Goal: Information Seeking & Learning: Learn about a topic

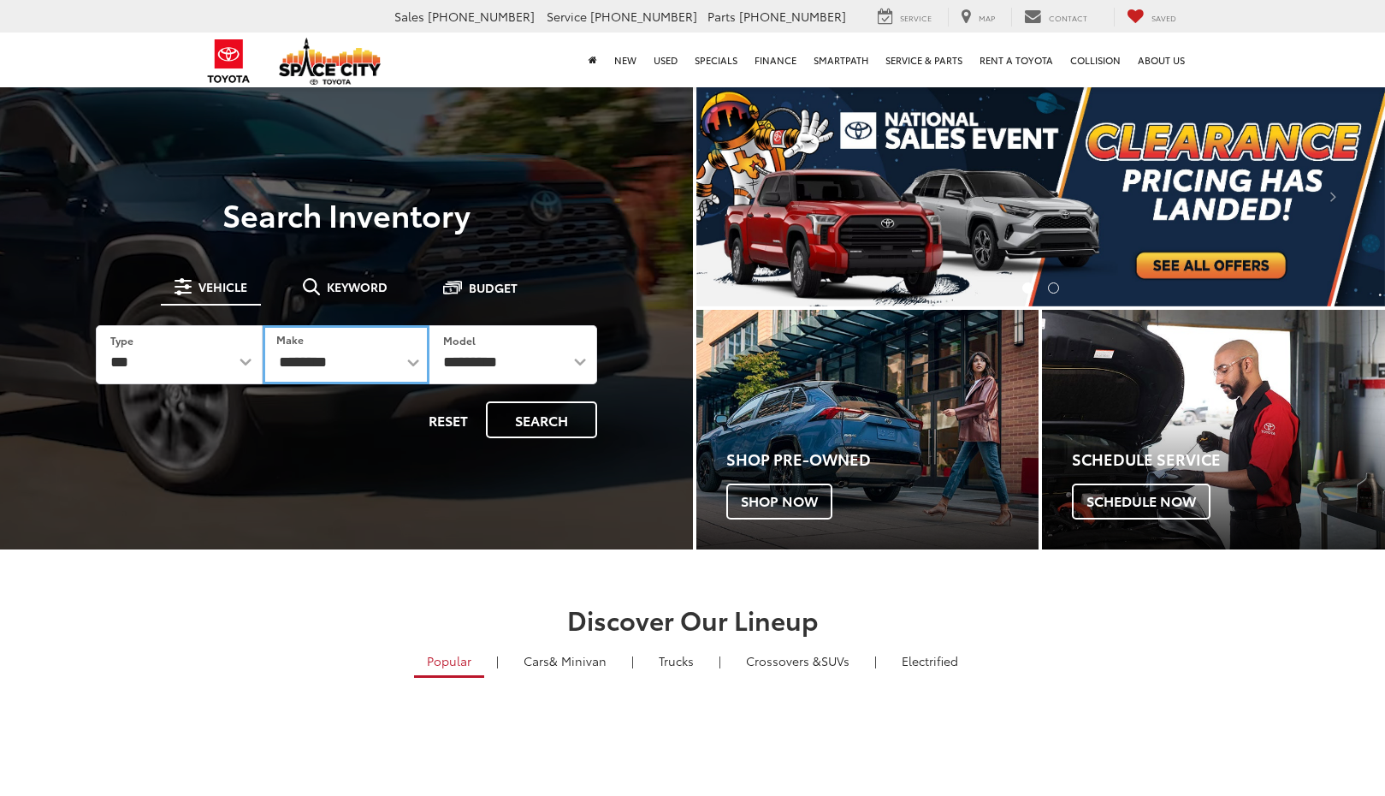
click at [319, 368] on select "**********" at bounding box center [346, 354] width 167 height 59
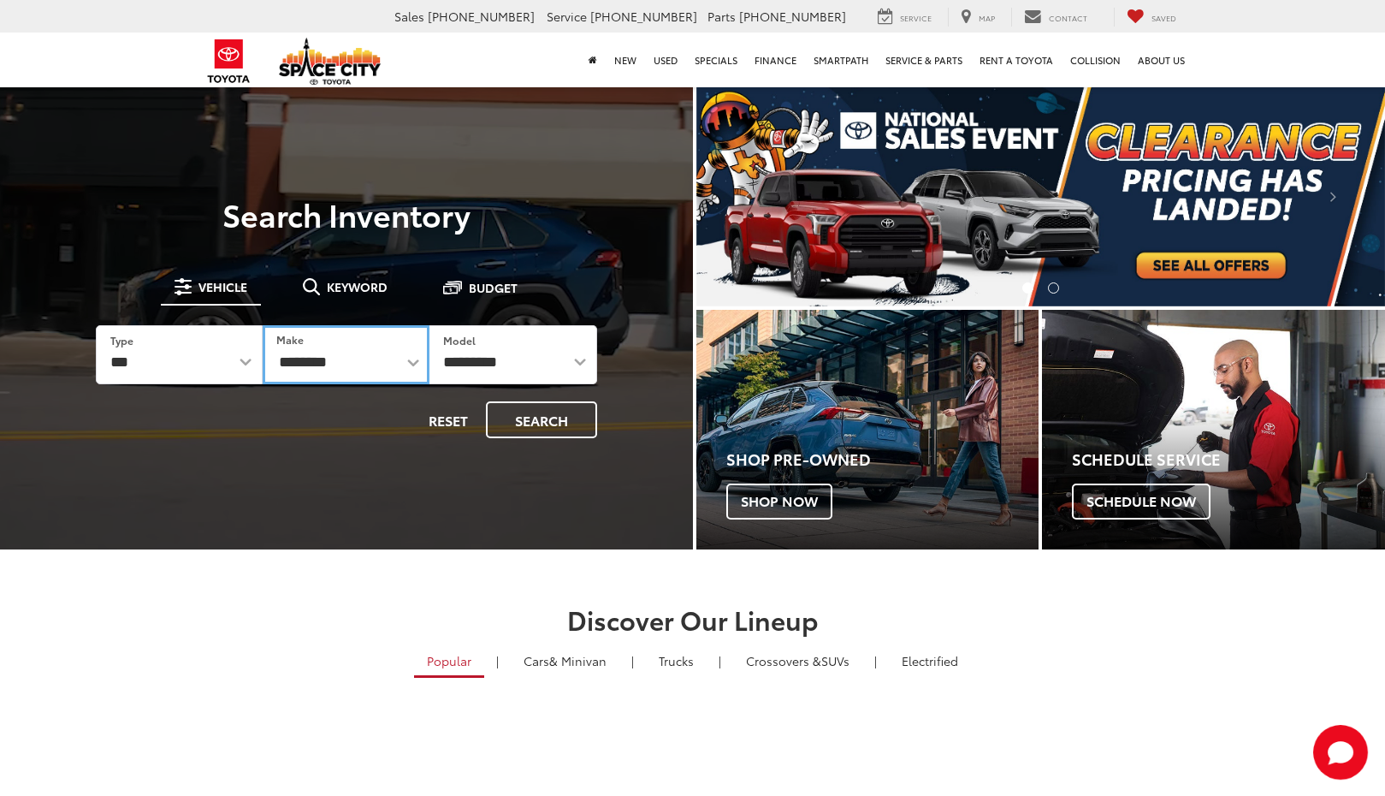
click at [383, 371] on select "**********" at bounding box center [346, 354] width 167 height 59
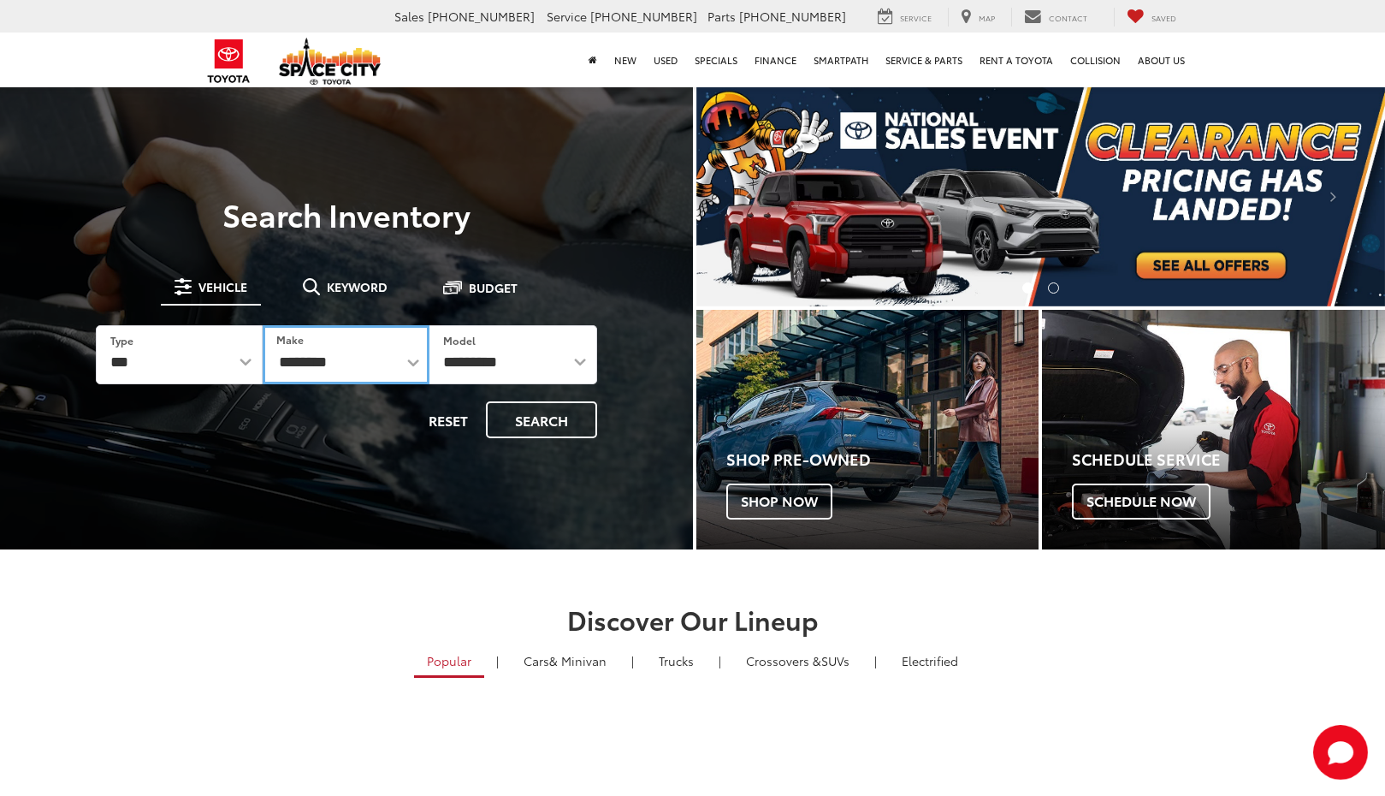
click at [383, 371] on select "**********" at bounding box center [346, 354] width 167 height 59
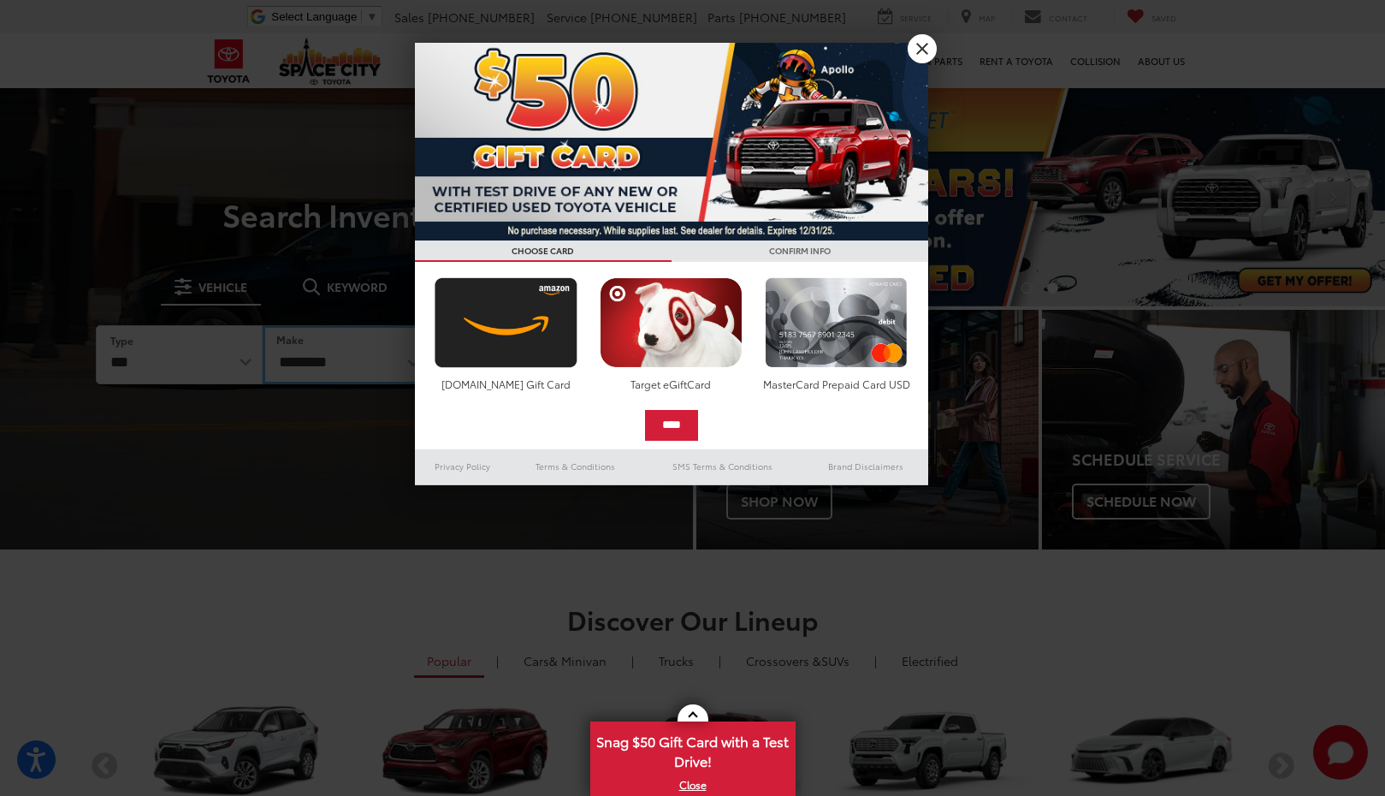
select select "******"
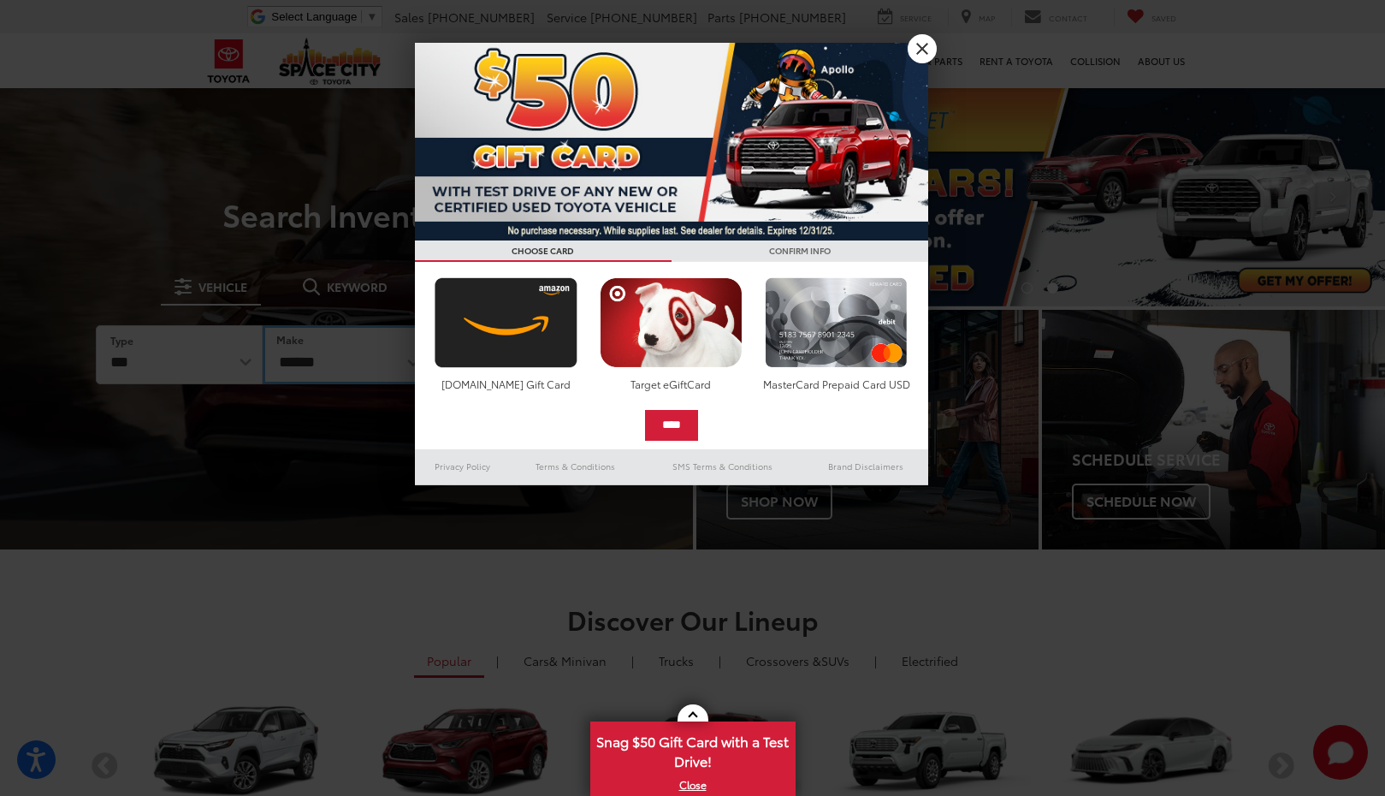
click at [263, 325] on select "**********" at bounding box center [346, 354] width 167 height 59
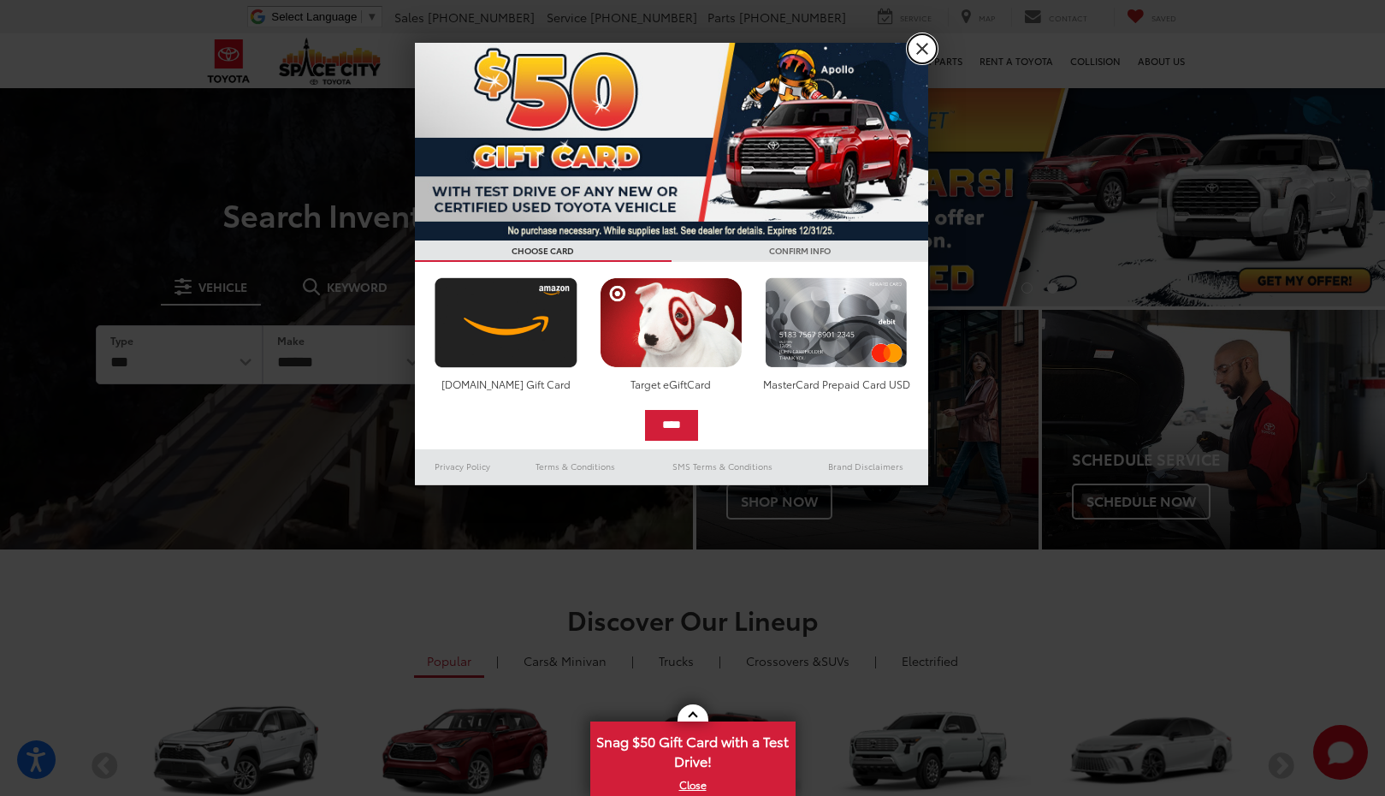
click at [921, 47] on link "X" at bounding box center [922, 48] width 29 height 29
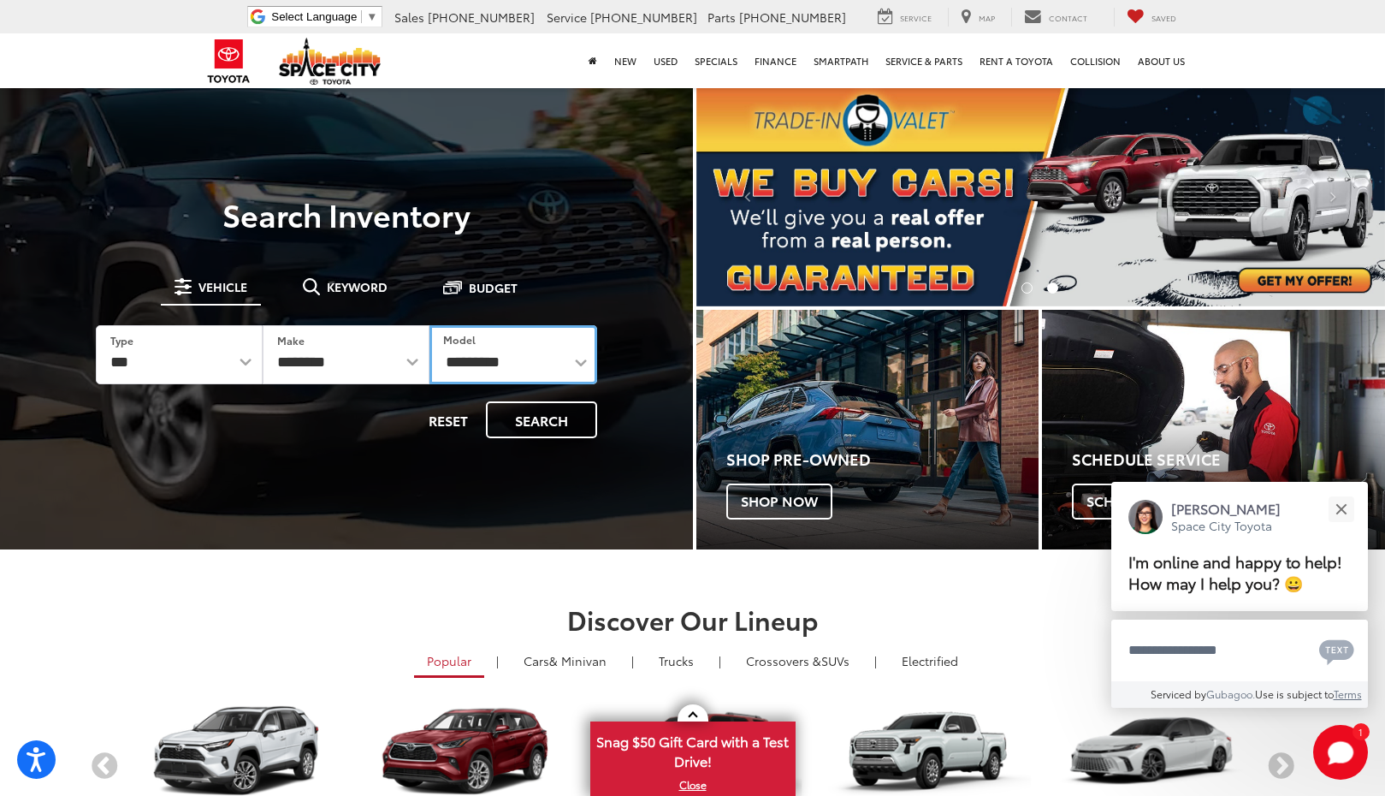
click at [536, 368] on select "**********" at bounding box center [513, 354] width 167 height 59
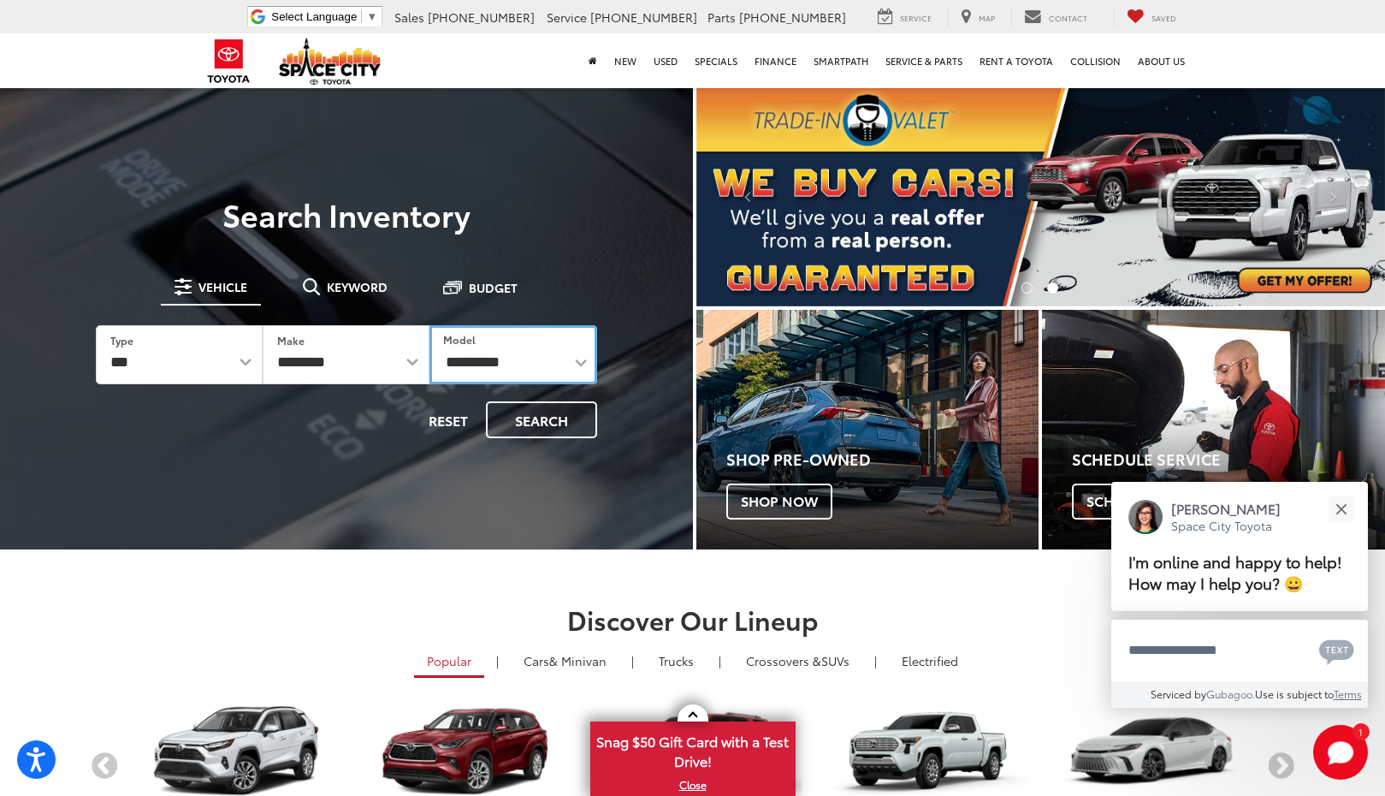
select select "**********"
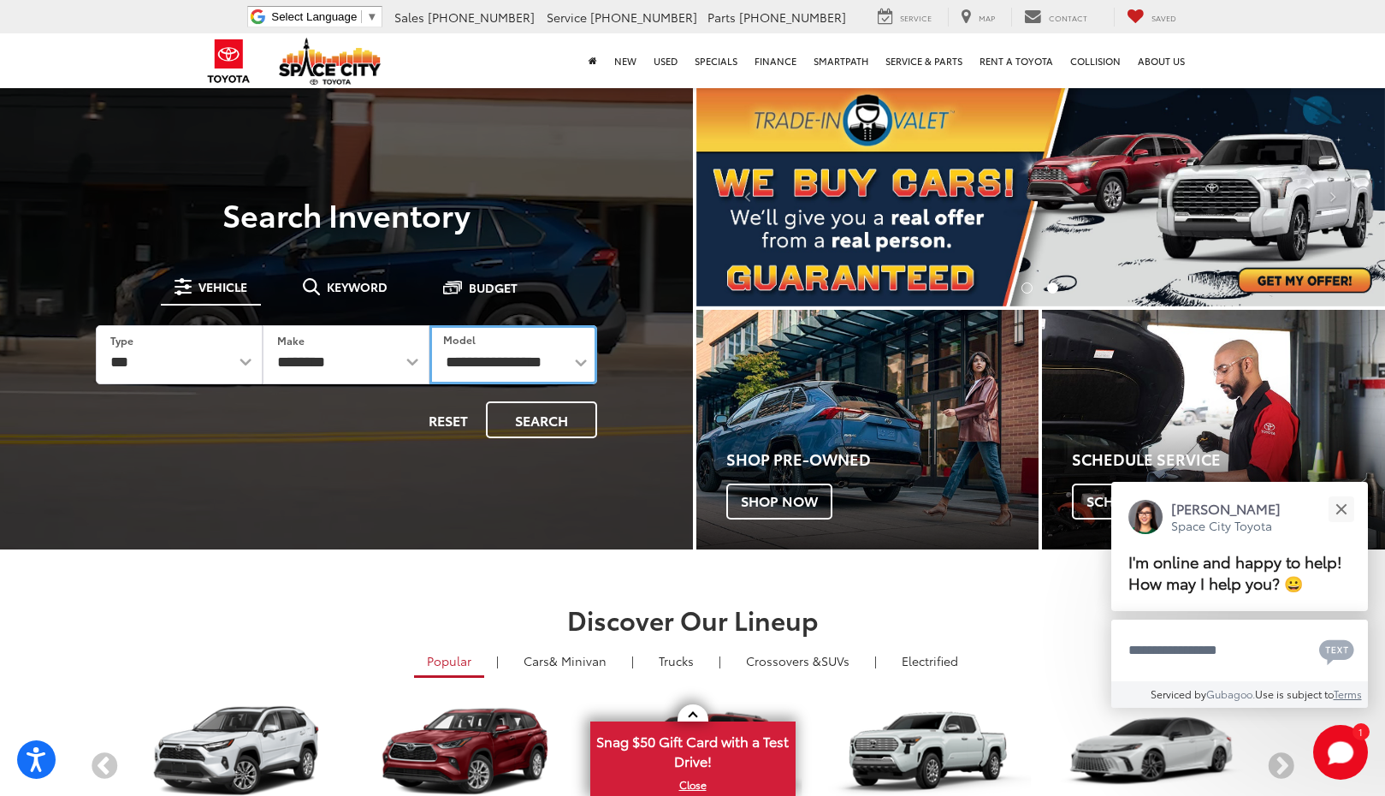
click at [430, 325] on select "**********" at bounding box center [513, 354] width 167 height 59
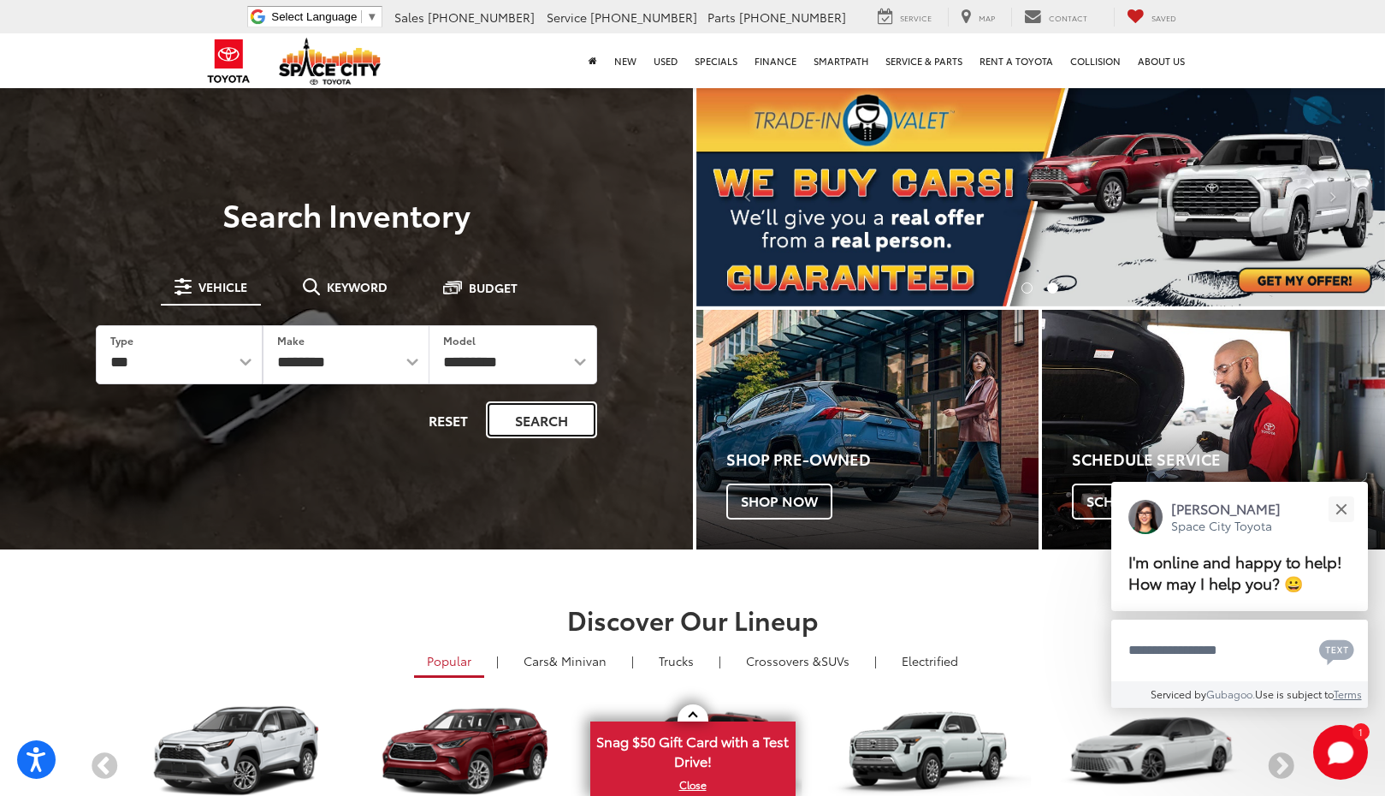
click at [566, 421] on button "Search" at bounding box center [541, 419] width 111 height 37
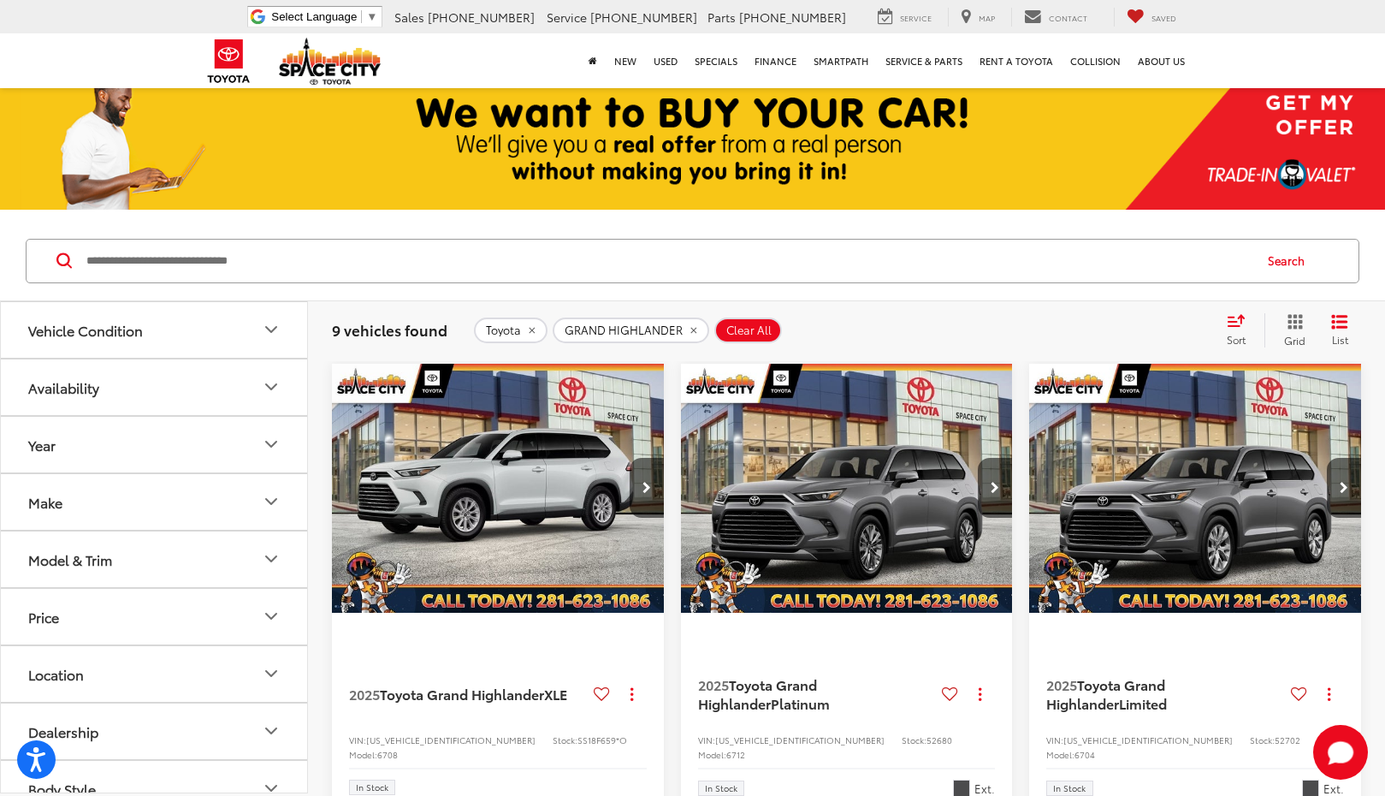
scroll to position [257, 0]
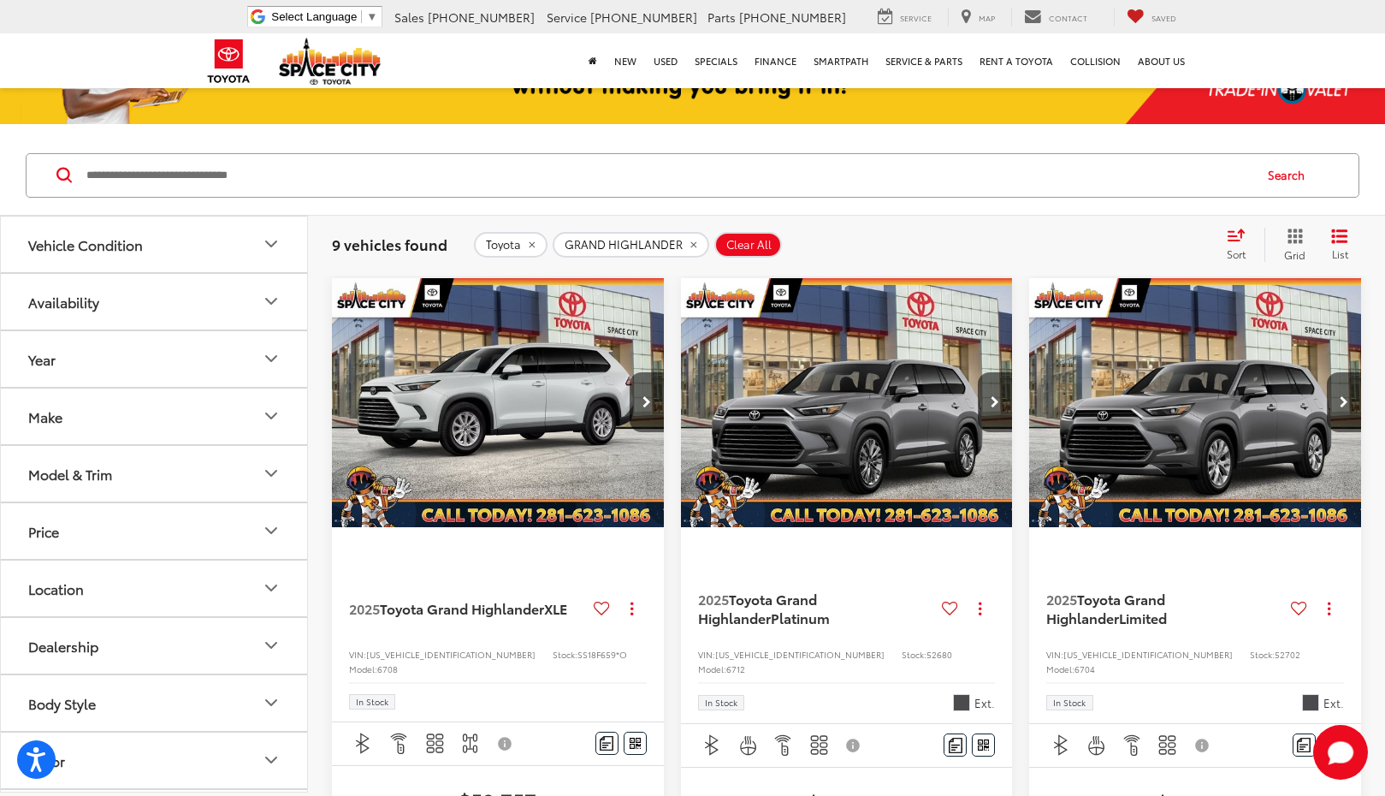
click at [185, 475] on button "Model & Trim" at bounding box center [155, 474] width 308 height 56
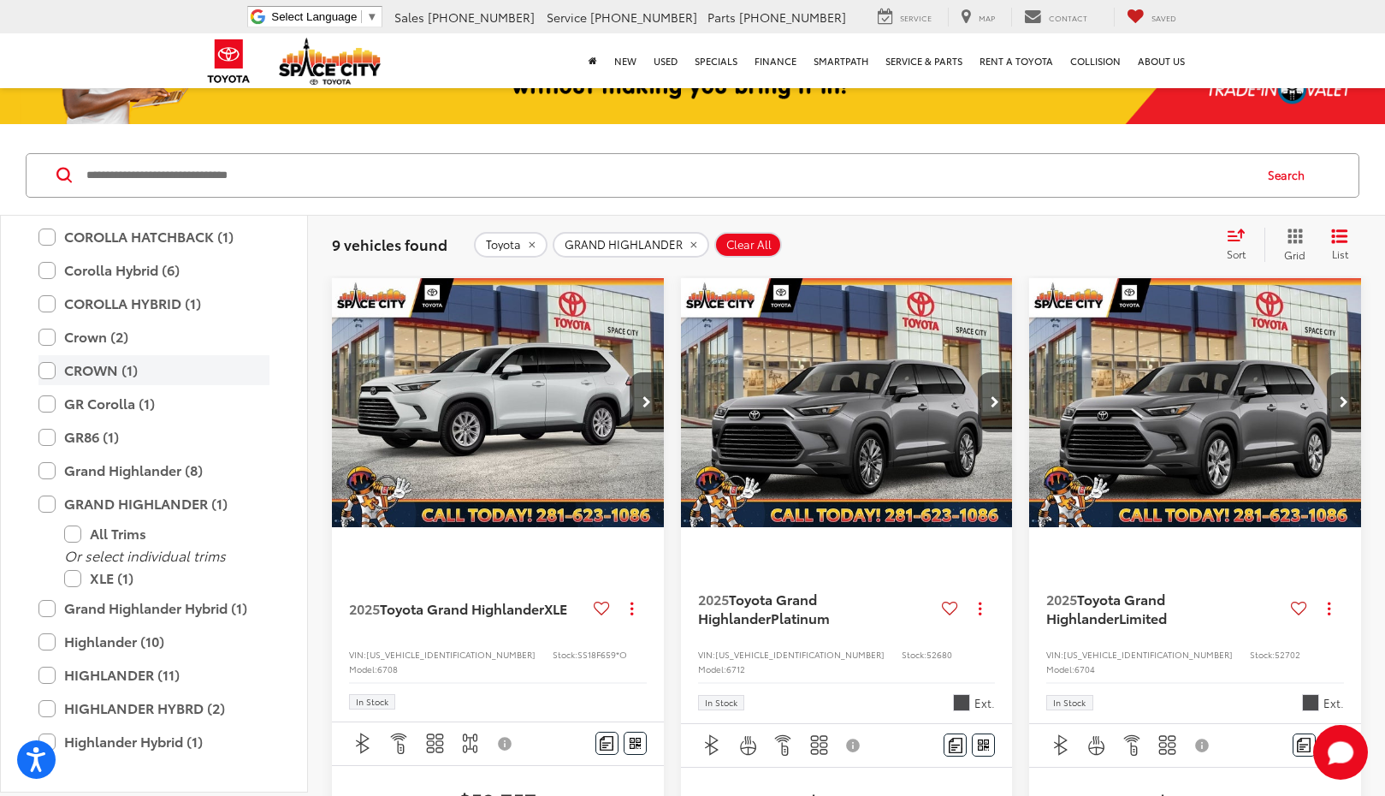
scroll to position [674, 0]
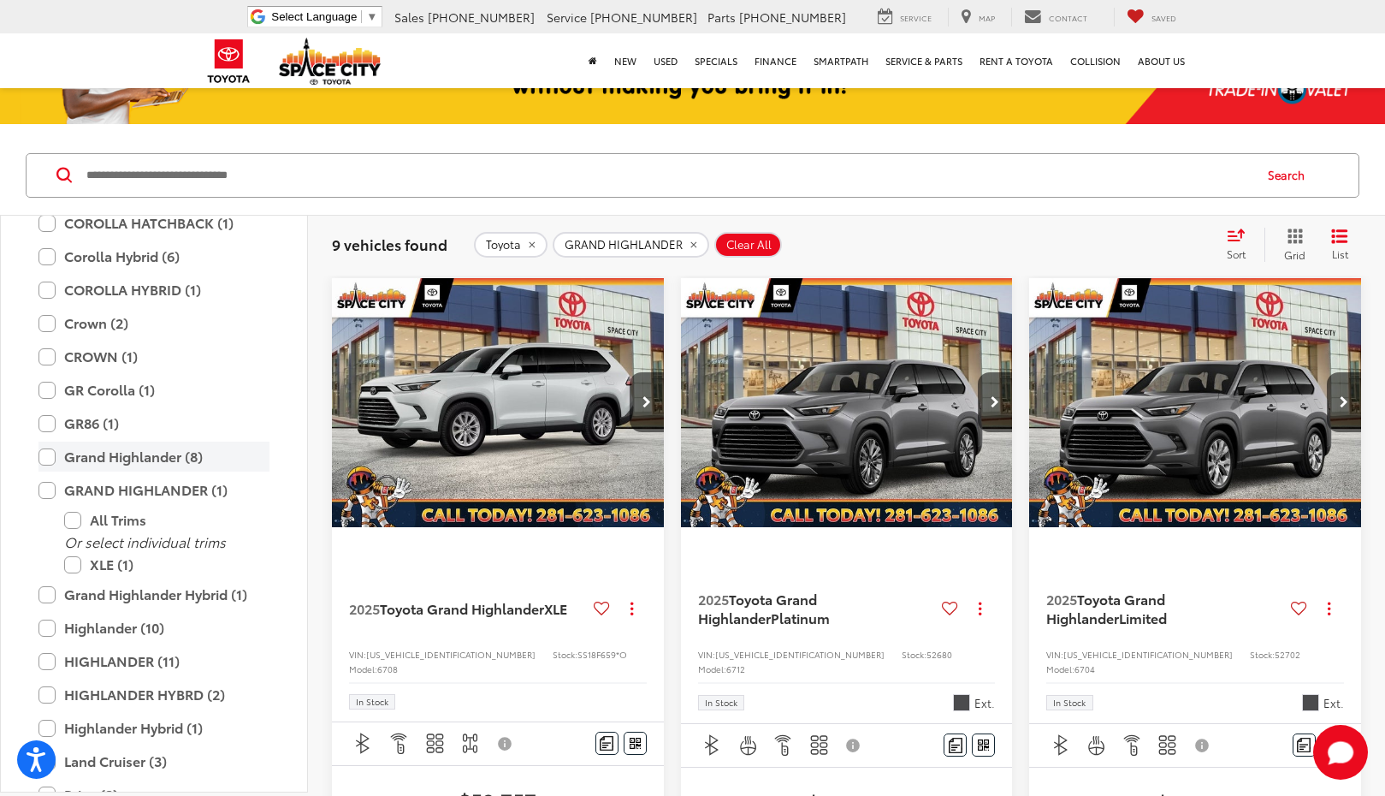
click at [50, 459] on label "Grand Highlander (8)" at bounding box center [154, 457] width 231 height 30
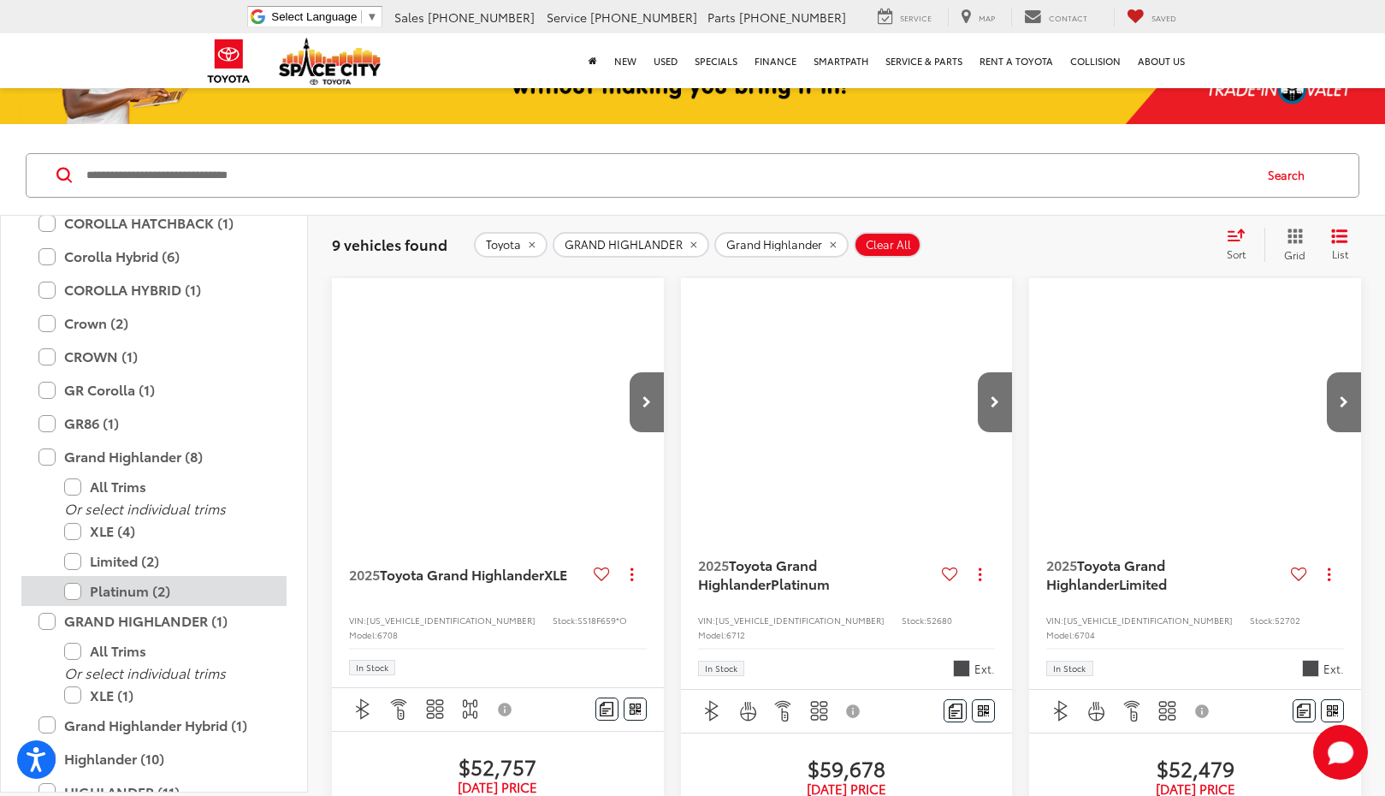
click at [68, 595] on label "Platinum (2)" at bounding box center [166, 591] width 205 height 30
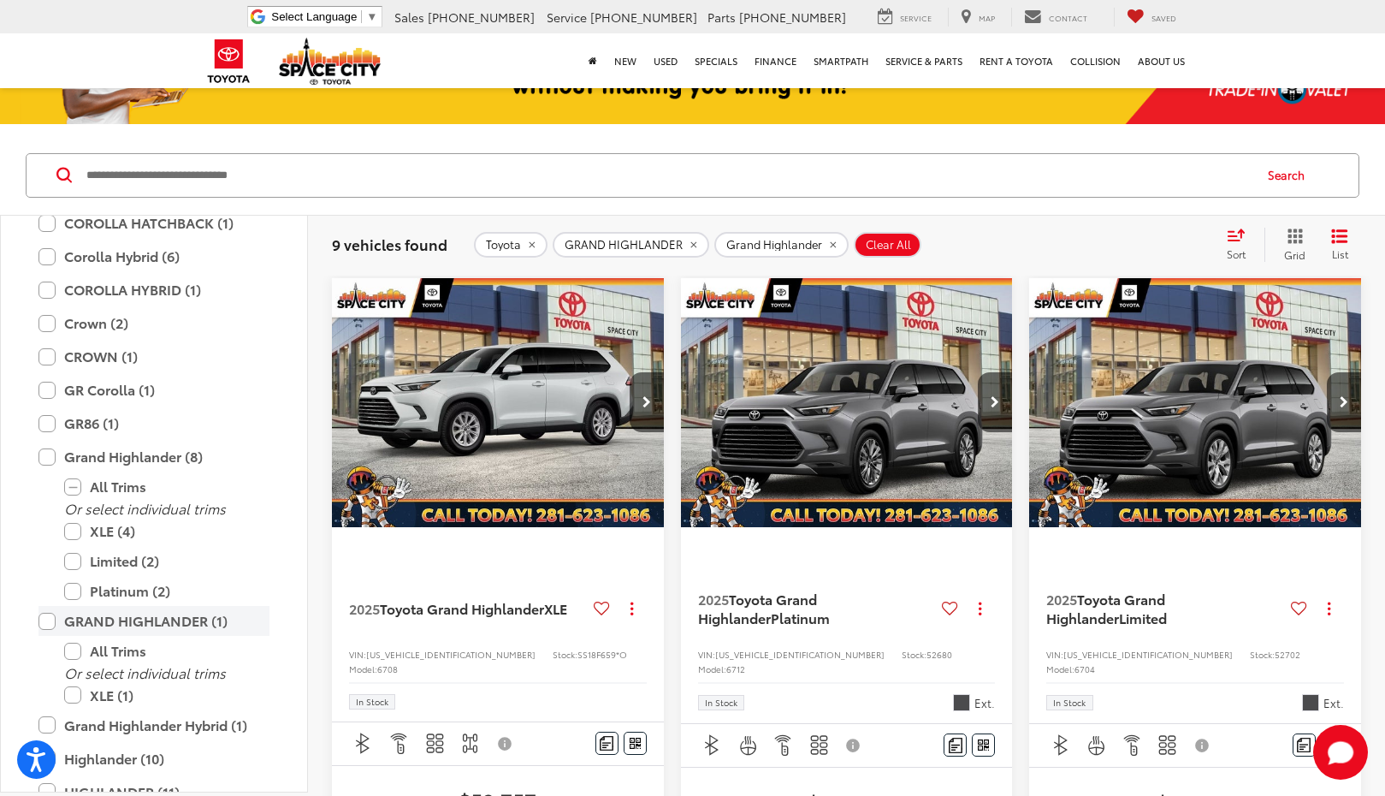
click at [46, 623] on label "GRAND HIGHLANDER (1)" at bounding box center [154, 621] width 231 height 30
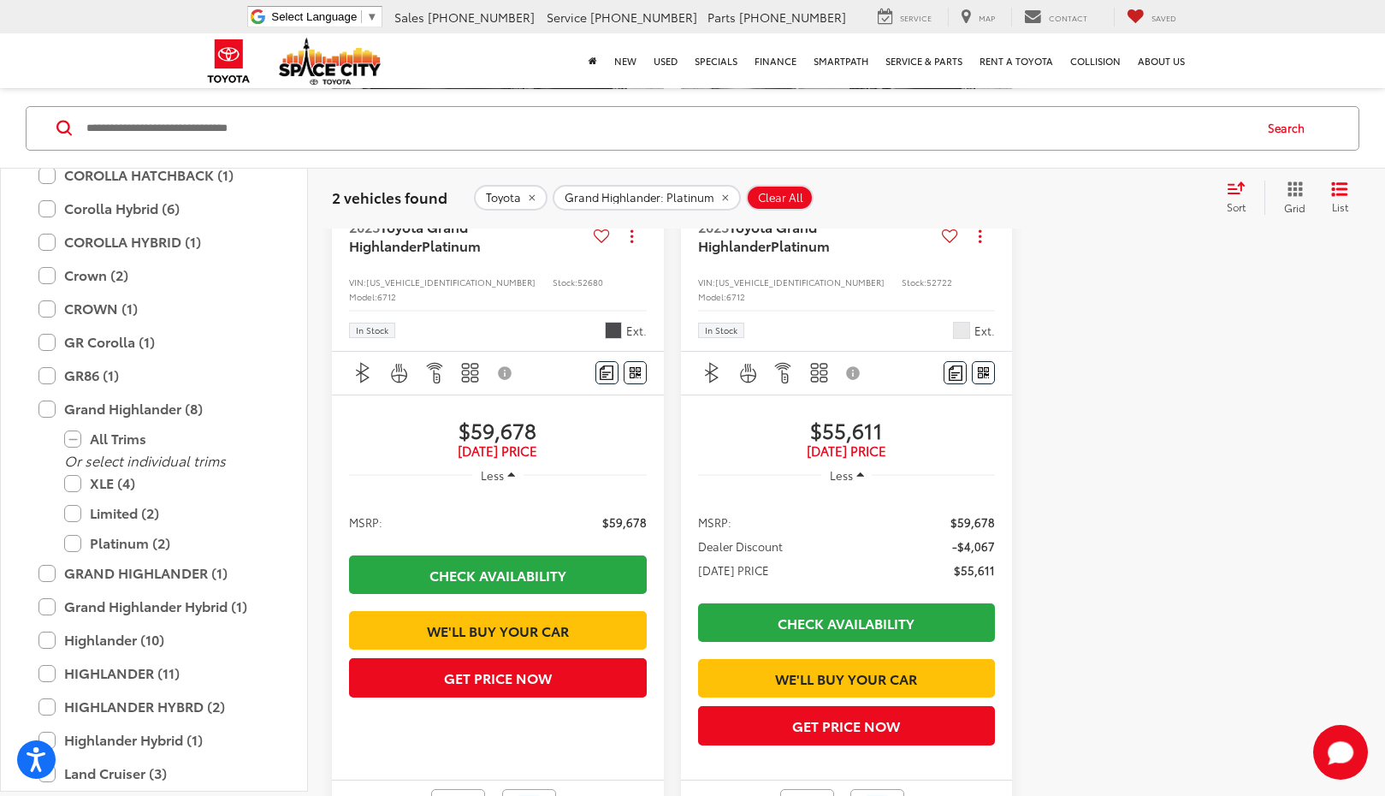
scroll to position [599, 0]
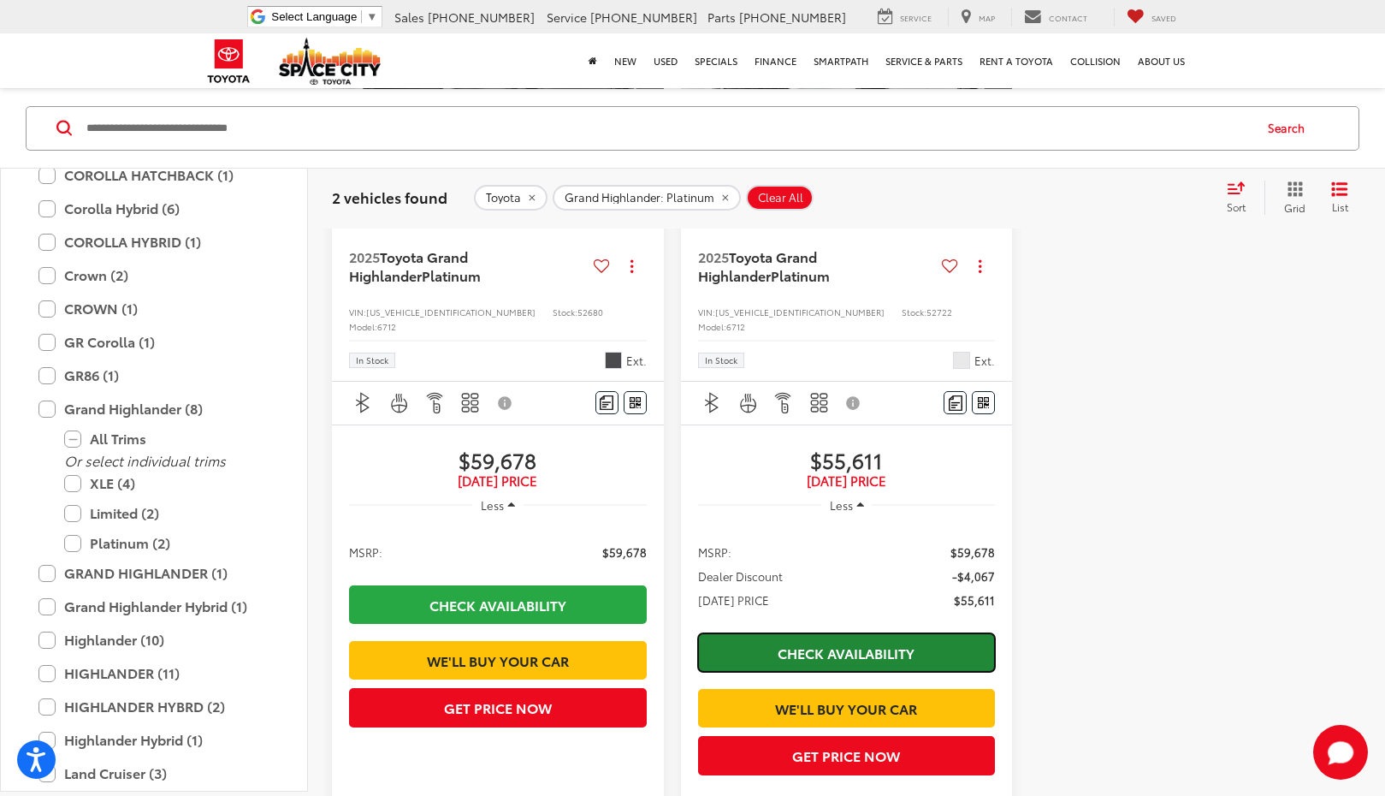
click at [933, 643] on link "Check Availability" at bounding box center [847, 652] width 298 height 39
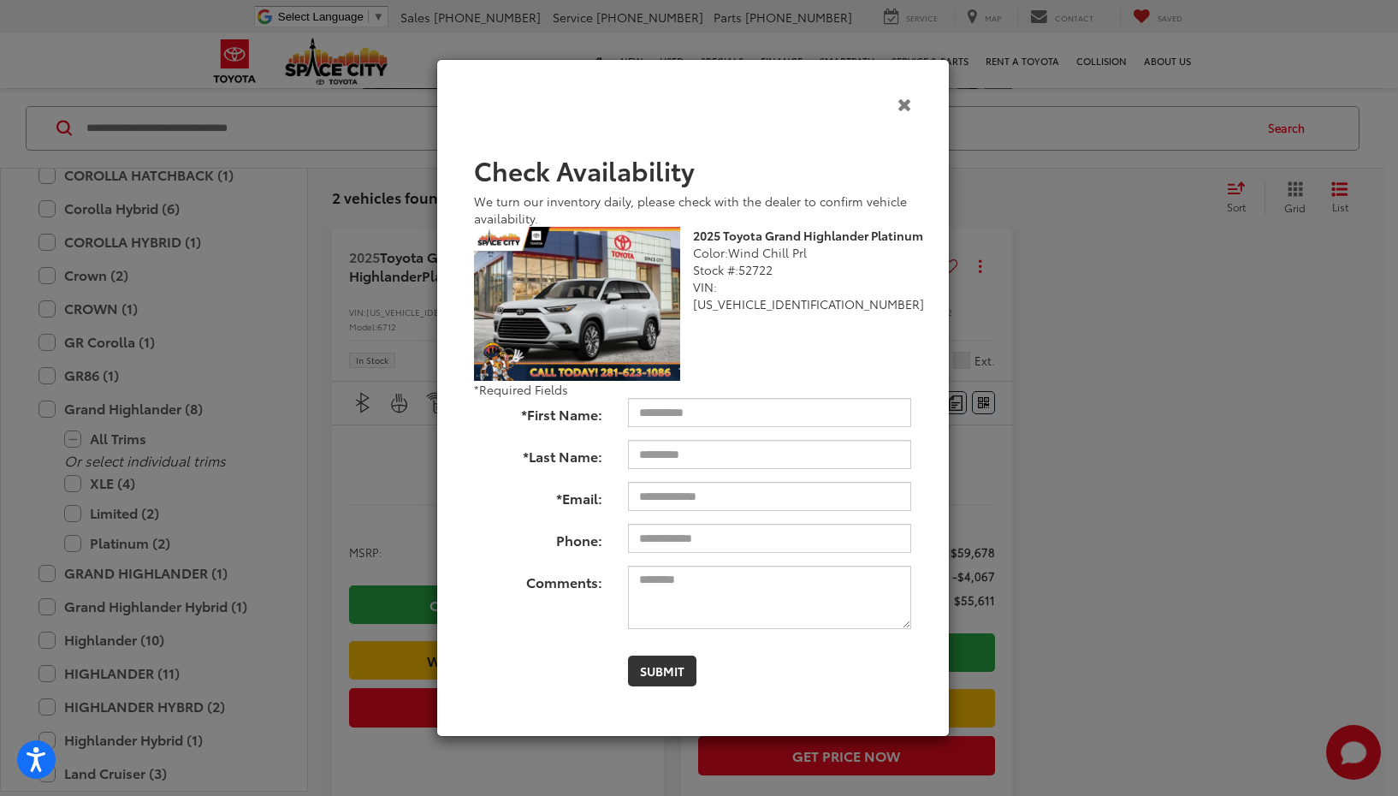
click at [909, 107] on icon "Close" at bounding box center [905, 104] width 15 height 18
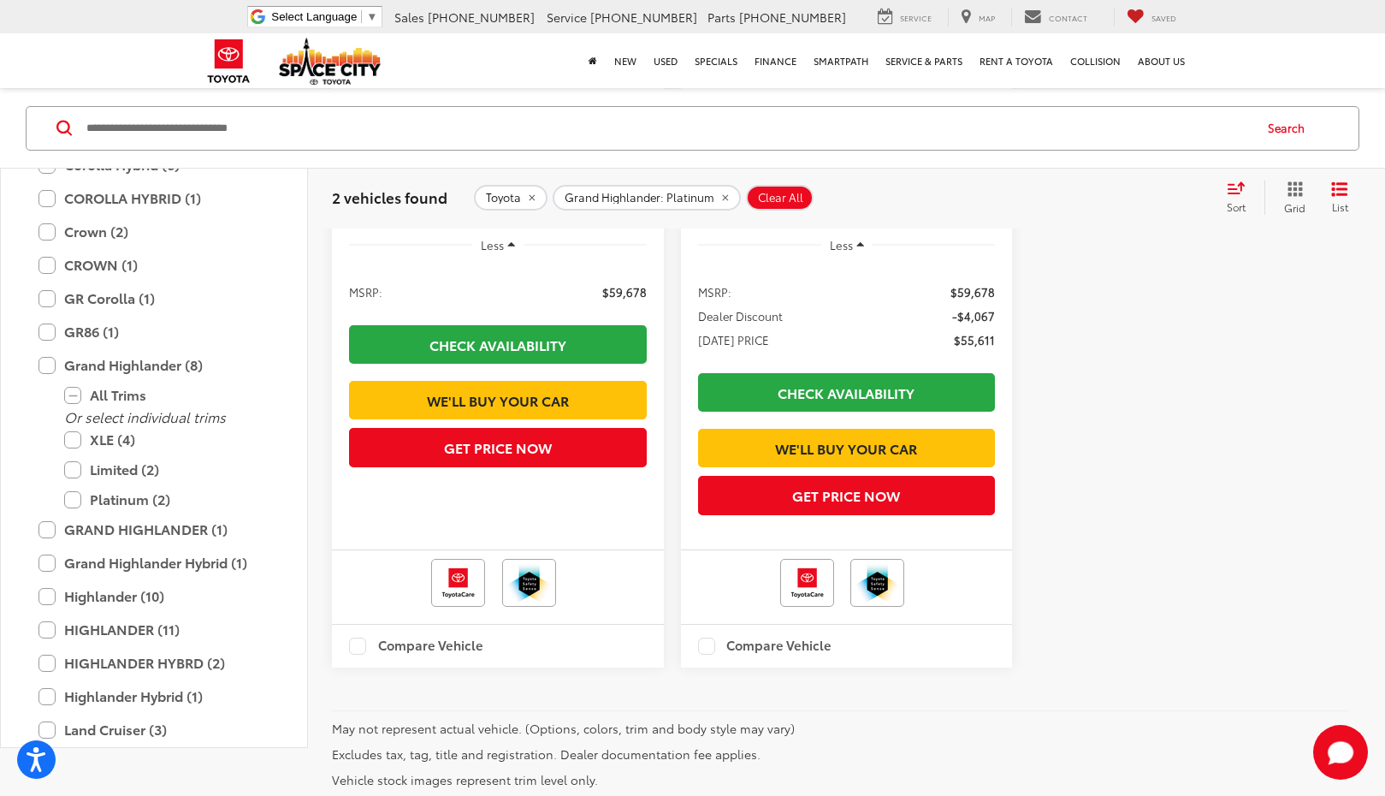
scroll to position [829, 0]
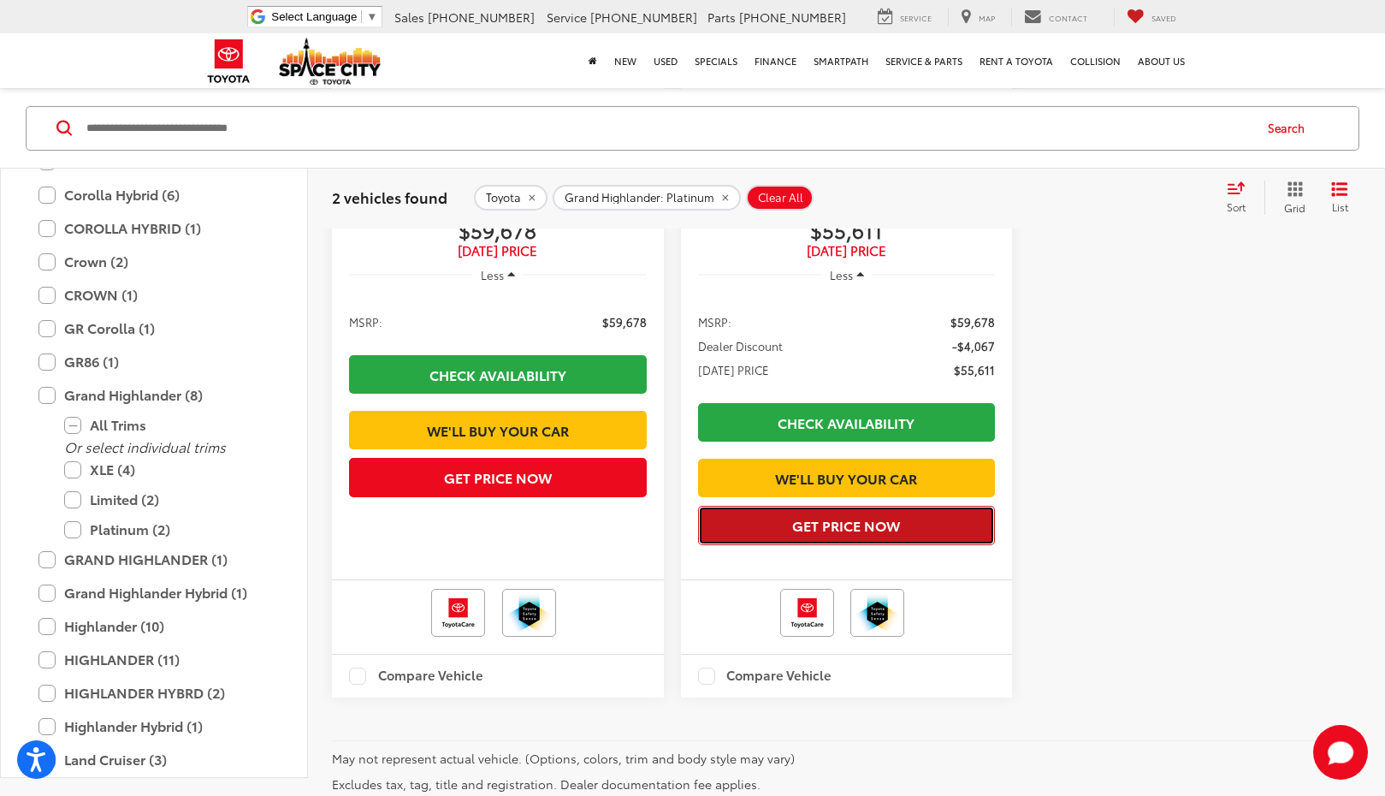
click at [900, 544] on button "Get Price Now" at bounding box center [847, 525] width 298 height 39
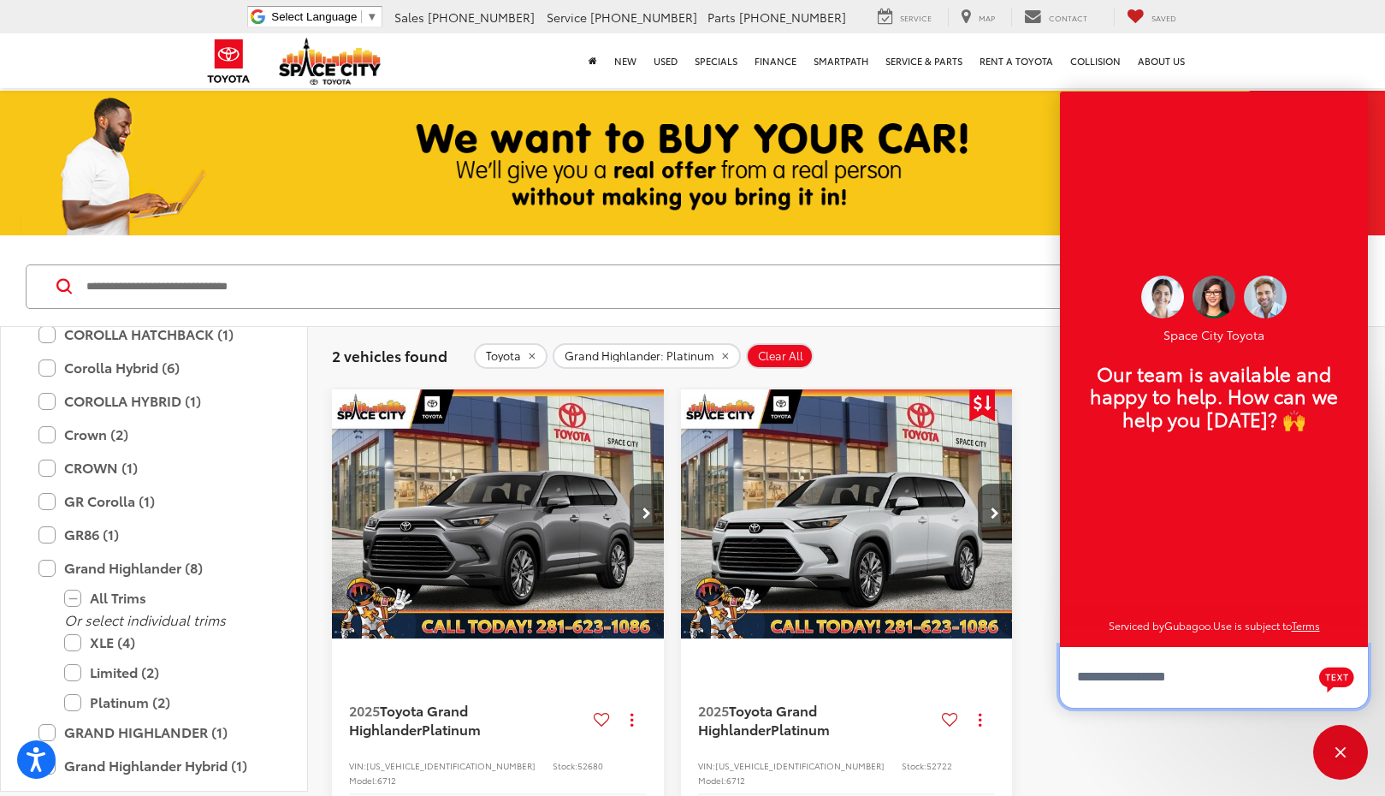
scroll to position [145, 0]
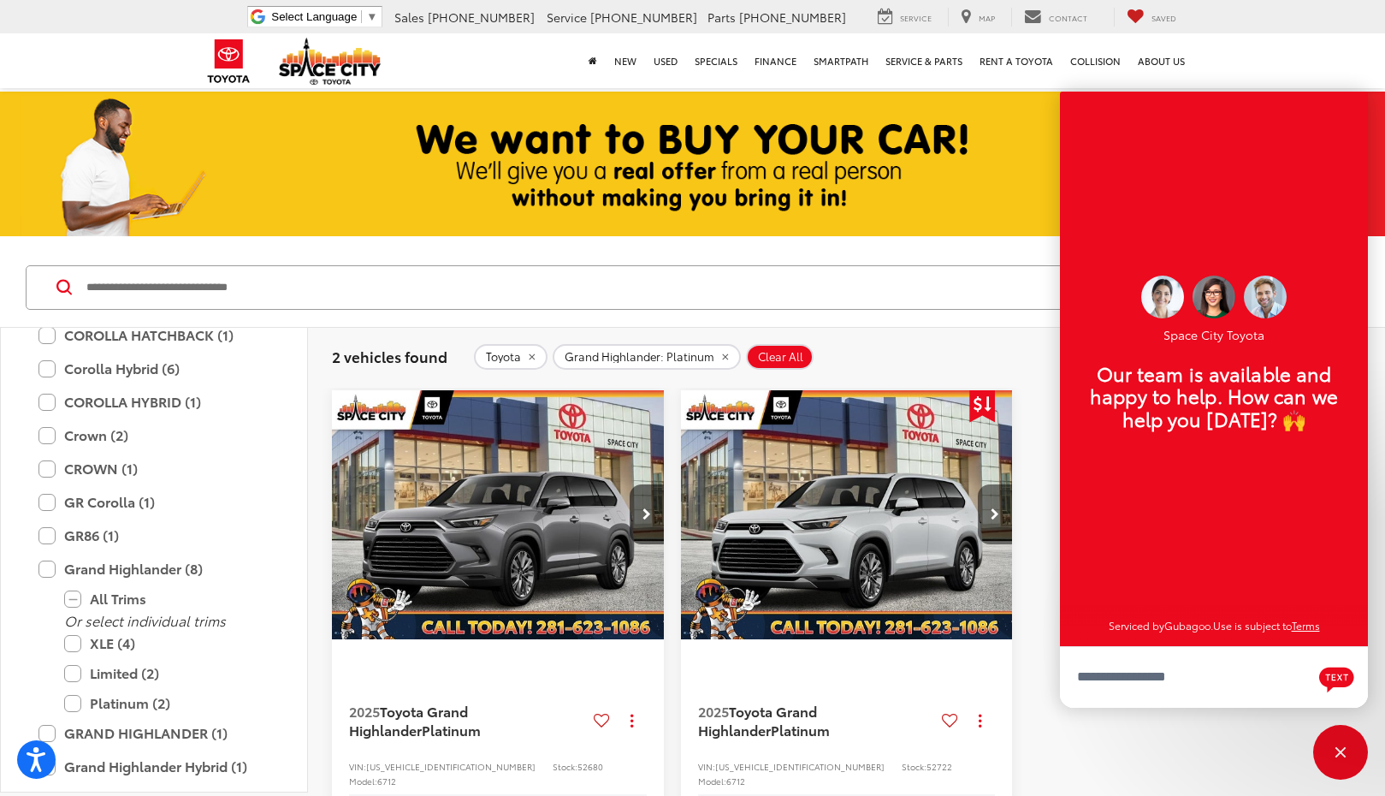
click at [988, 498] on button "Next image" at bounding box center [995, 514] width 34 height 60
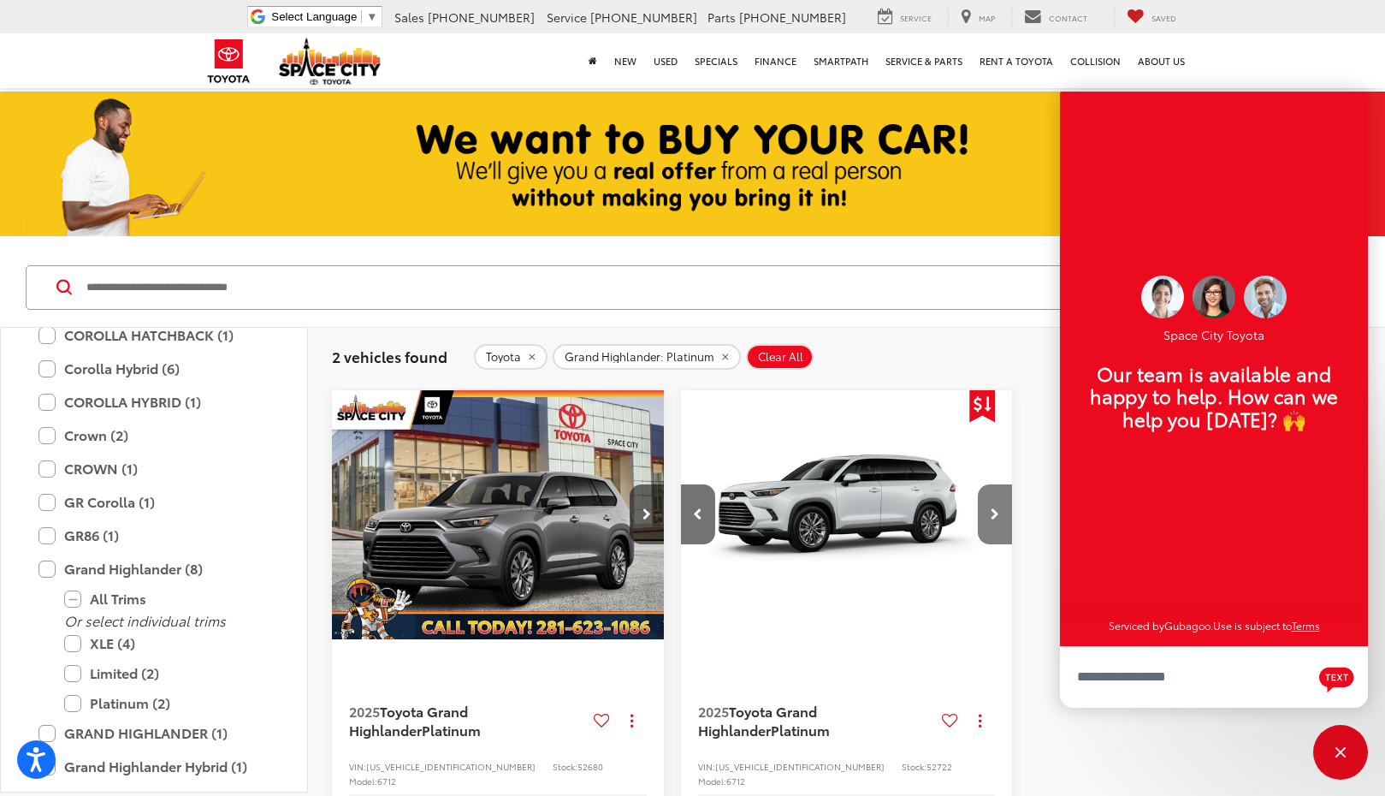
click at [994, 505] on button "Next image" at bounding box center [995, 514] width 34 height 60
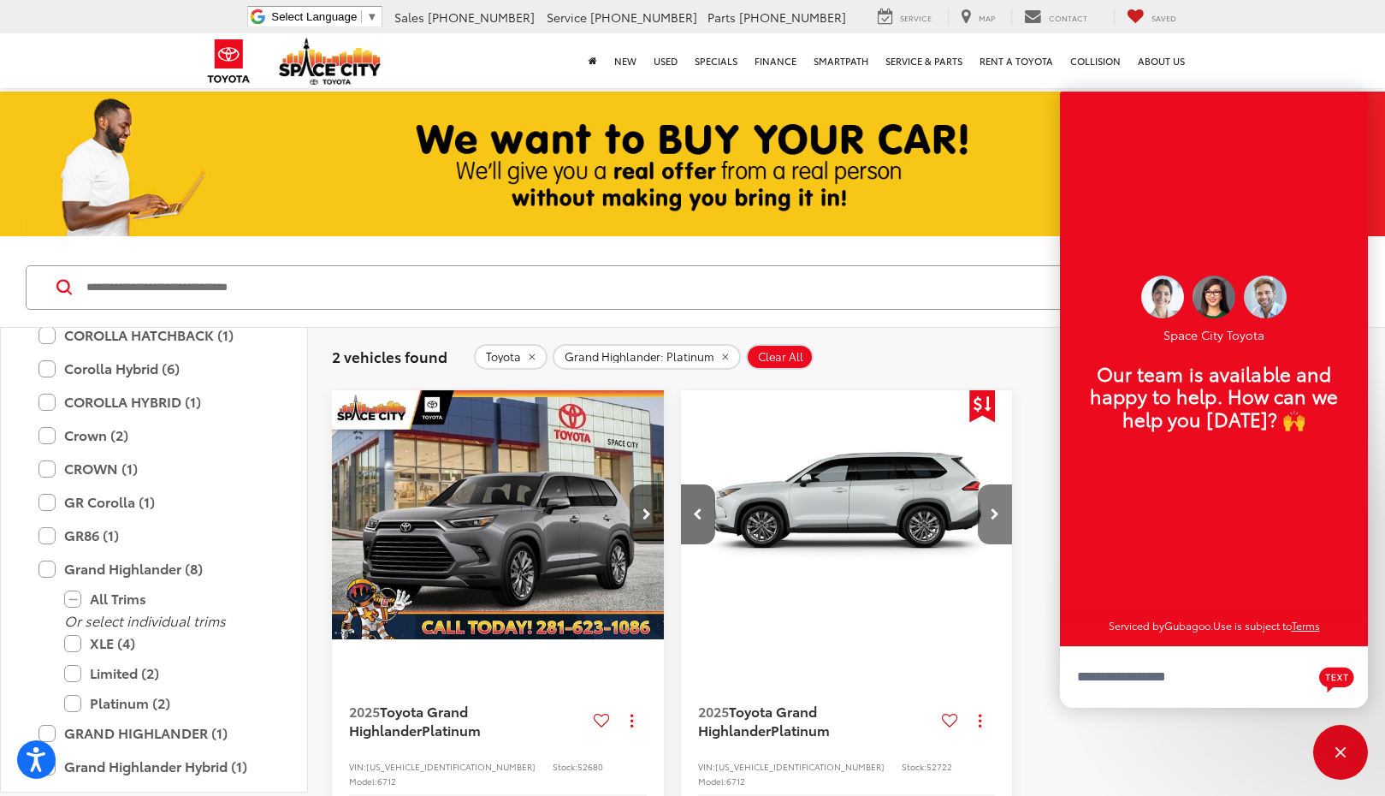
click at [994, 505] on button "Next image" at bounding box center [995, 514] width 34 height 60
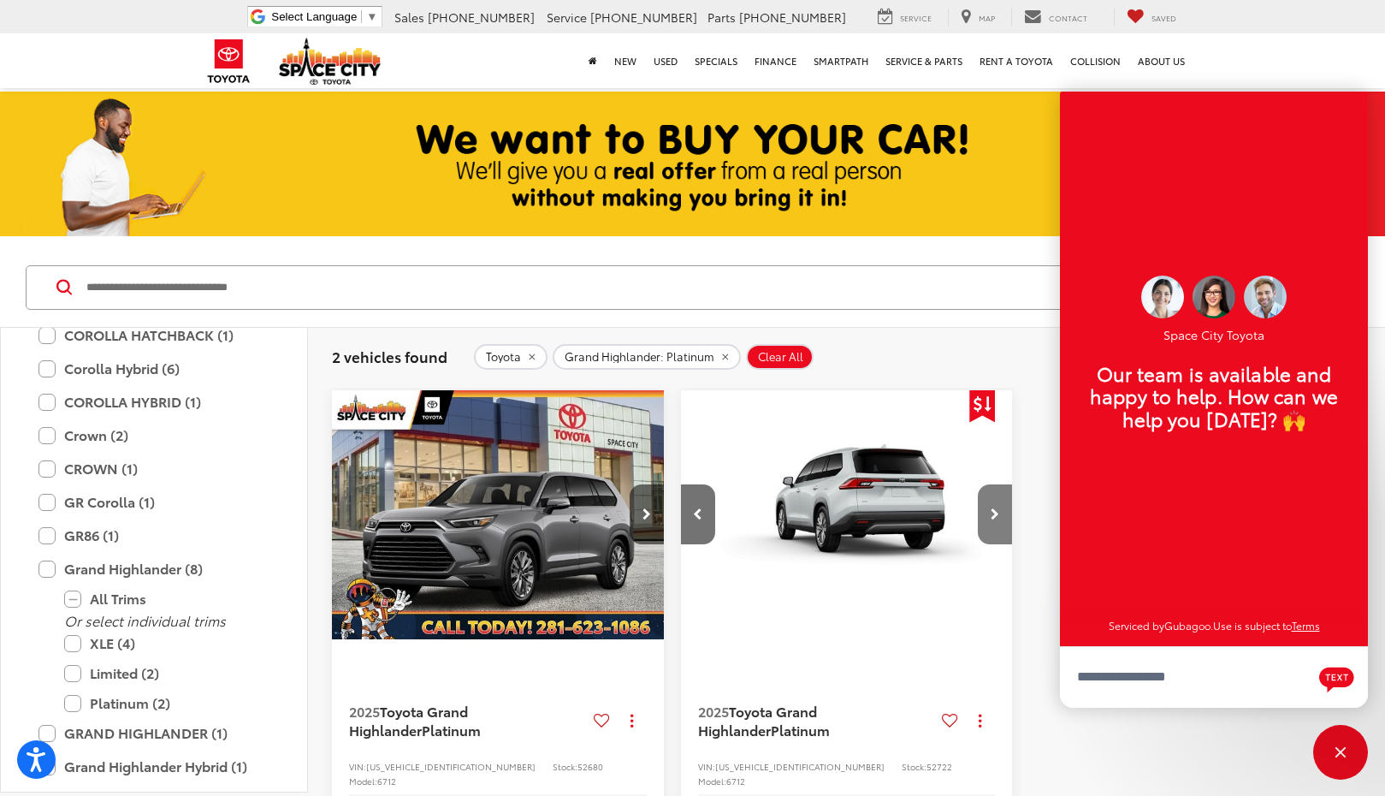
click at [994, 505] on button "Next image" at bounding box center [995, 514] width 34 height 60
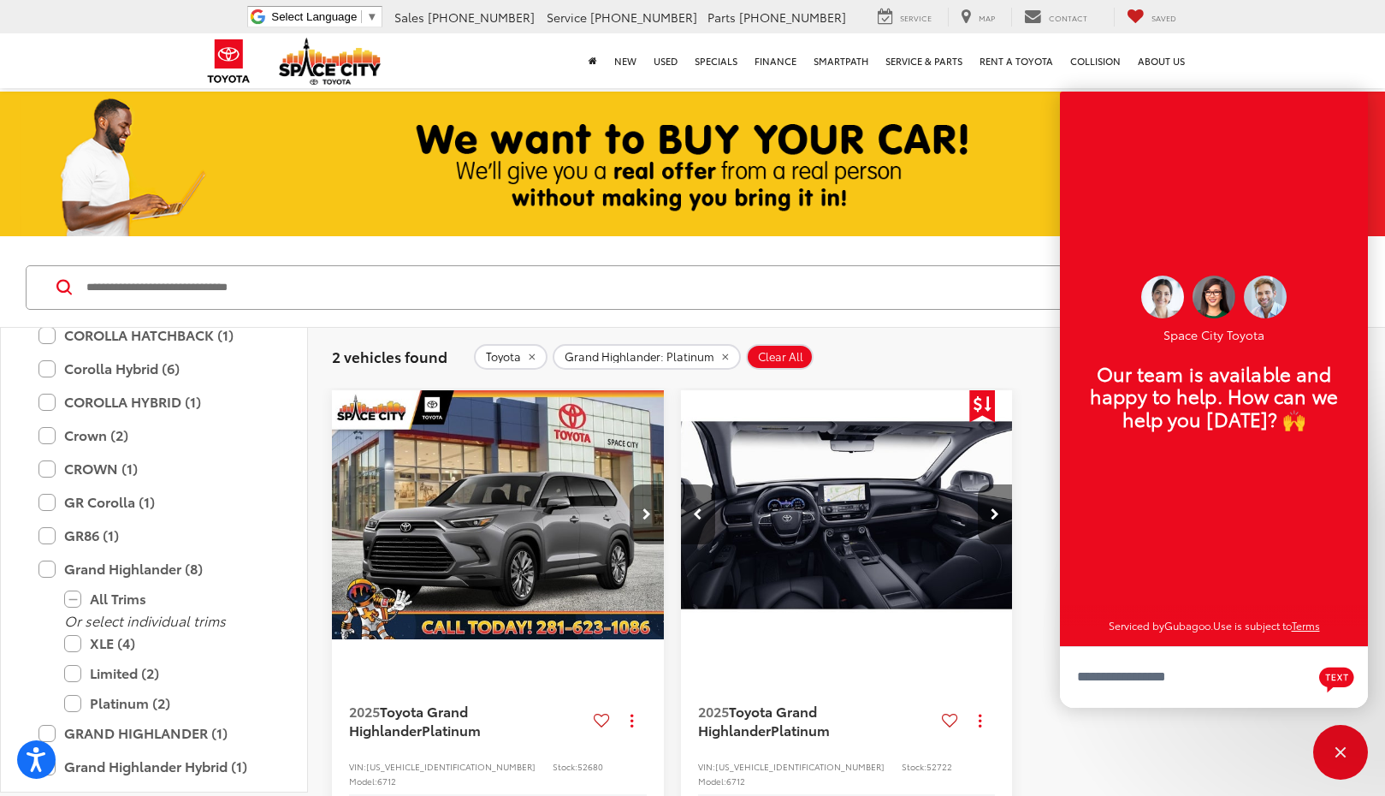
click at [994, 505] on button "Next image" at bounding box center [995, 514] width 34 height 60
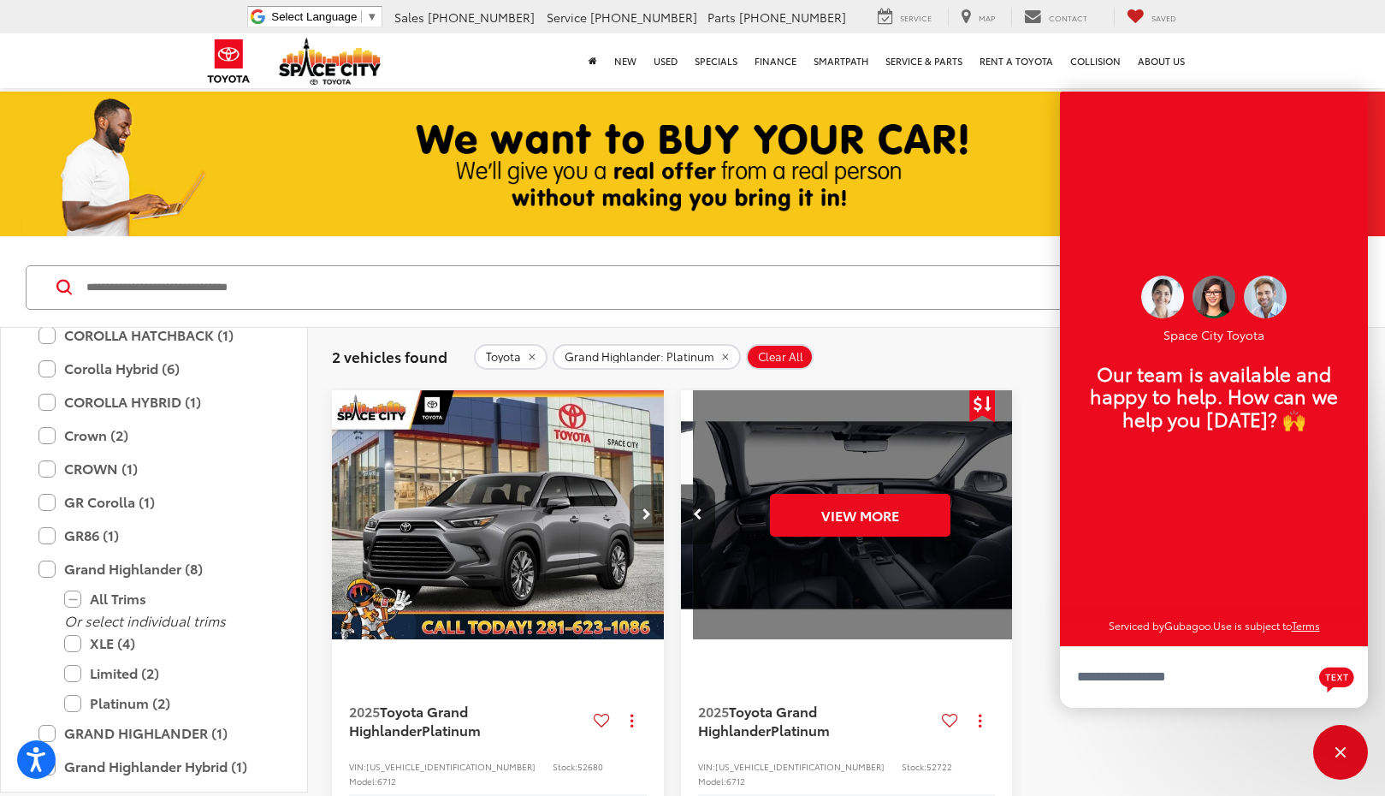
scroll to position [0, 1671]
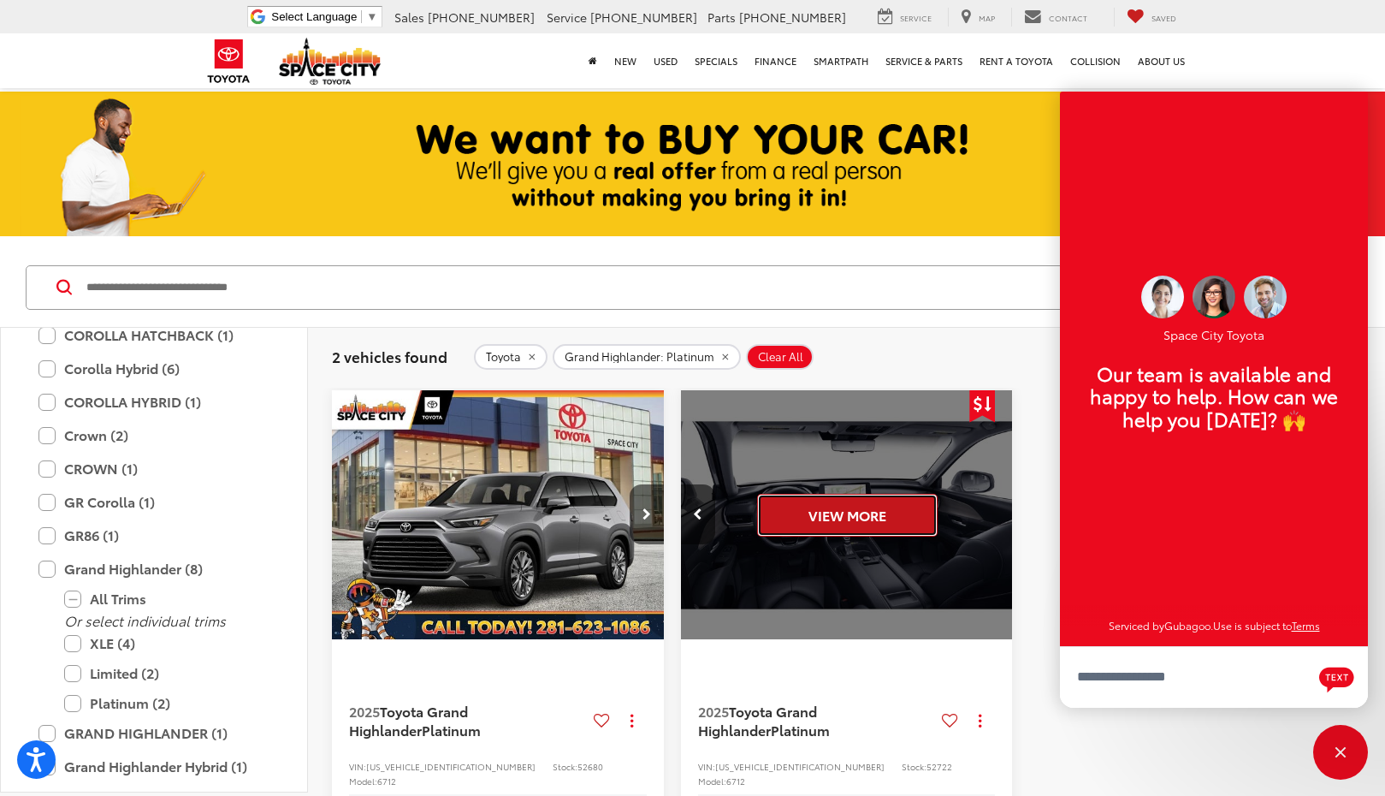
click at [887, 503] on button "View More" at bounding box center [847, 515] width 181 height 43
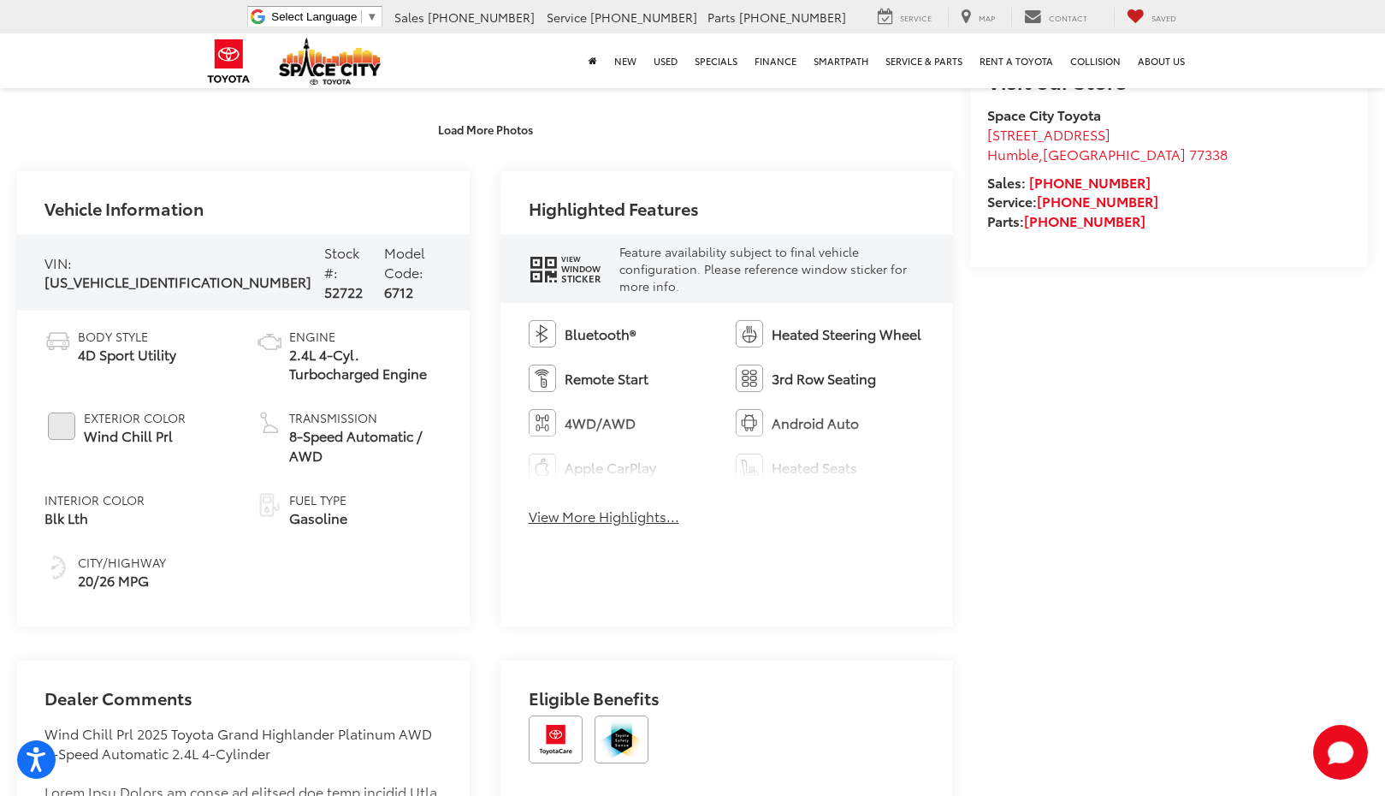
scroll to position [856, 0]
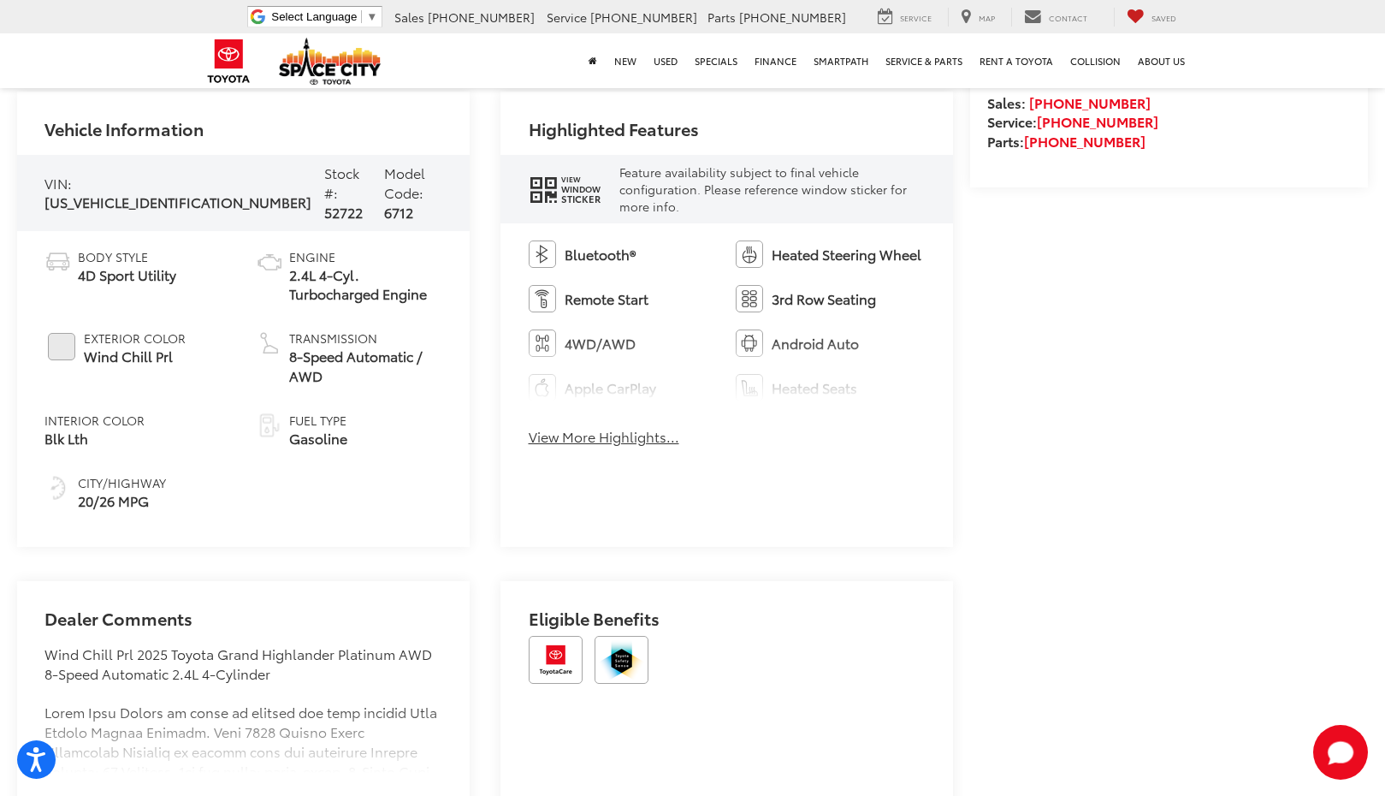
click at [642, 441] on button "View More Highlights..." at bounding box center [604, 437] width 151 height 20
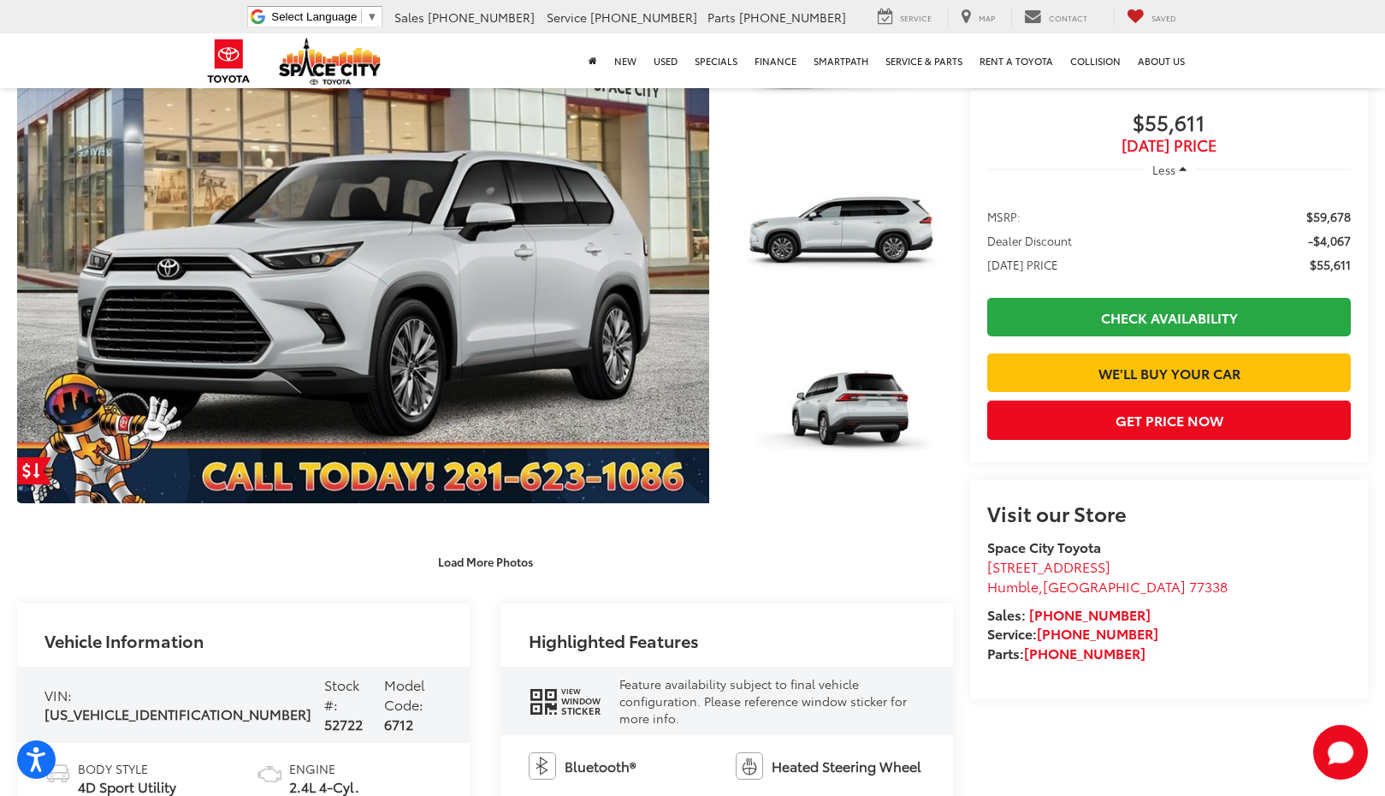
scroll to position [342, 0]
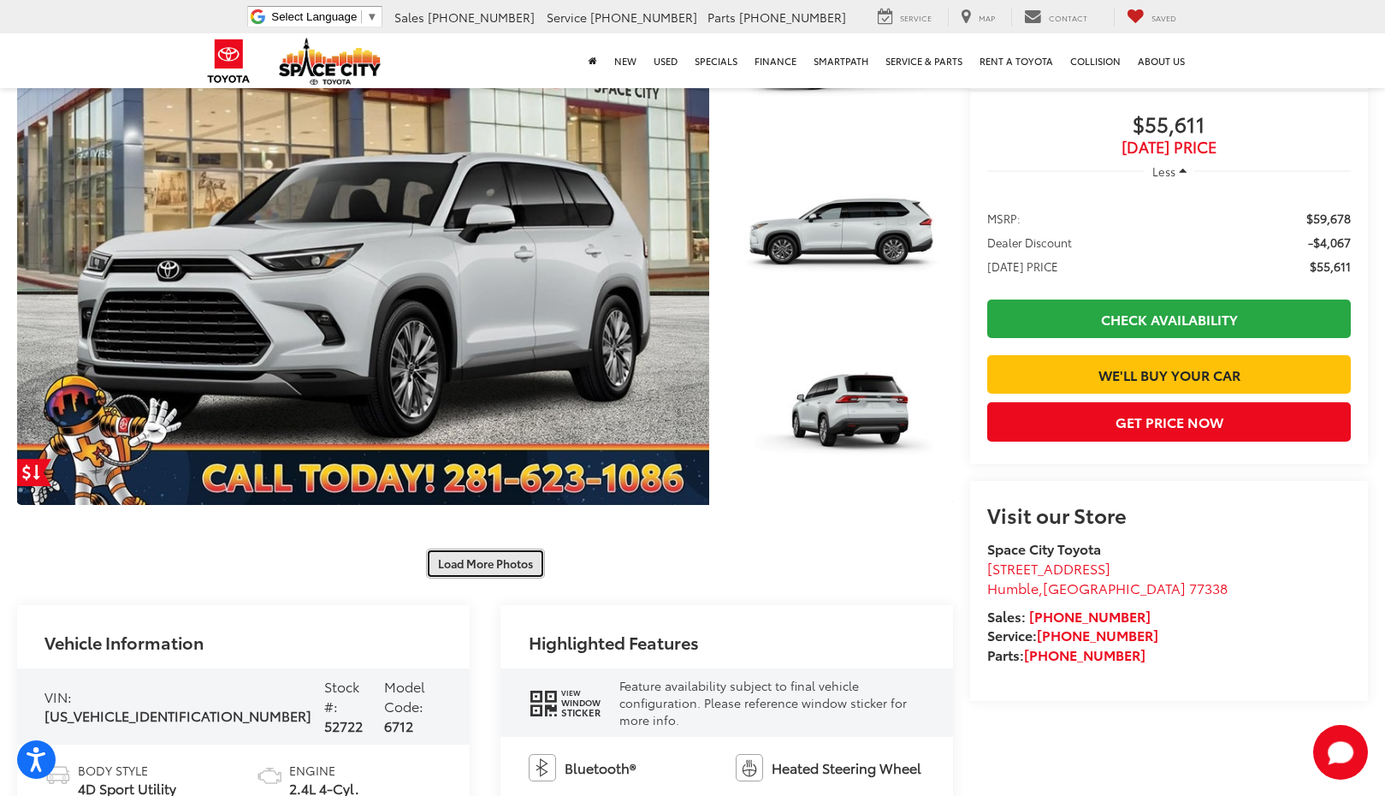
click at [521, 570] on button "Load More Photos" at bounding box center [485, 564] width 119 height 30
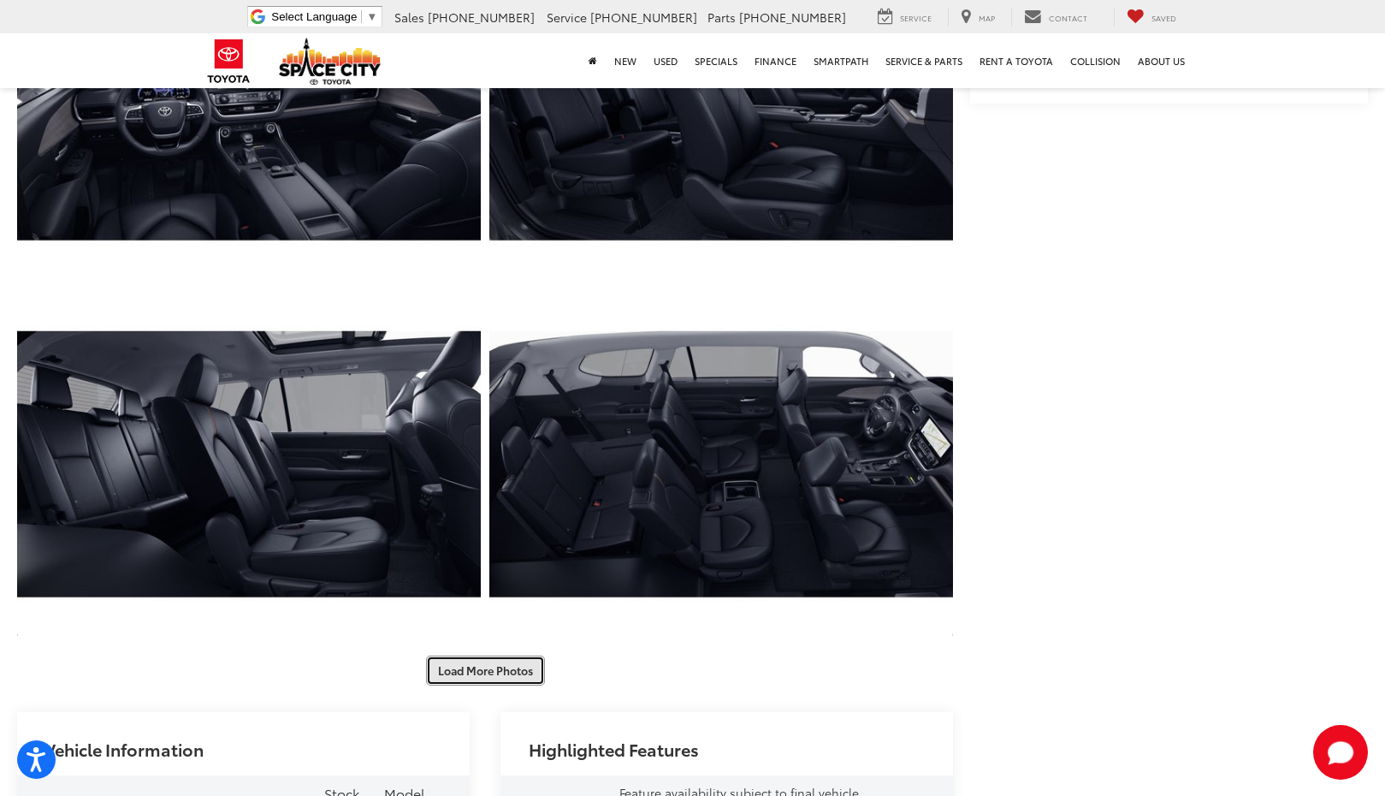
scroll to position [941, 0]
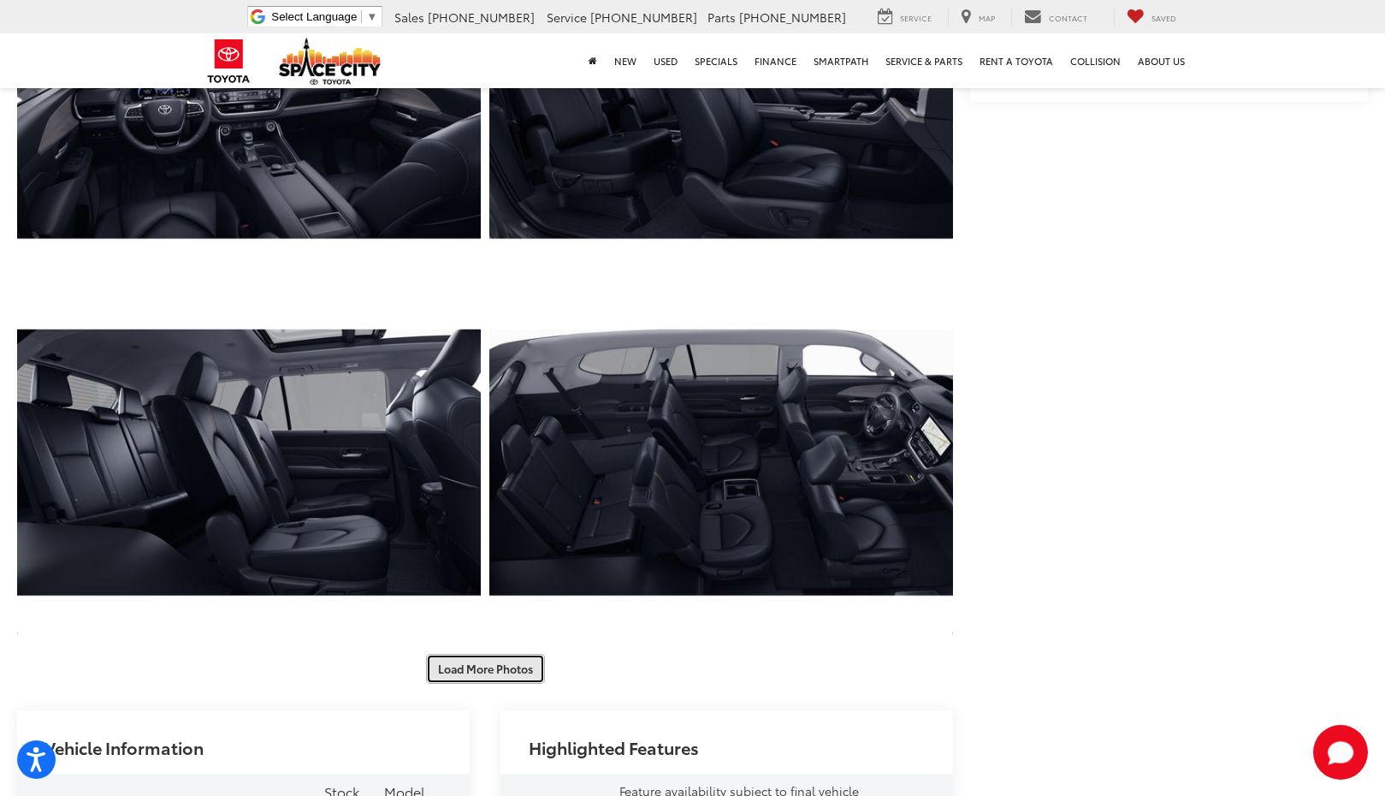
click at [507, 673] on button "Load More Photos" at bounding box center [485, 669] width 119 height 30
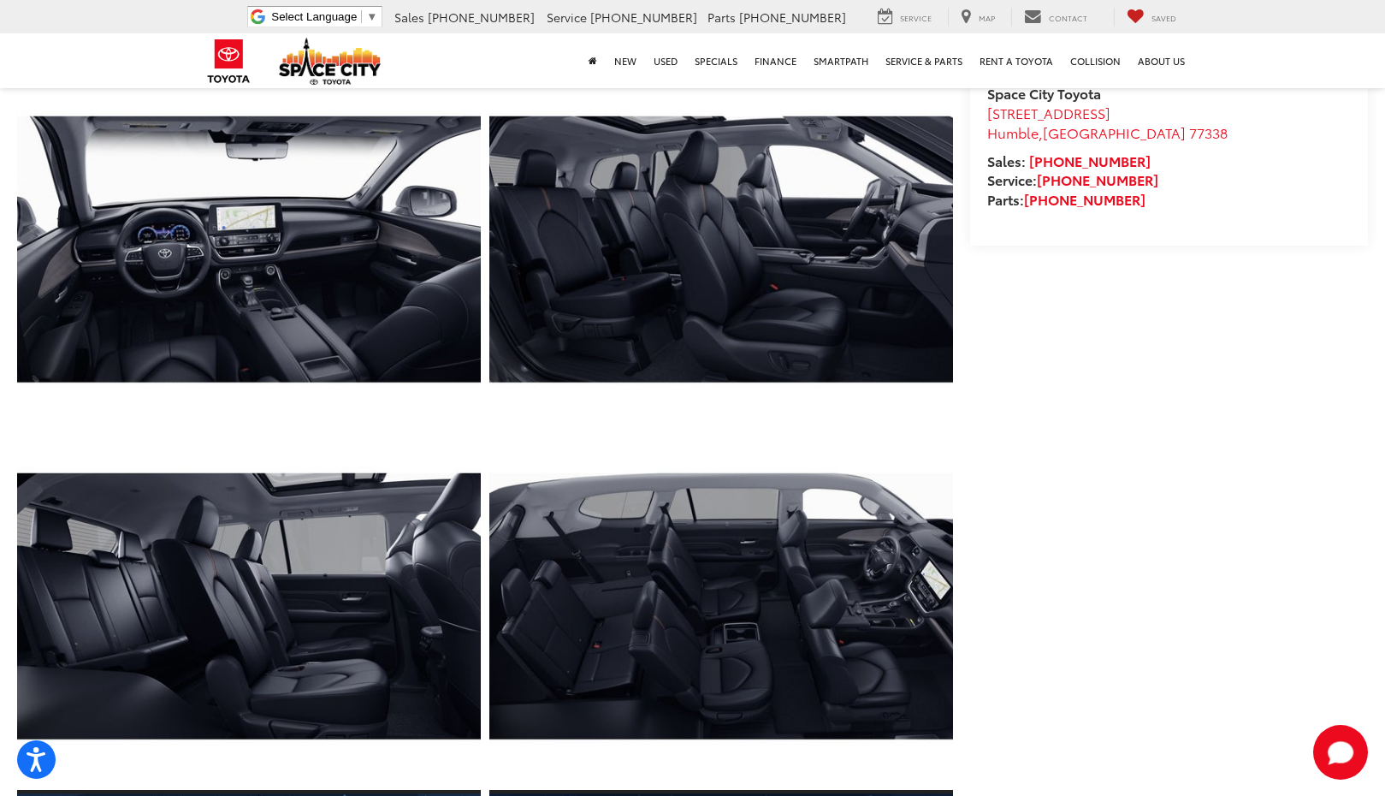
scroll to position [770, 0]
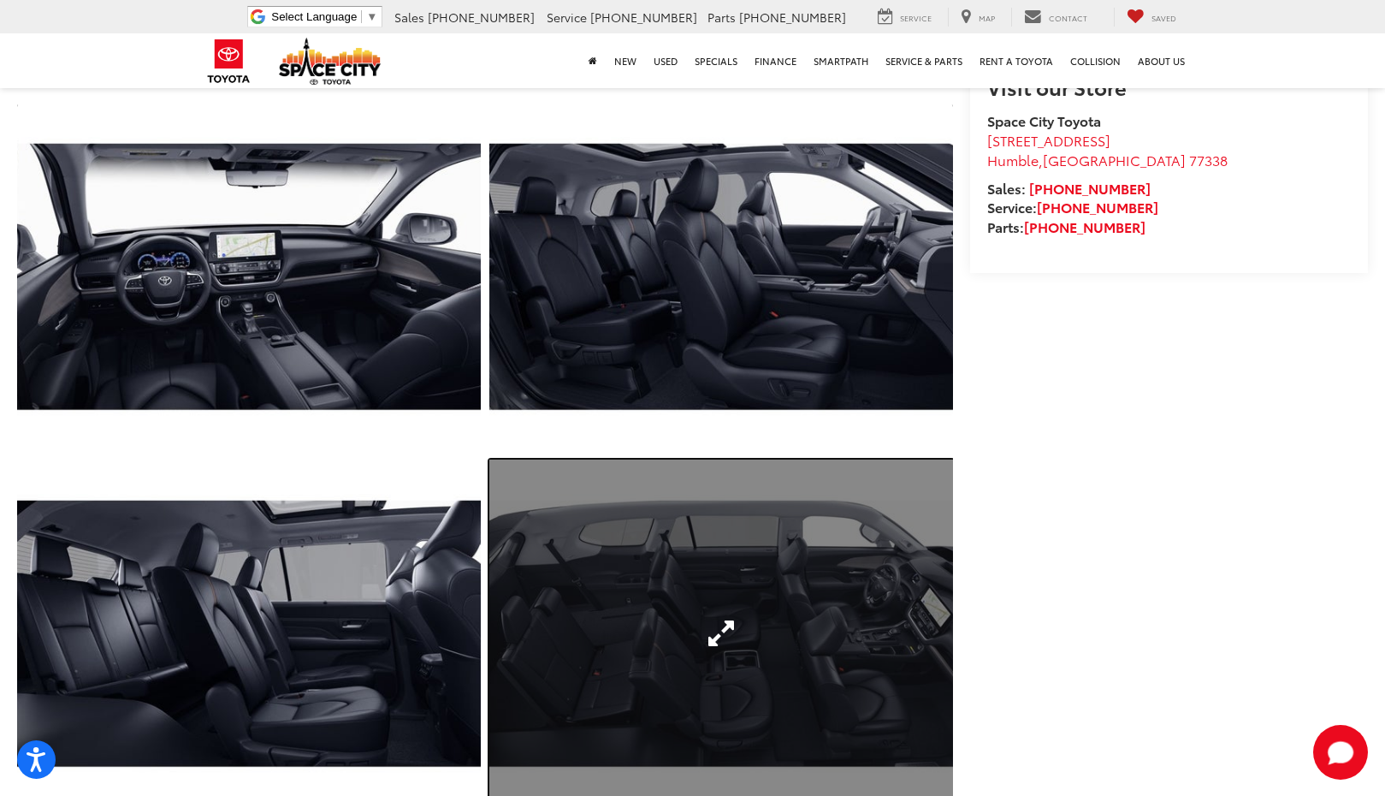
click at [744, 585] on link "Expand Photo 7" at bounding box center [721, 634] width 464 height 348
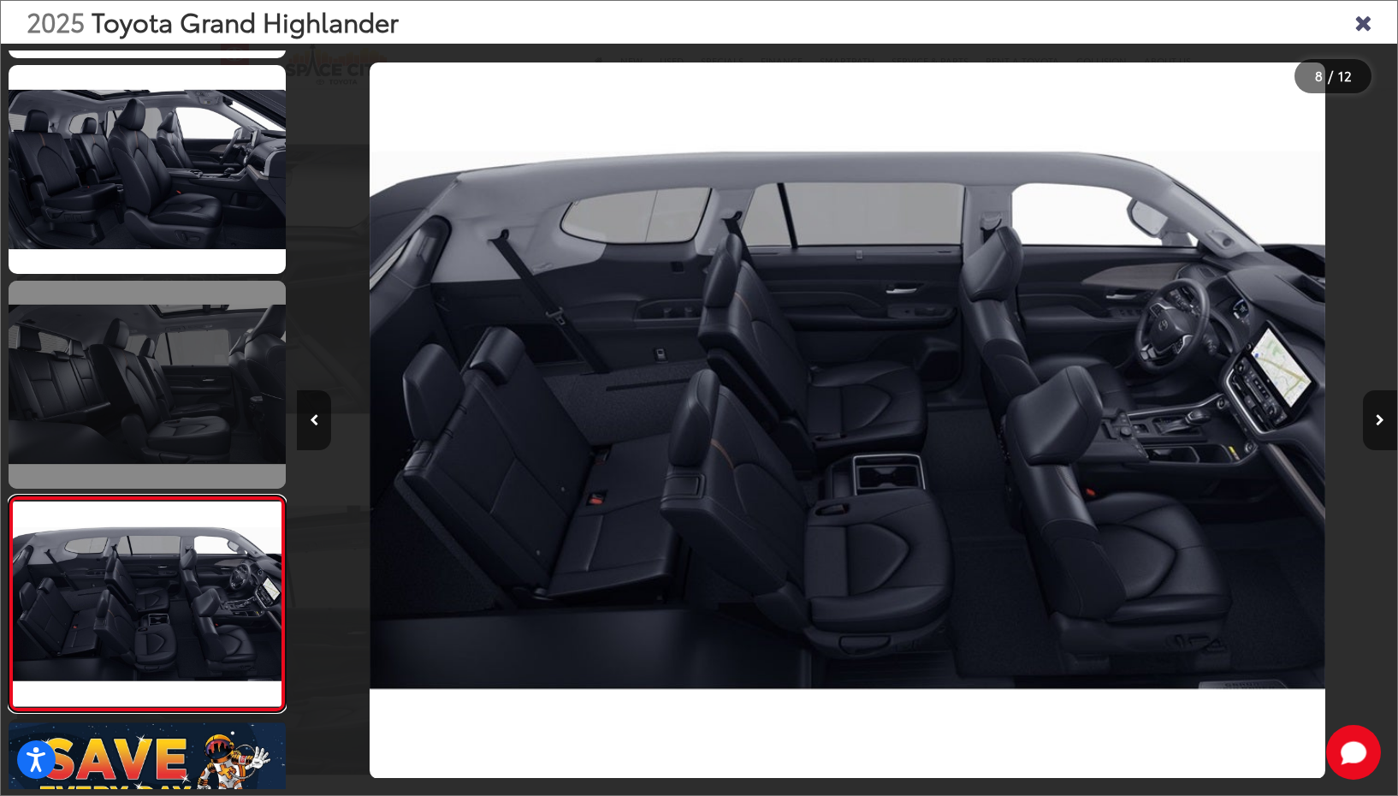
scroll to position [1038, 0]
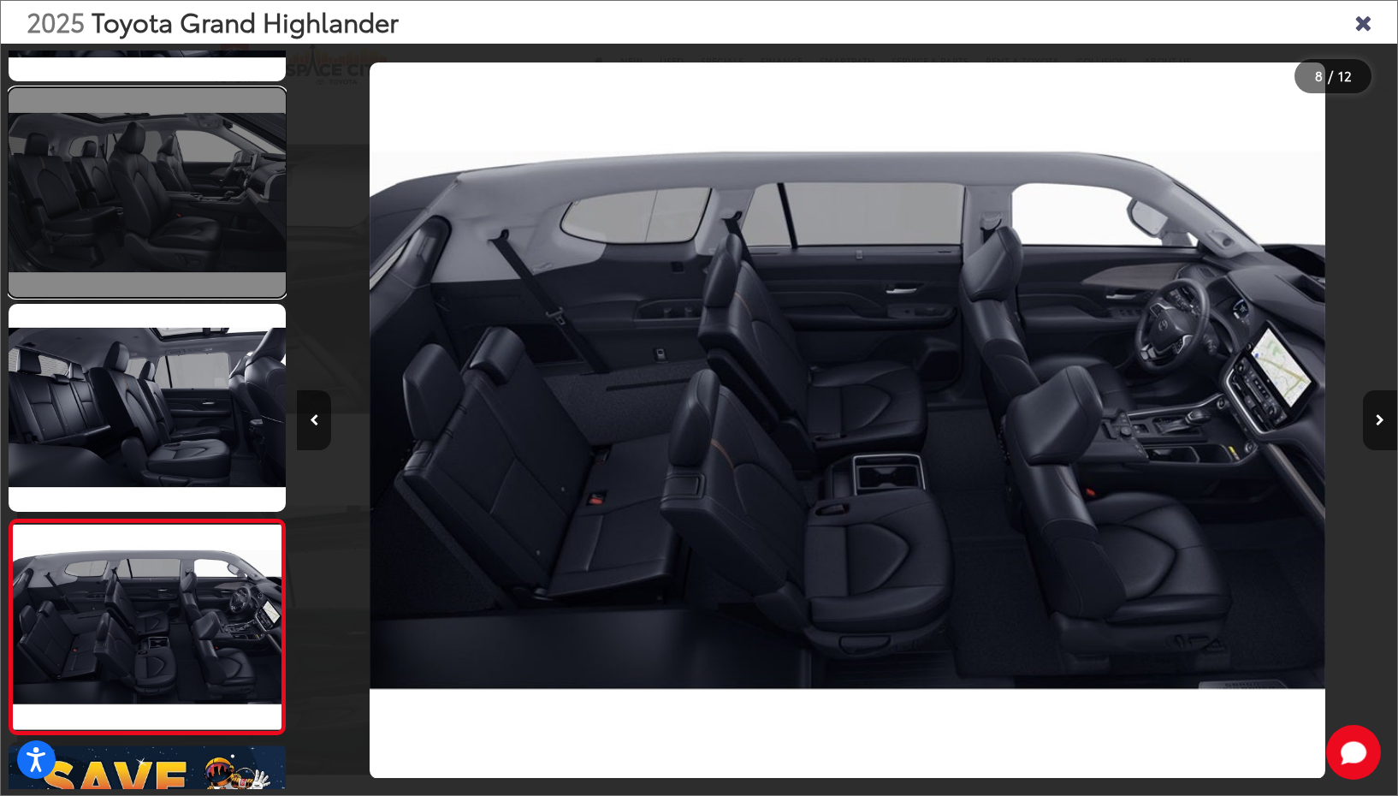
click at [157, 215] on link at bounding box center [147, 192] width 277 height 208
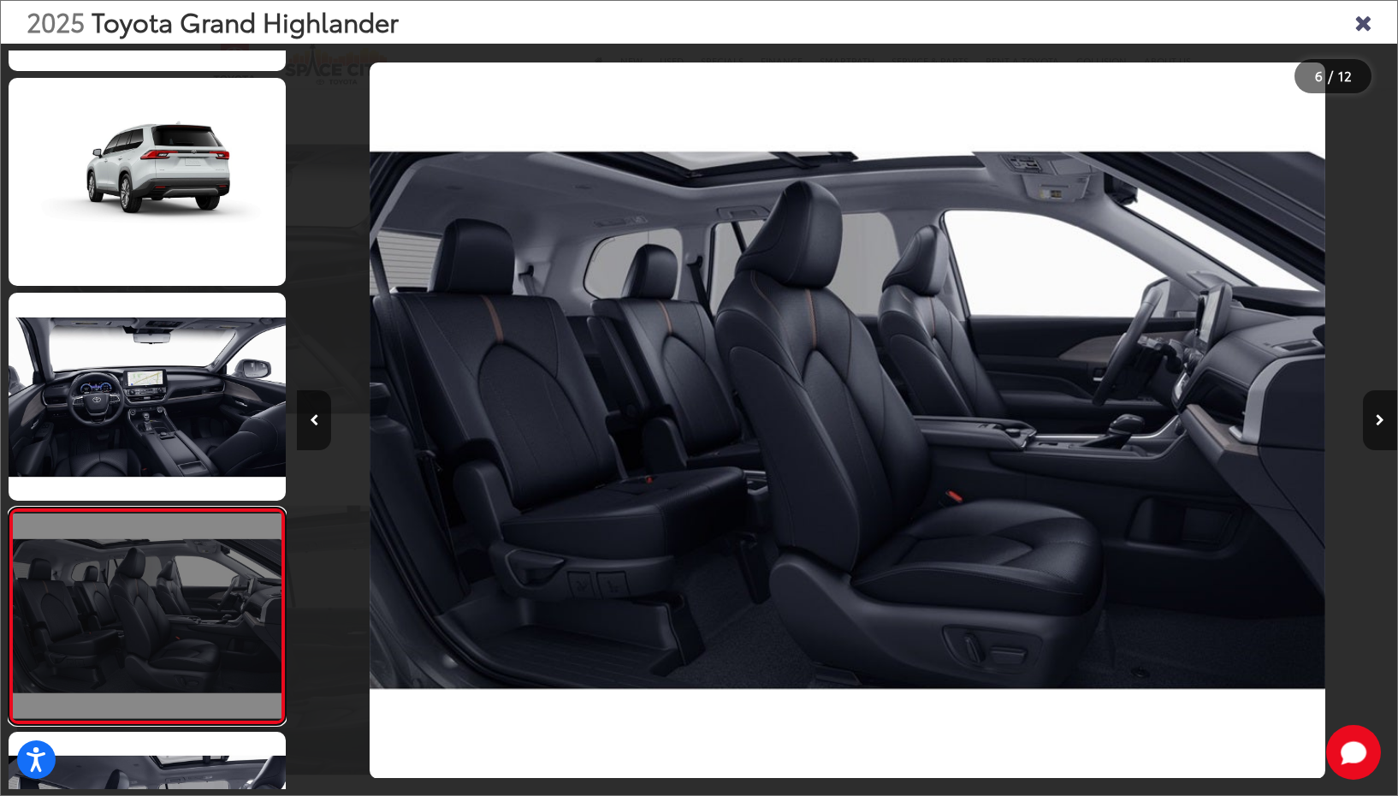
scroll to position [608, 0]
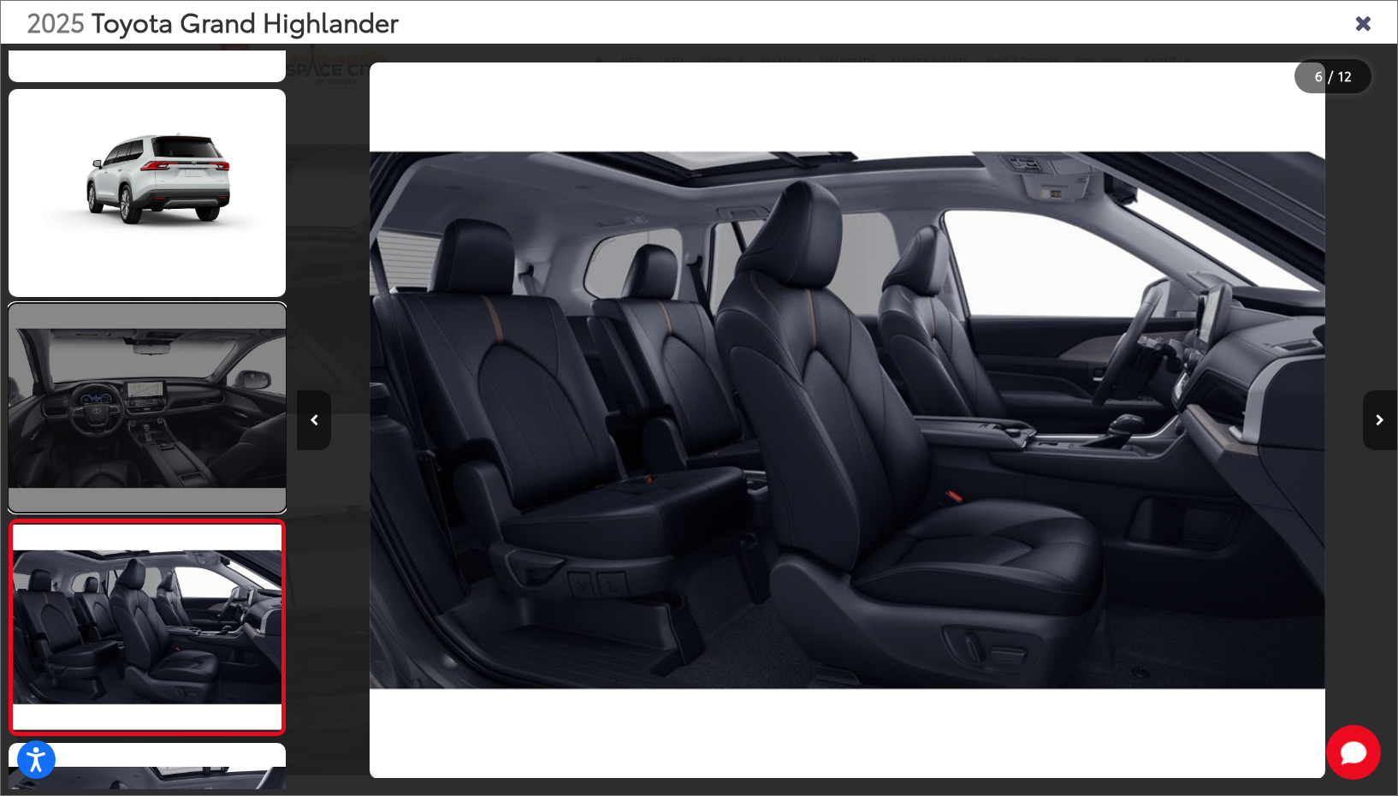
click at [176, 400] on link at bounding box center [147, 408] width 277 height 208
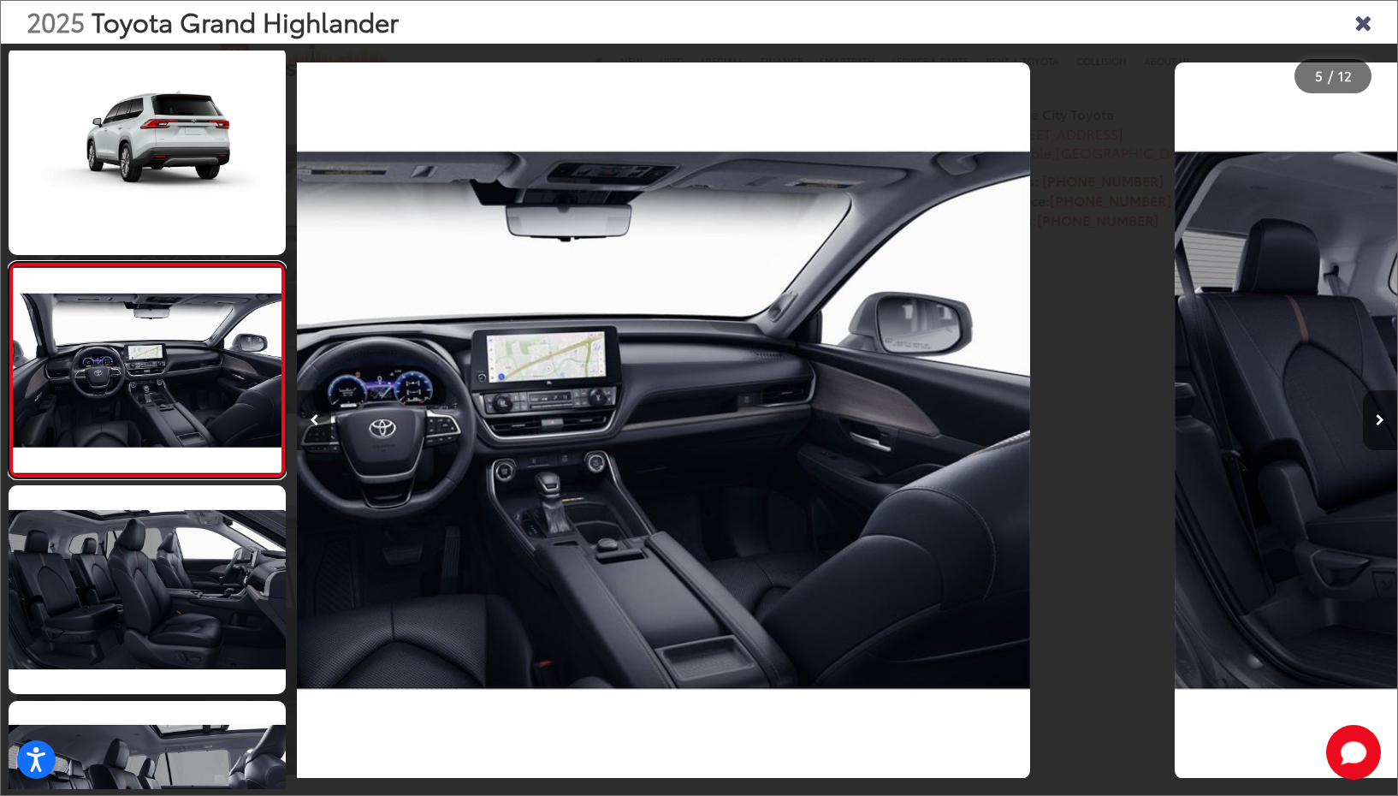
scroll to position [0, 4400]
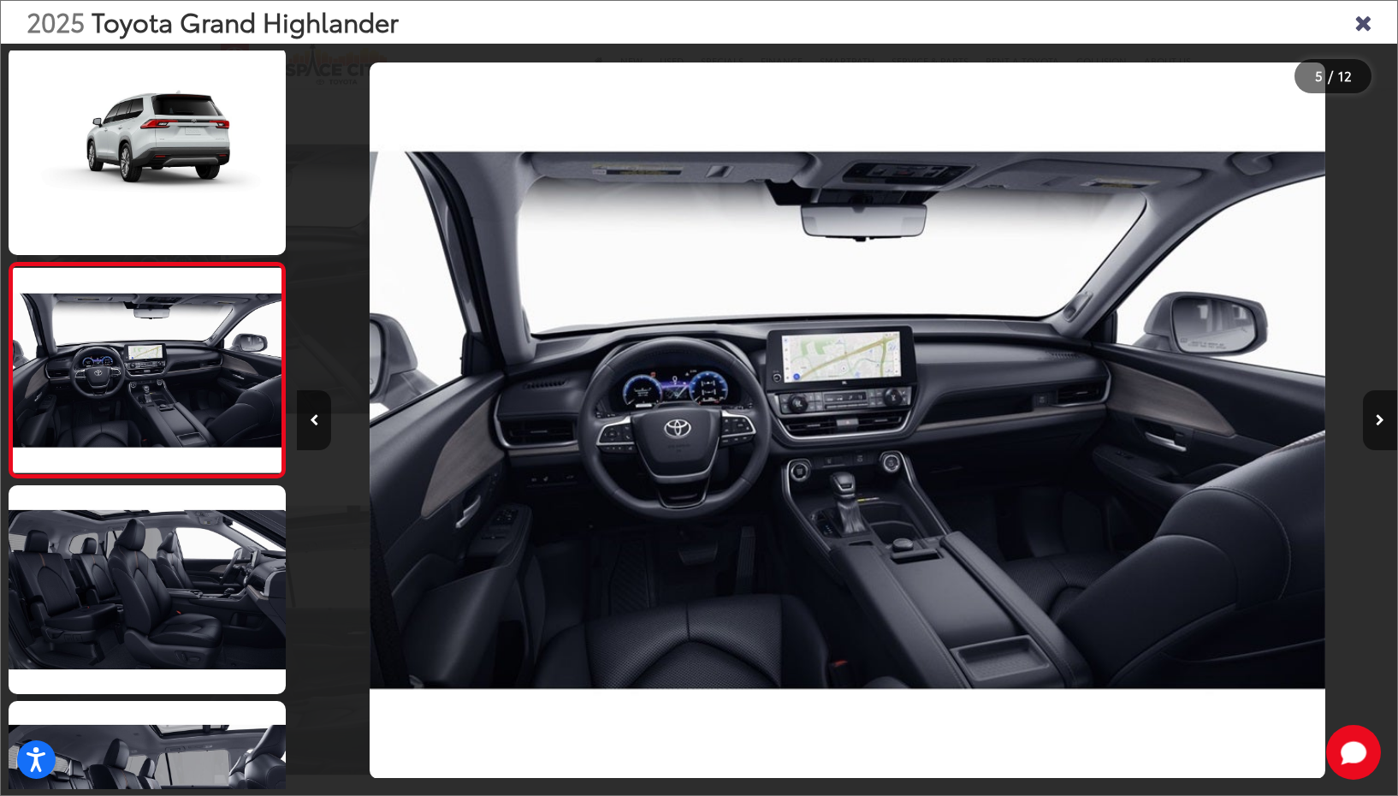
click at [1364, 30] on icon "Close gallery" at bounding box center [1363, 21] width 17 height 22
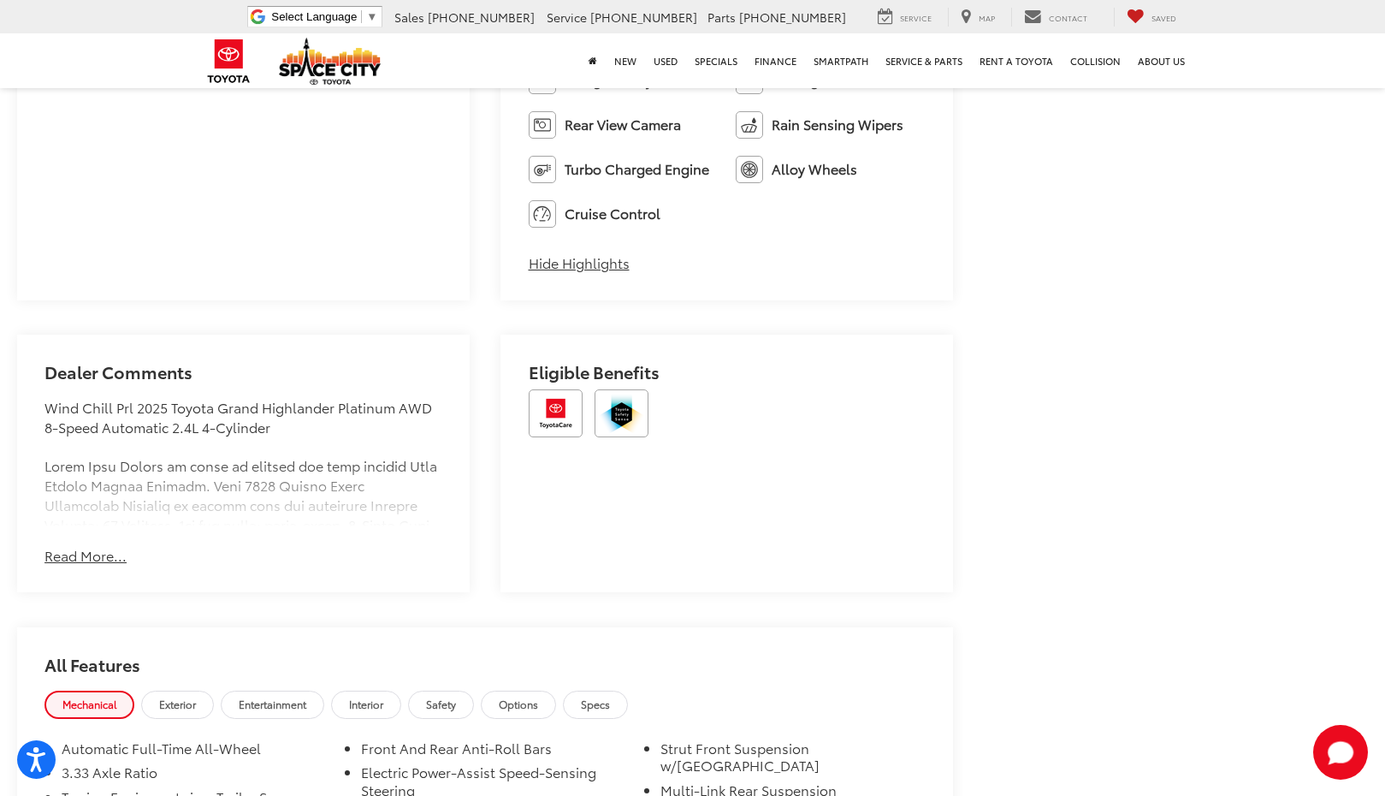
scroll to position [2824, 0]
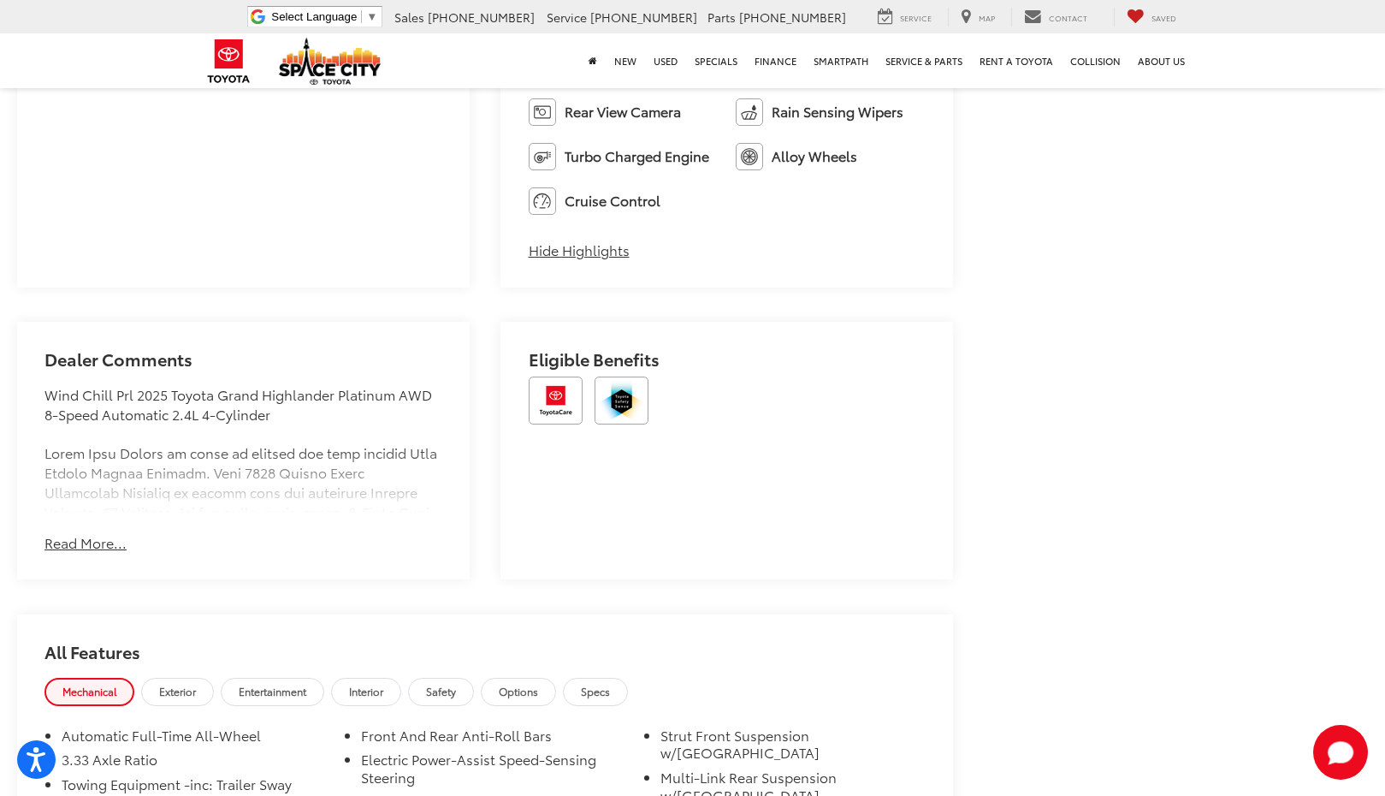
click at [94, 543] on button "Read More..." at bounding box center [85, 543] width 82 height 20
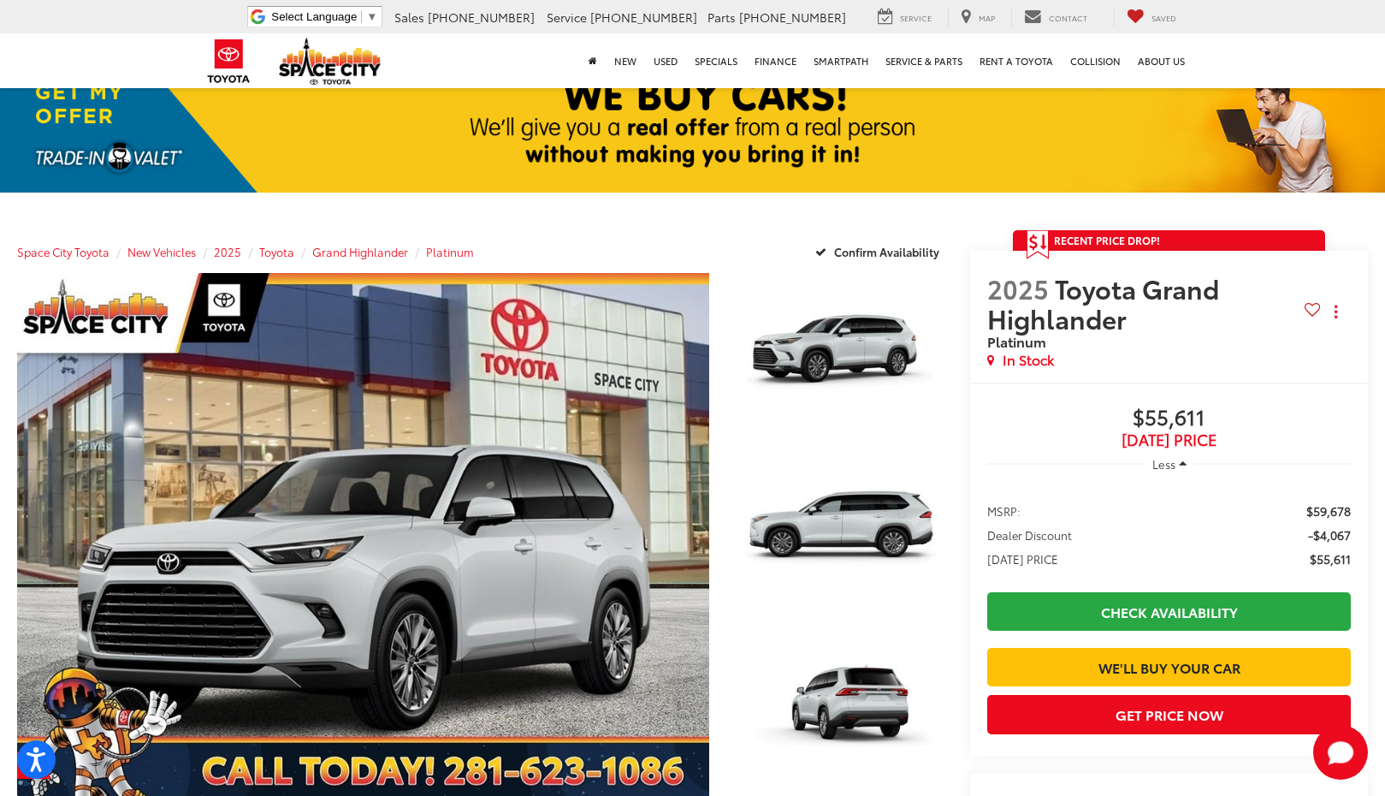
scroll to position [0, 0]
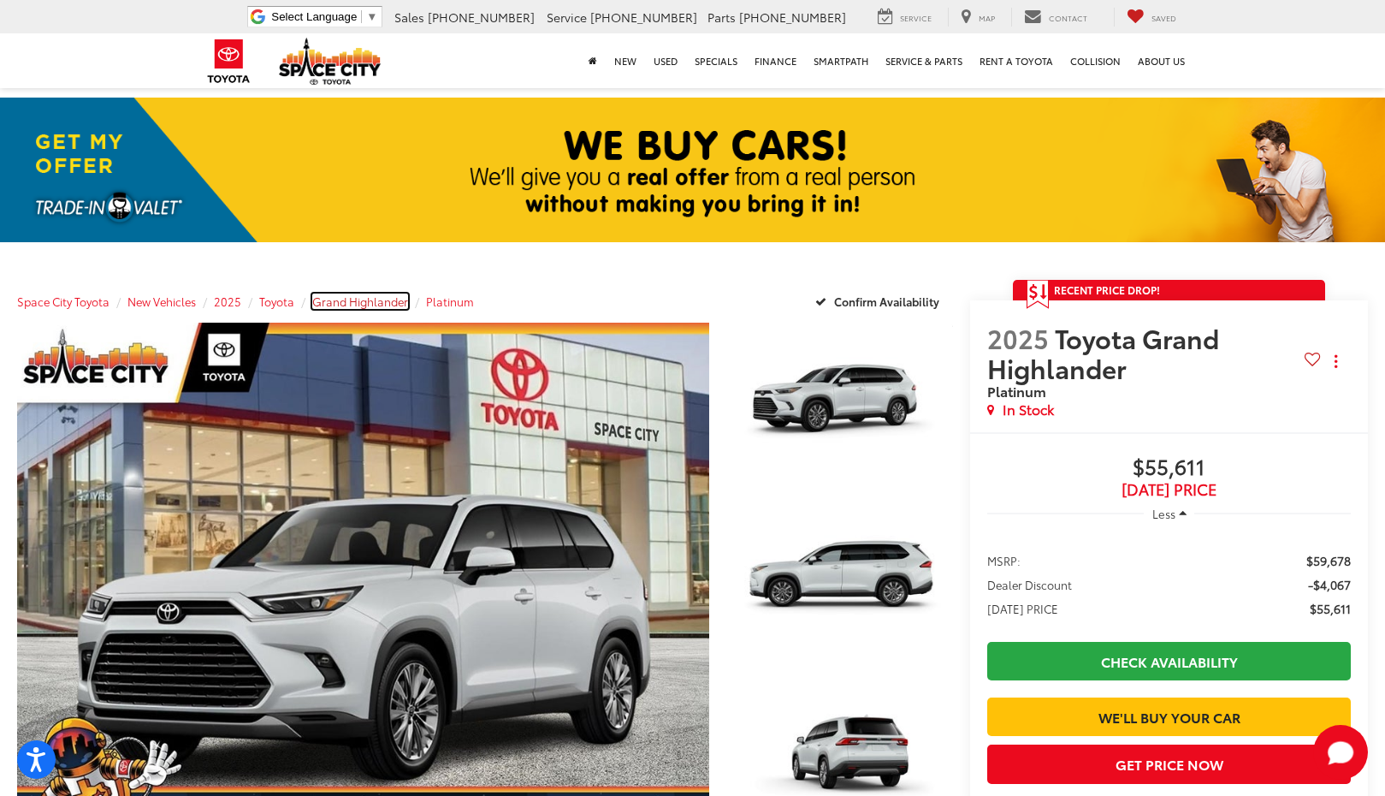
click at [396, 299] on span "Grand Highlander" at bounding box center [360, 301] width 96 height 15
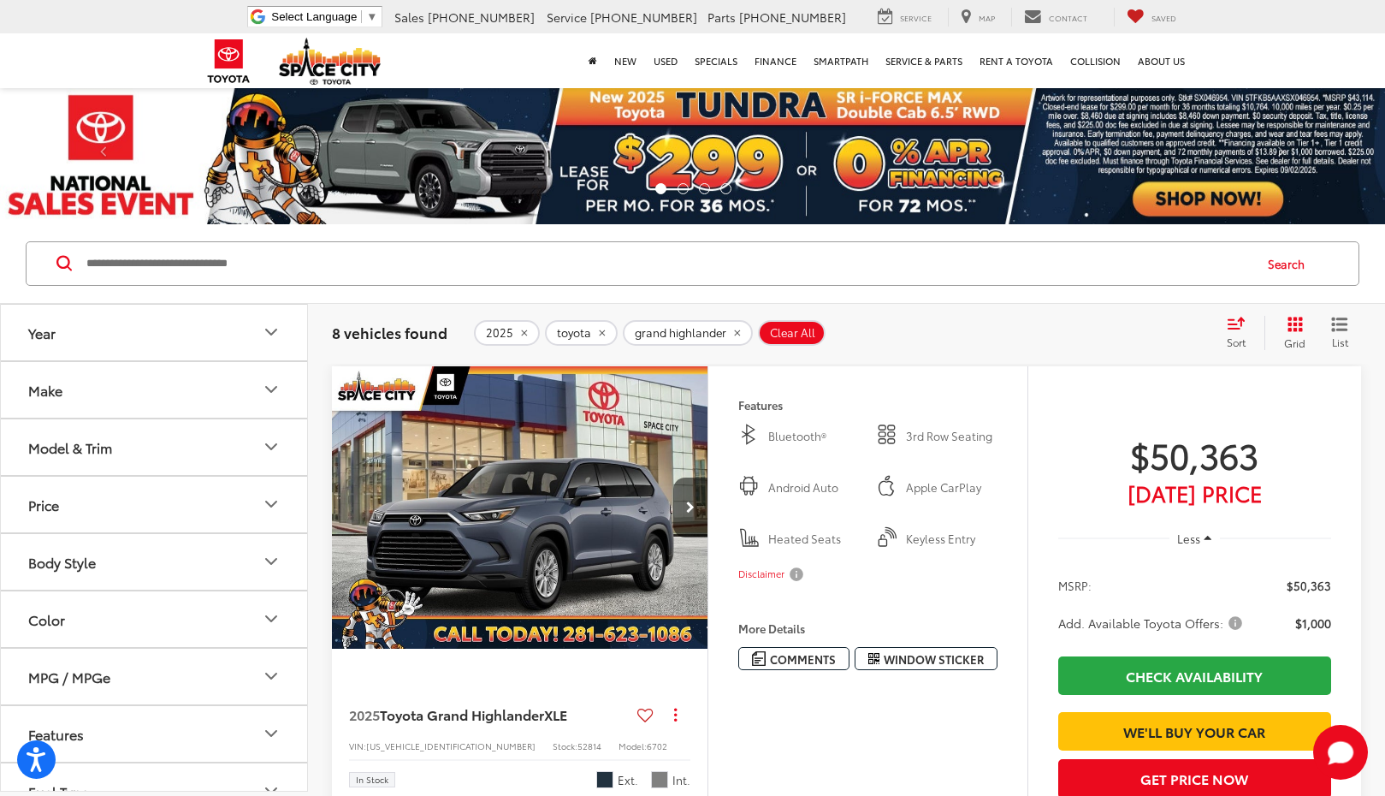
click at [181, 443] on button "Model & Trim" at bounding box center [155, 447] width 308 height 56
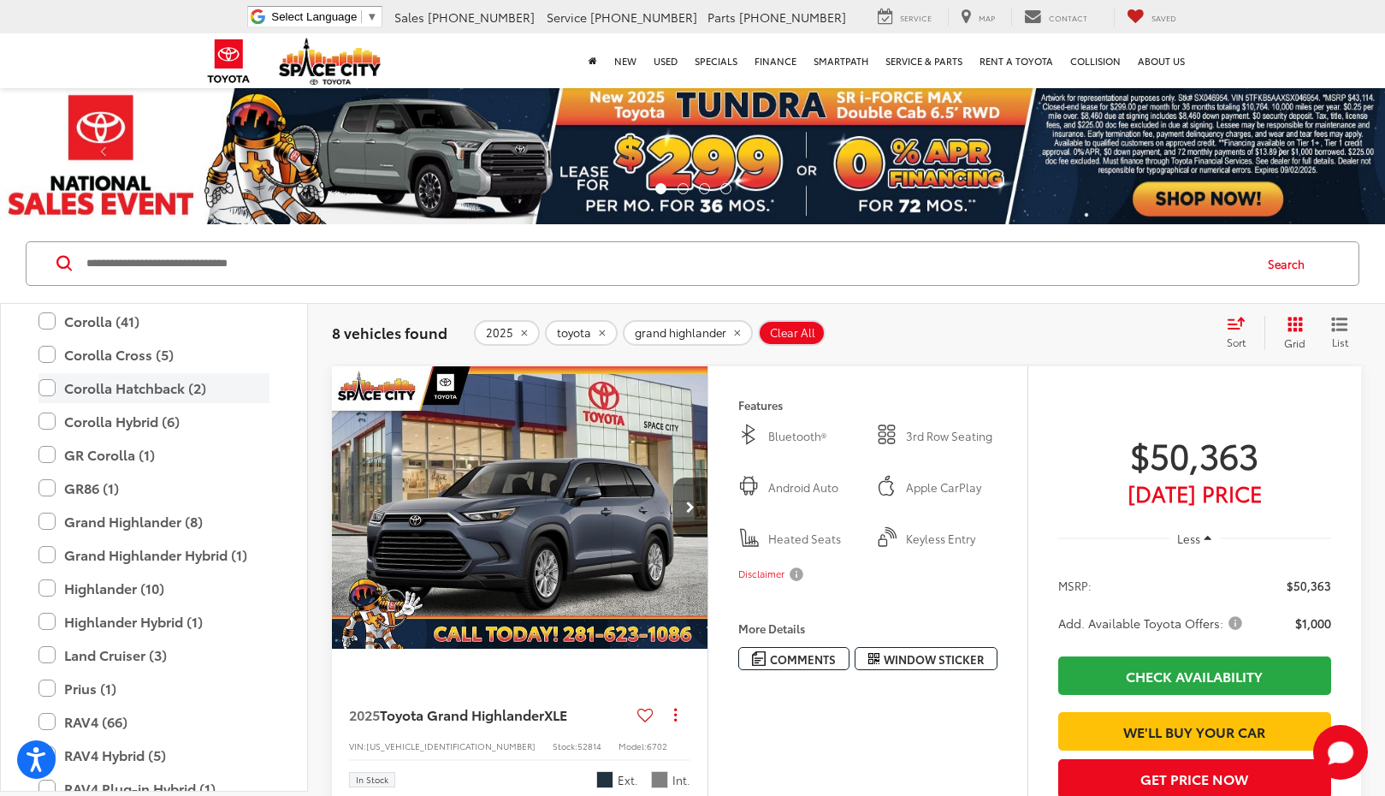
scroll to position [332, 0]
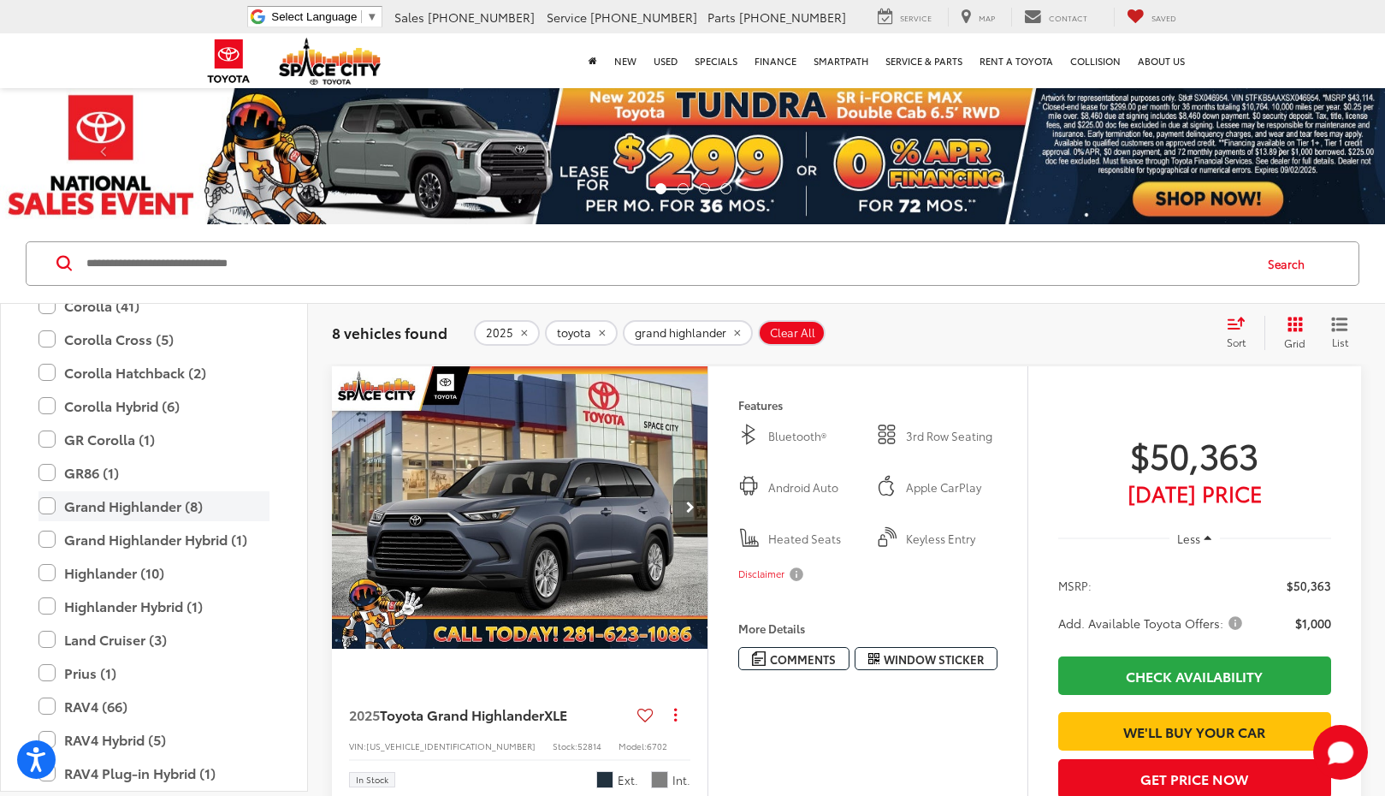
click at [165, 502] on label "Grand Highlander (8)" at bounding box center [154, 506] width 231 height 30
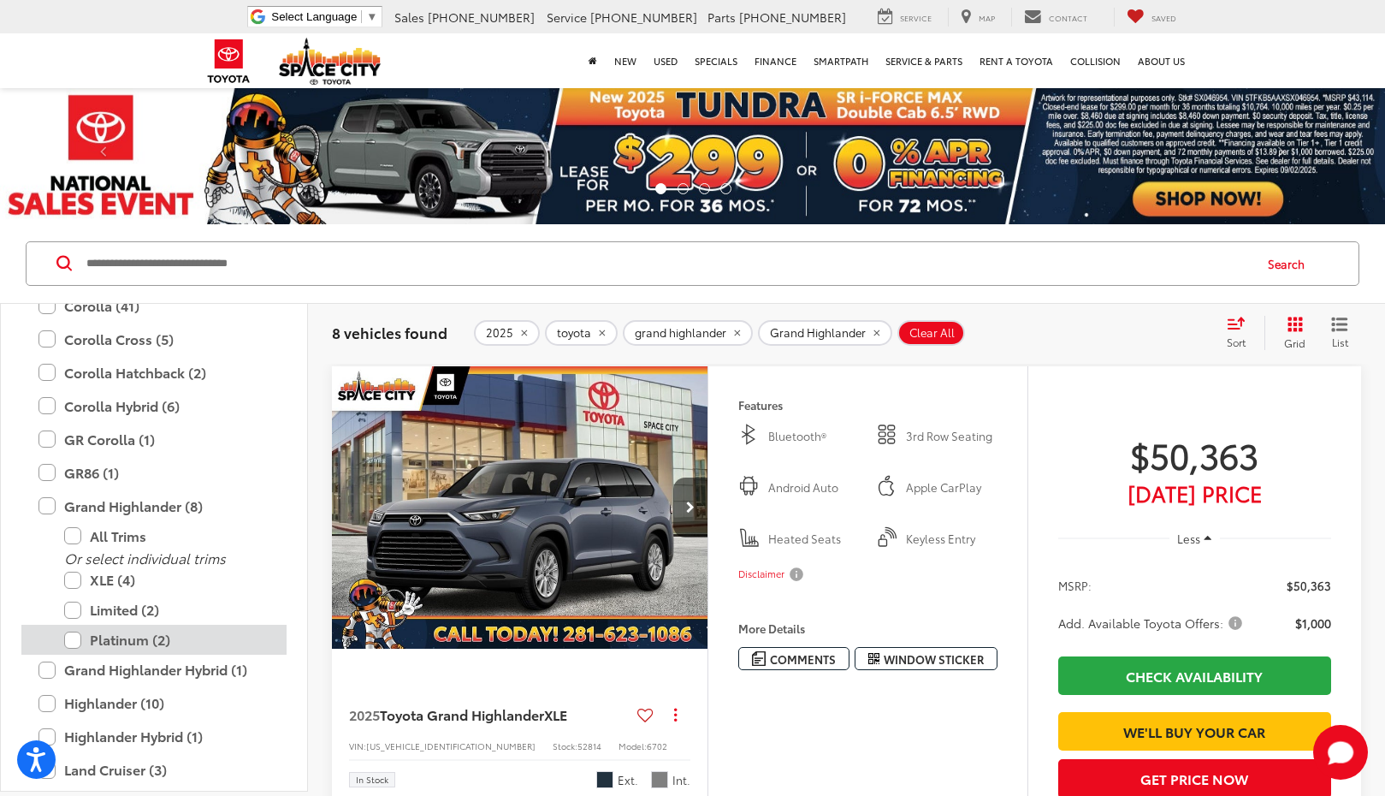
click at [108, 645] on label "Platinum (2)" at bounding box center [166, 640] width 205 height 30
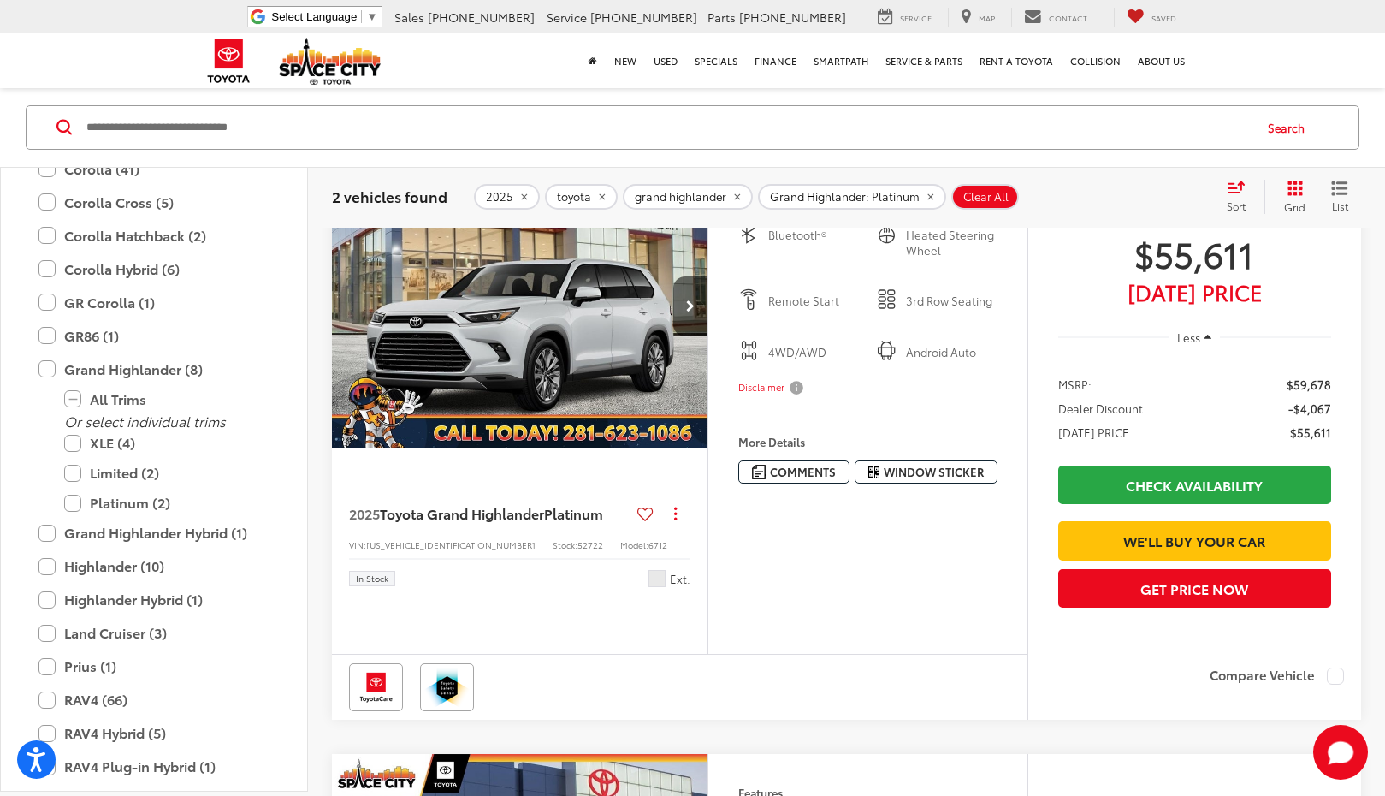
scroll to position [171, 0]
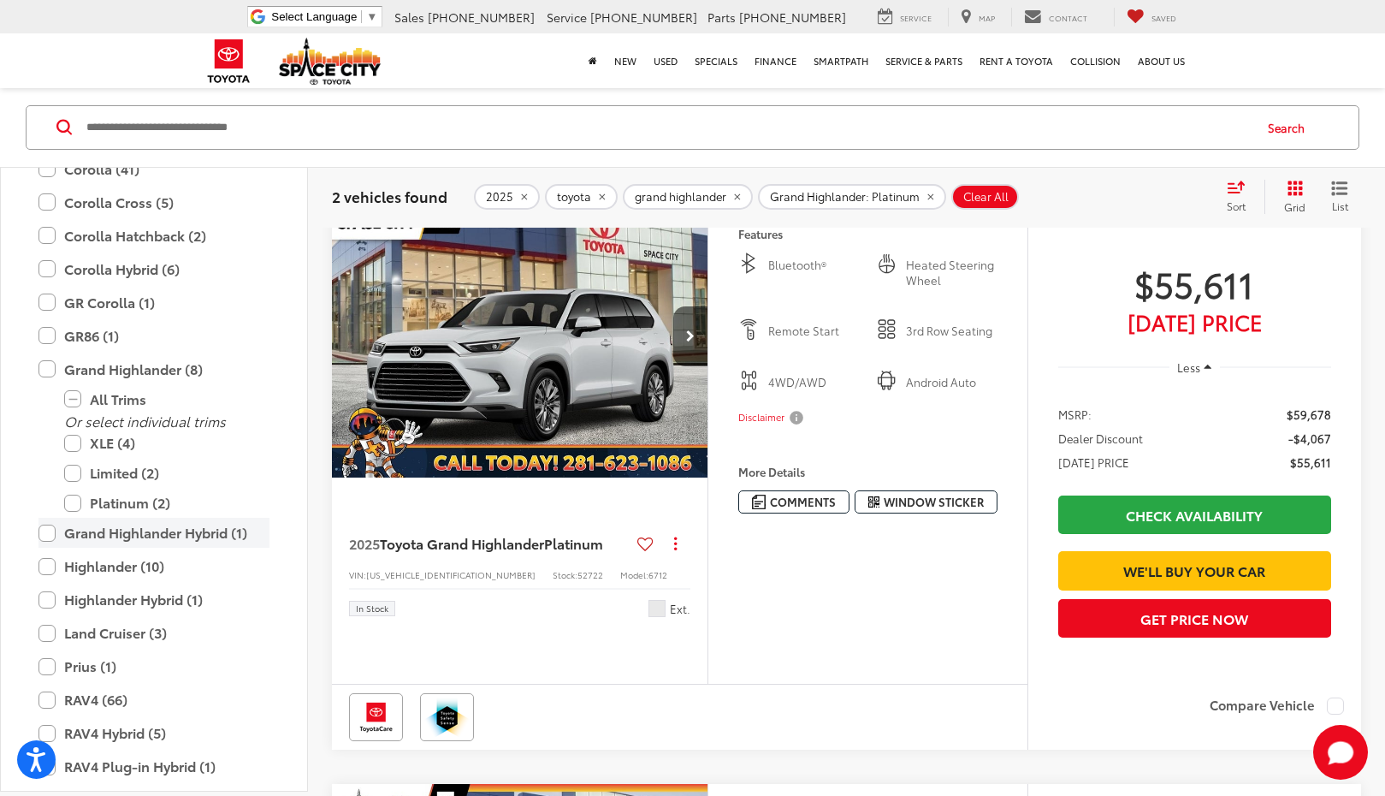
click at [172, 539] on label "Grand Highlander Hybrid (1)" at bounding box center [154, 534] width 231 height 30
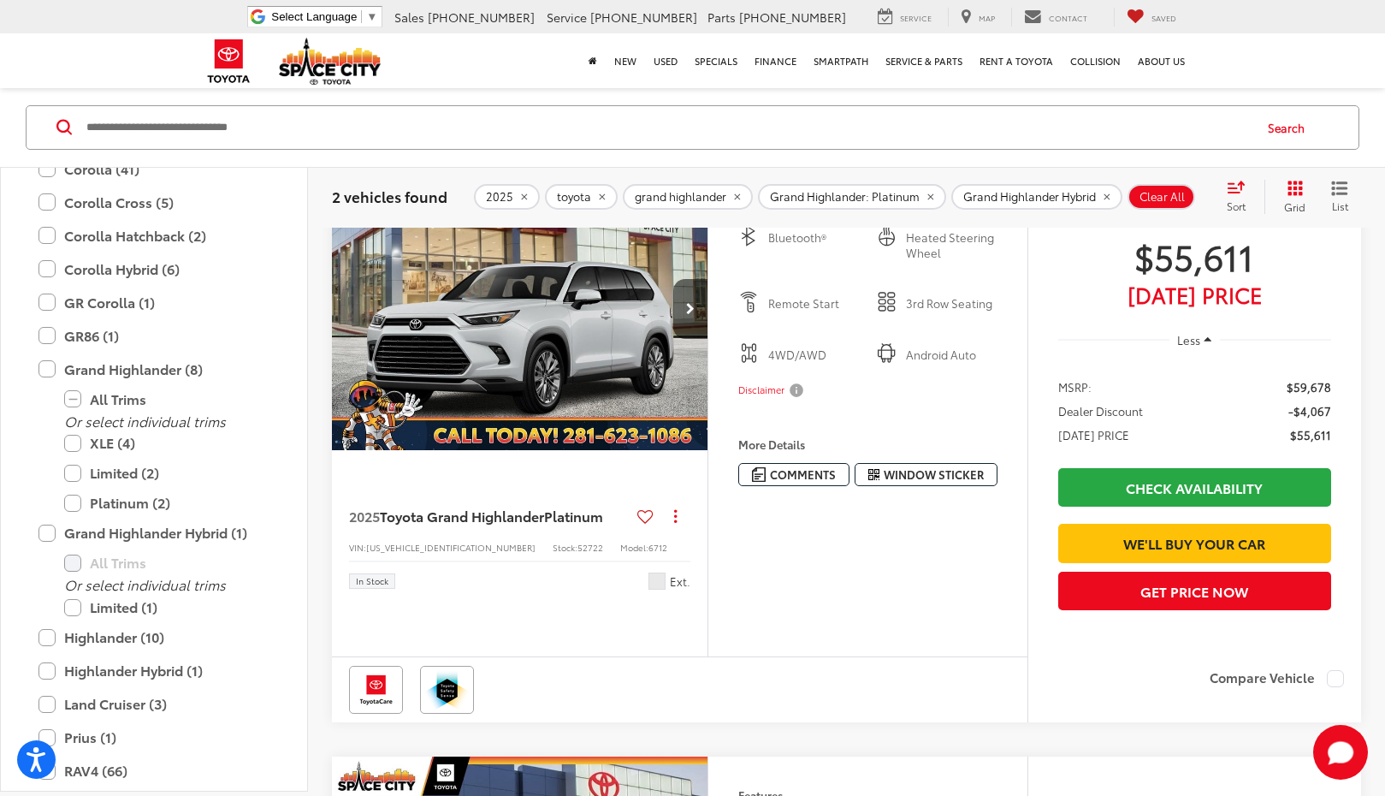
scroll to position [257, 0]
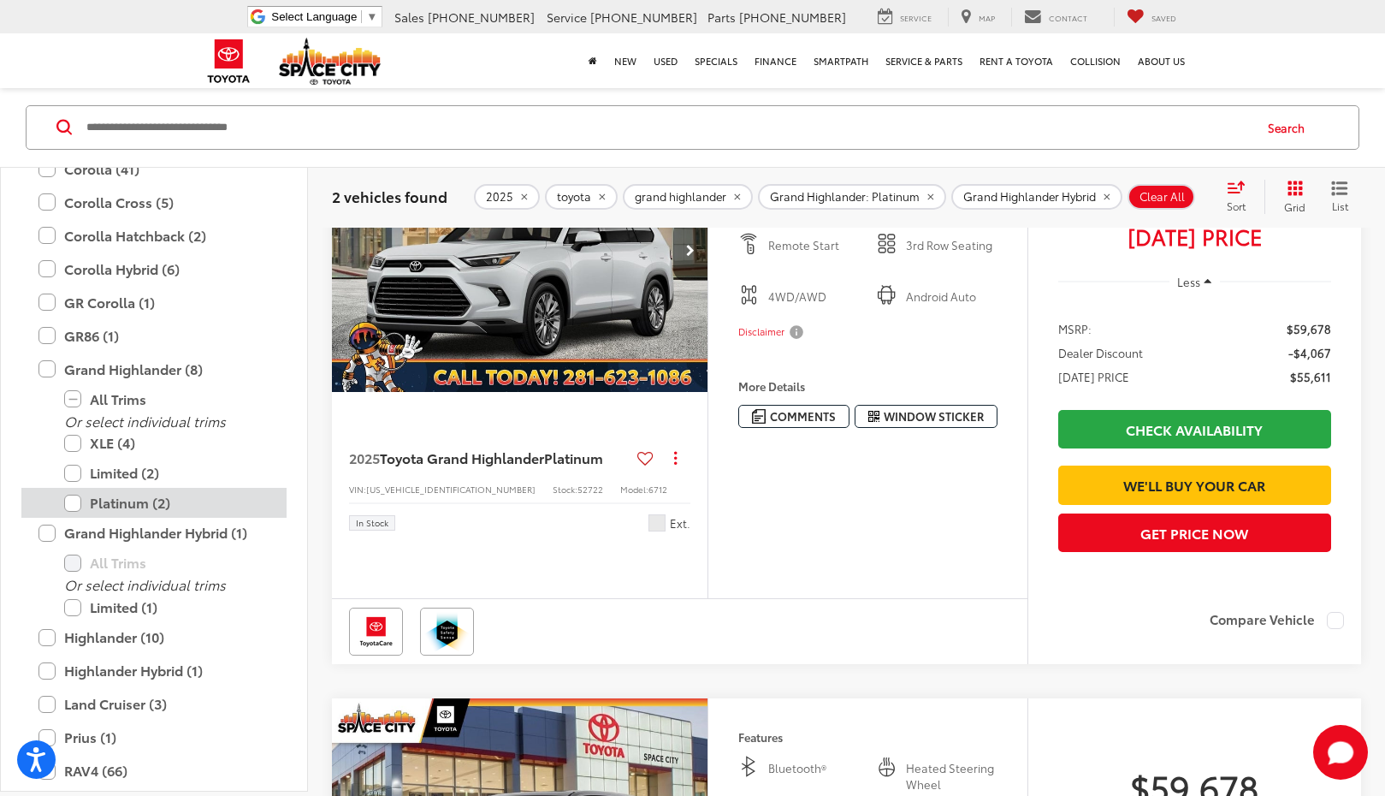
click at [103, 510] on label "Platinum (2)" at bounding box center [166, 504] width 205 height 30
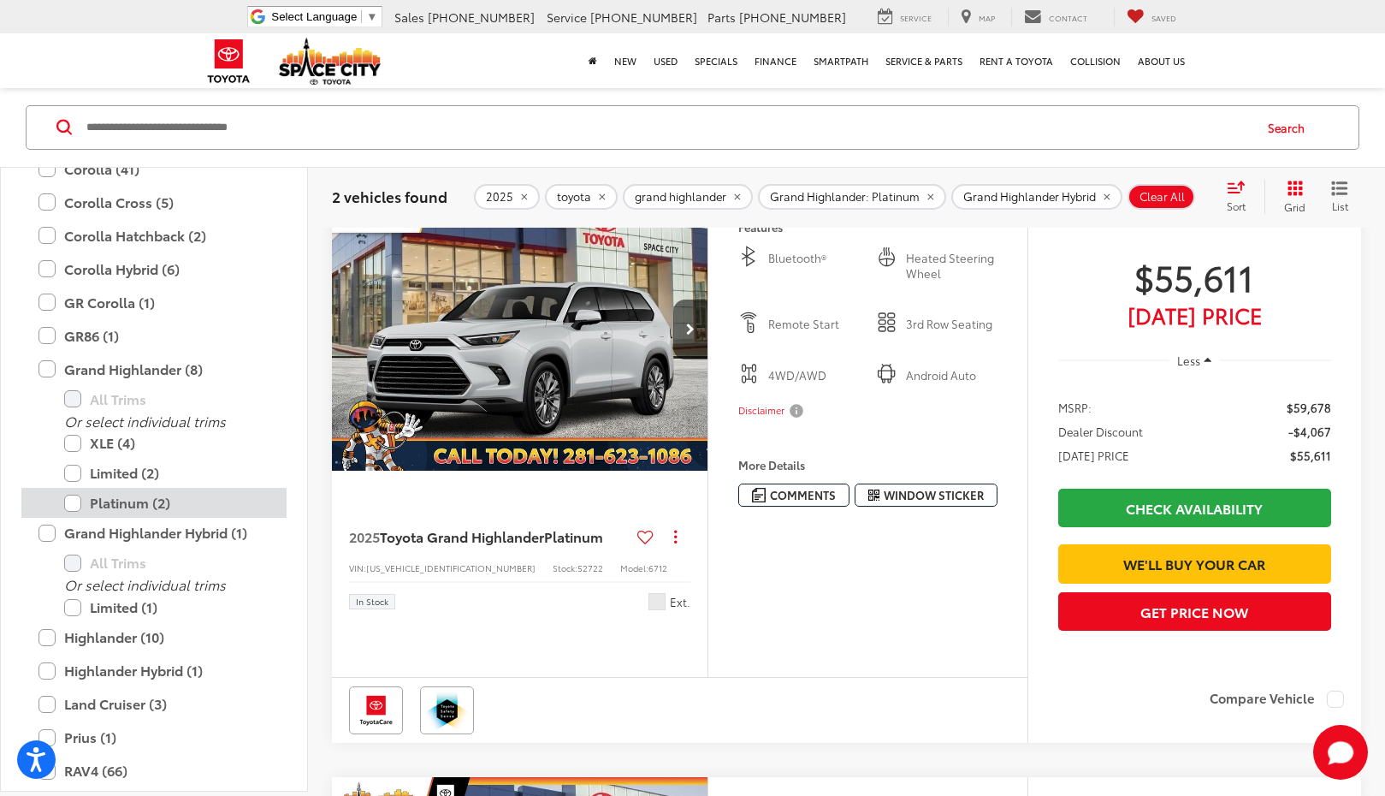
scroll to position [136, 0]
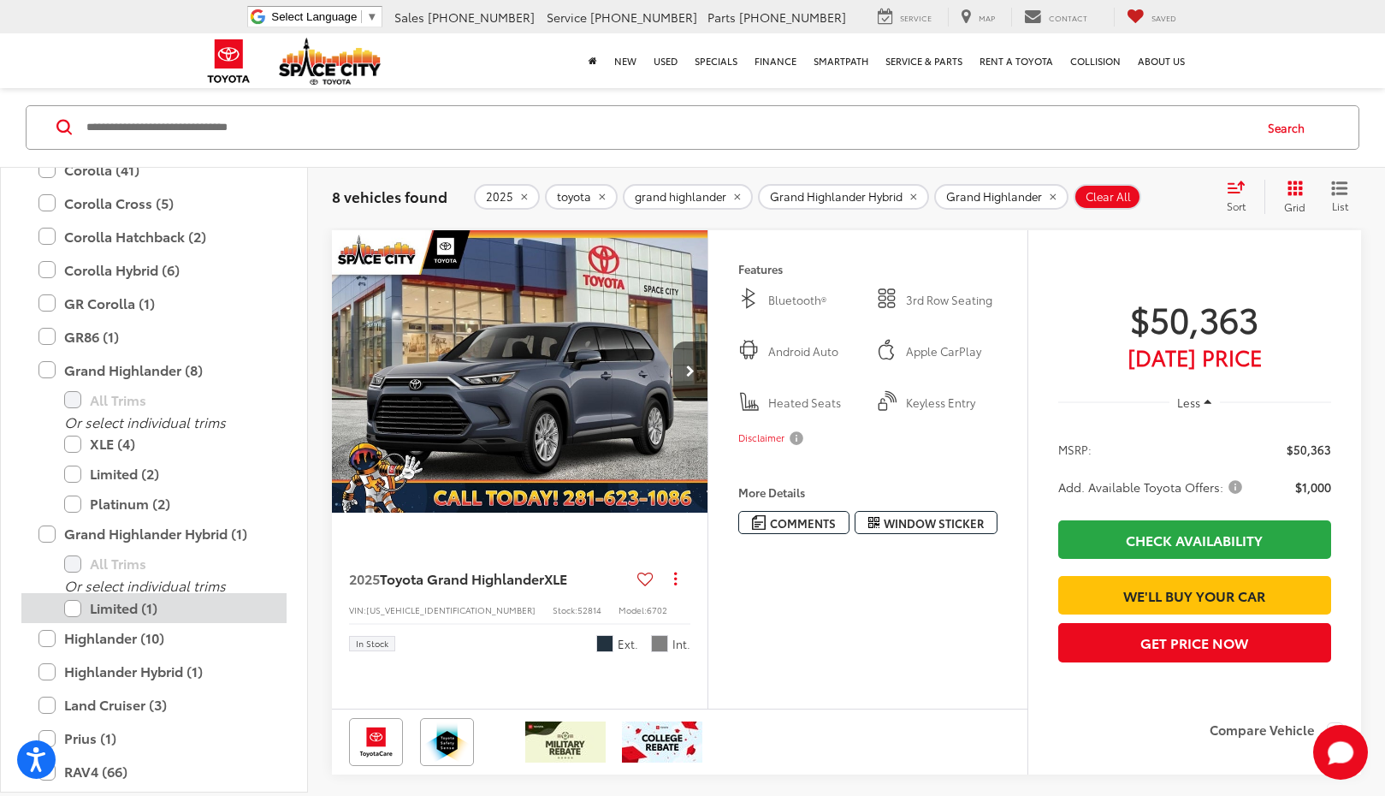
click at [68, 612] on label "Limited (1)" at bounding box center [166, 608] width 205 height 30
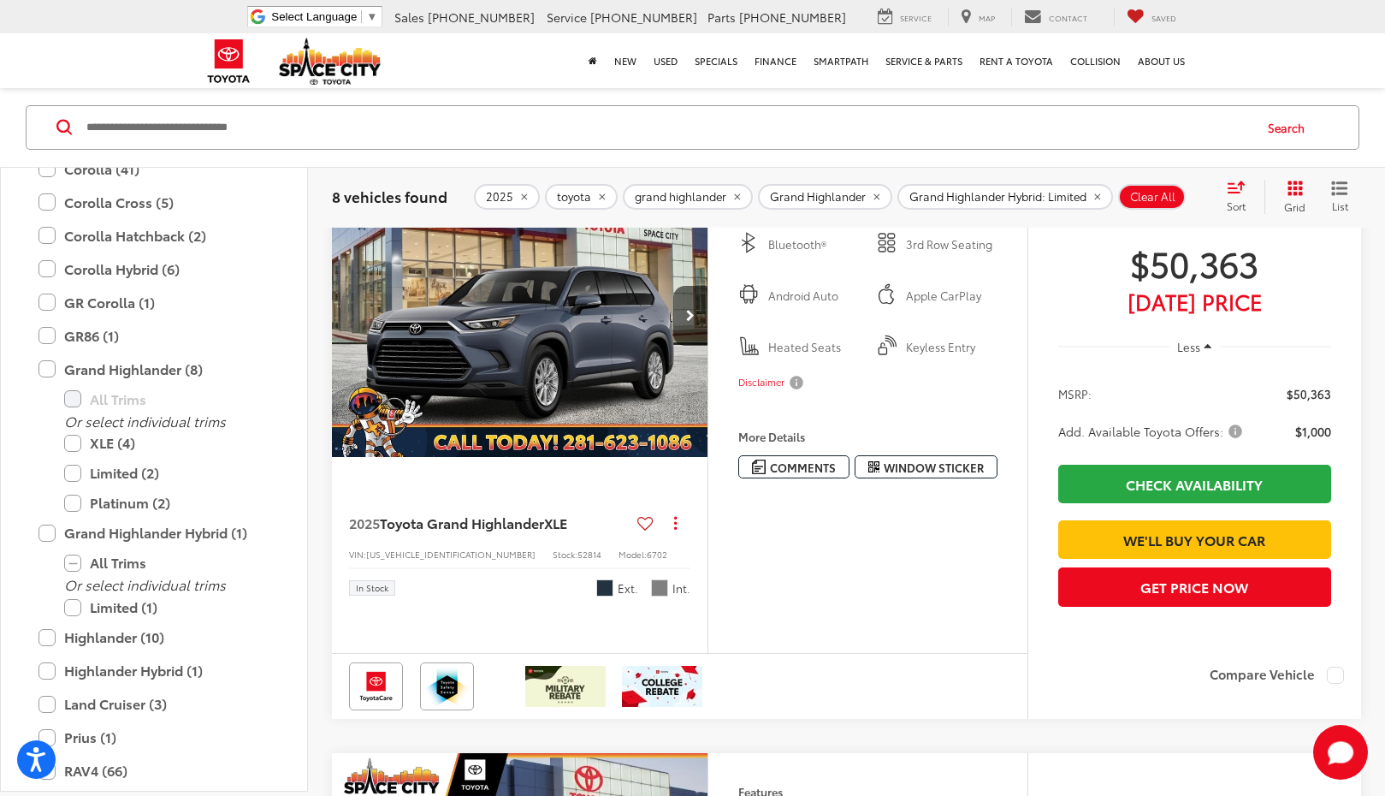
scroll to position [222, 0]
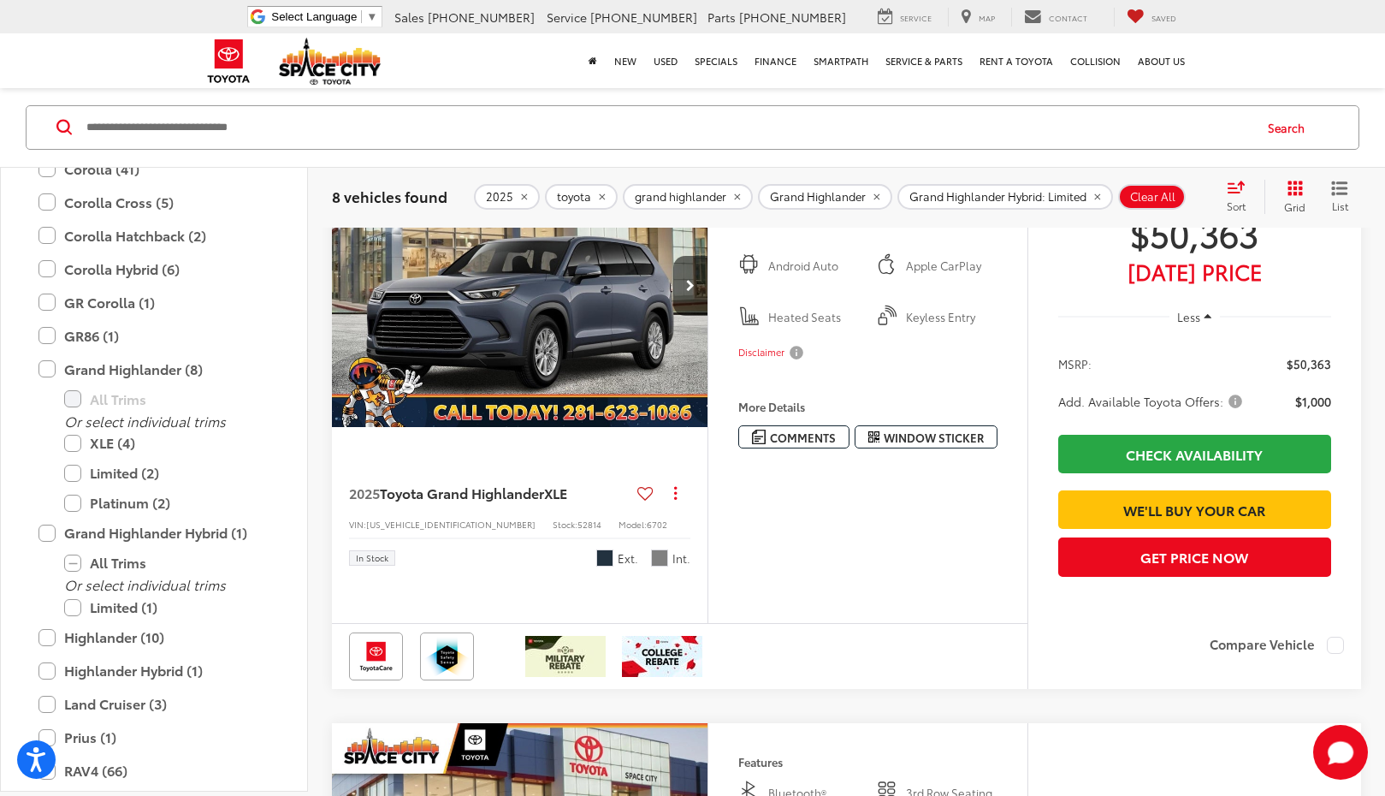
click at [1237, 400] on span "Add. Available Toyota Offers:" at bounding box center [1152, 401] width 187 height 17
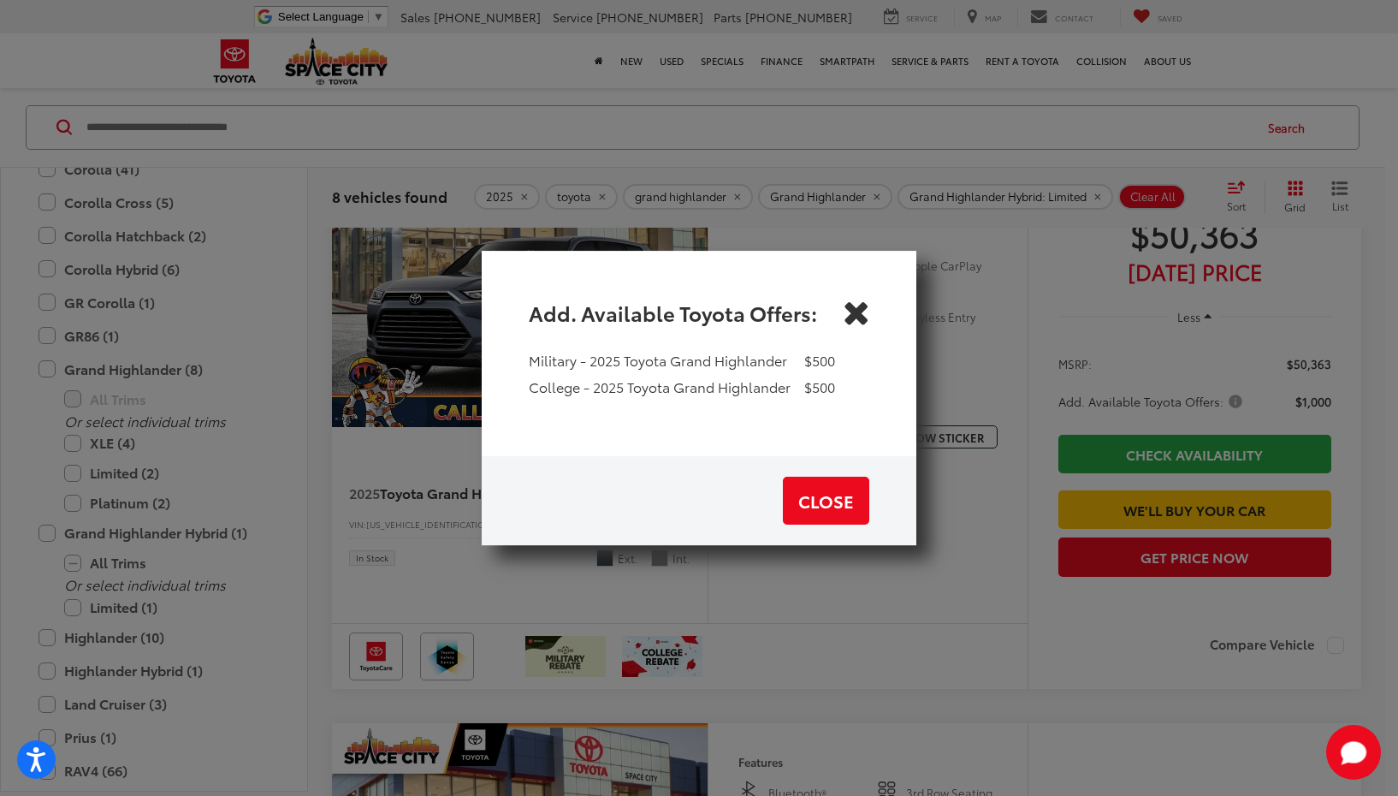
click at [857, 313] on icon "Close" at bounding box center [855, 312] width 27 height 27
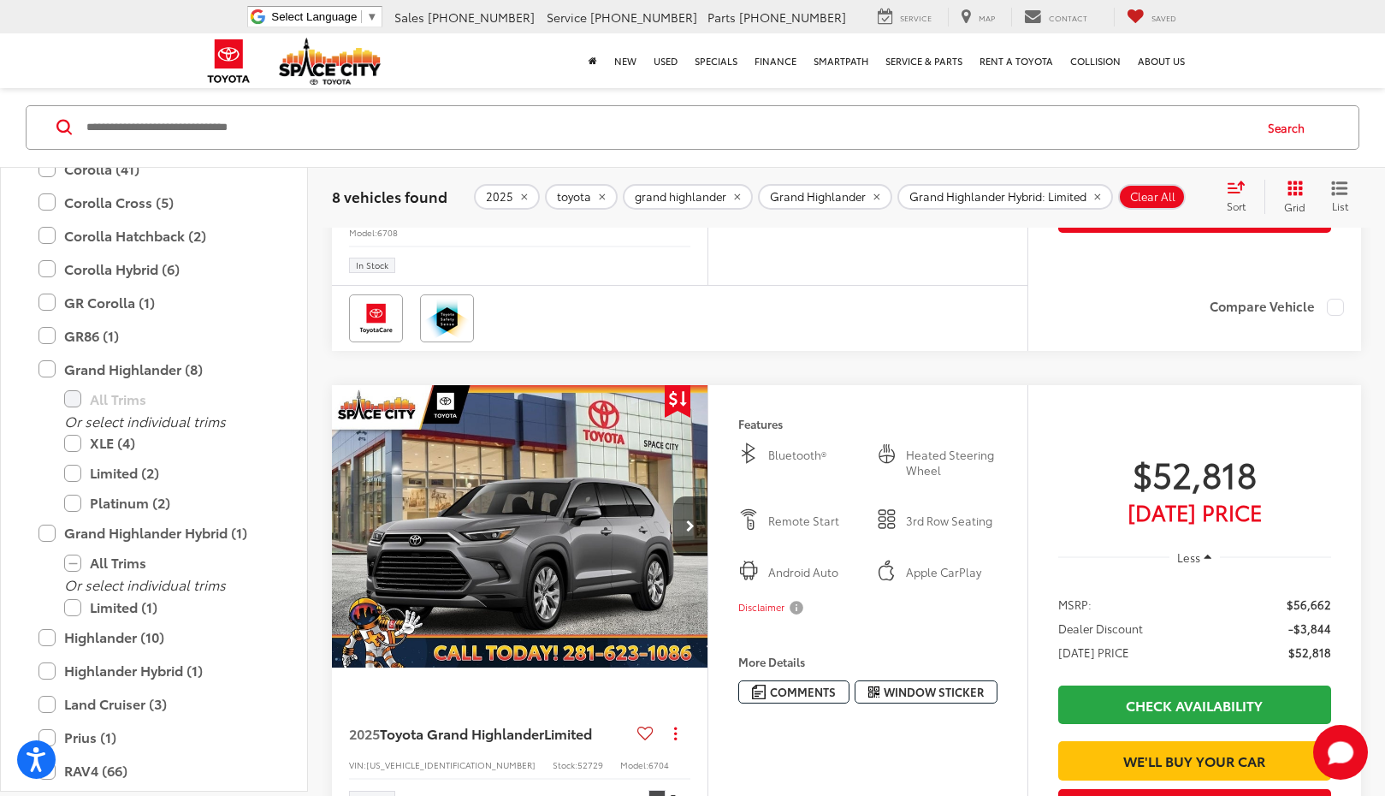
scroll to position [2275, 0]
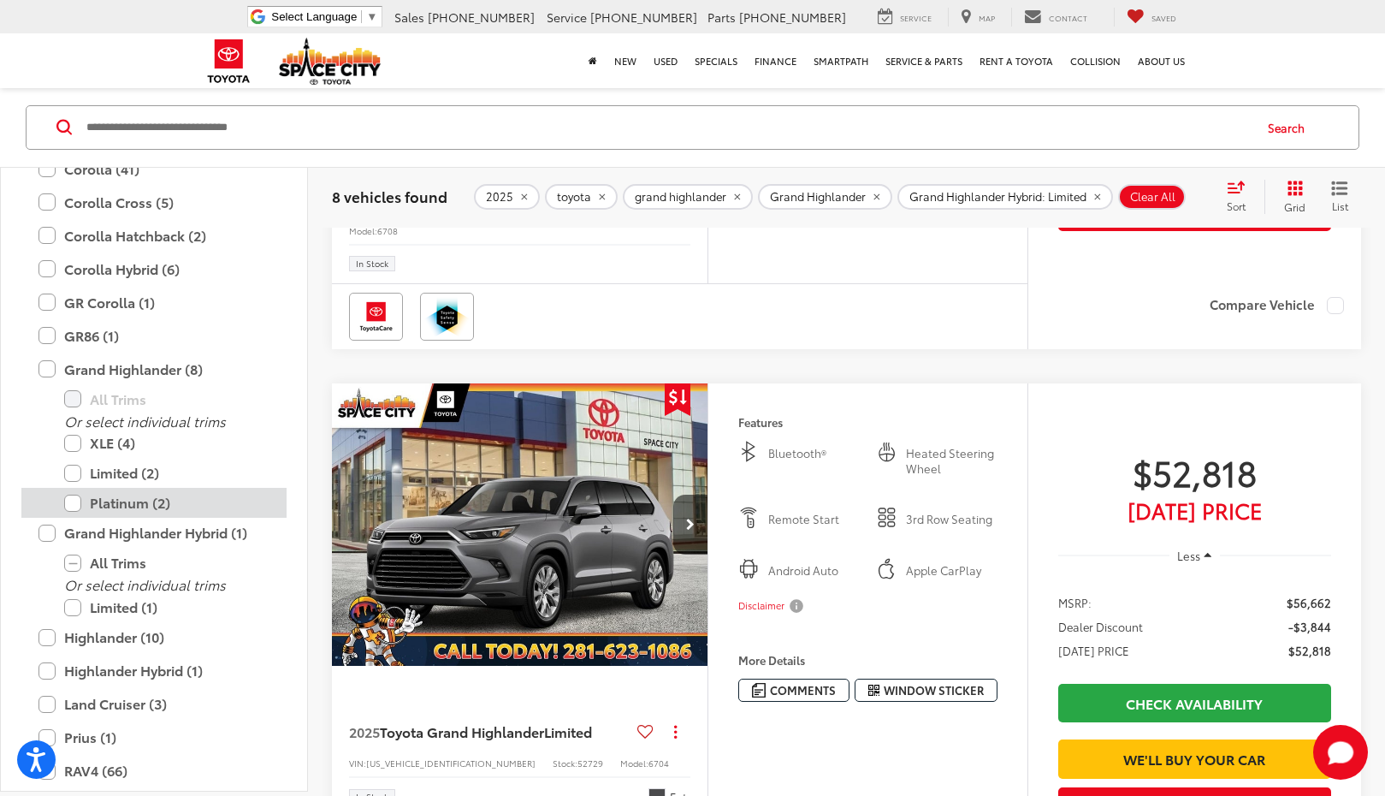
click at [69, 500] on label "Platinum (2)" at bounding box center [166, 504] width 205 height 30
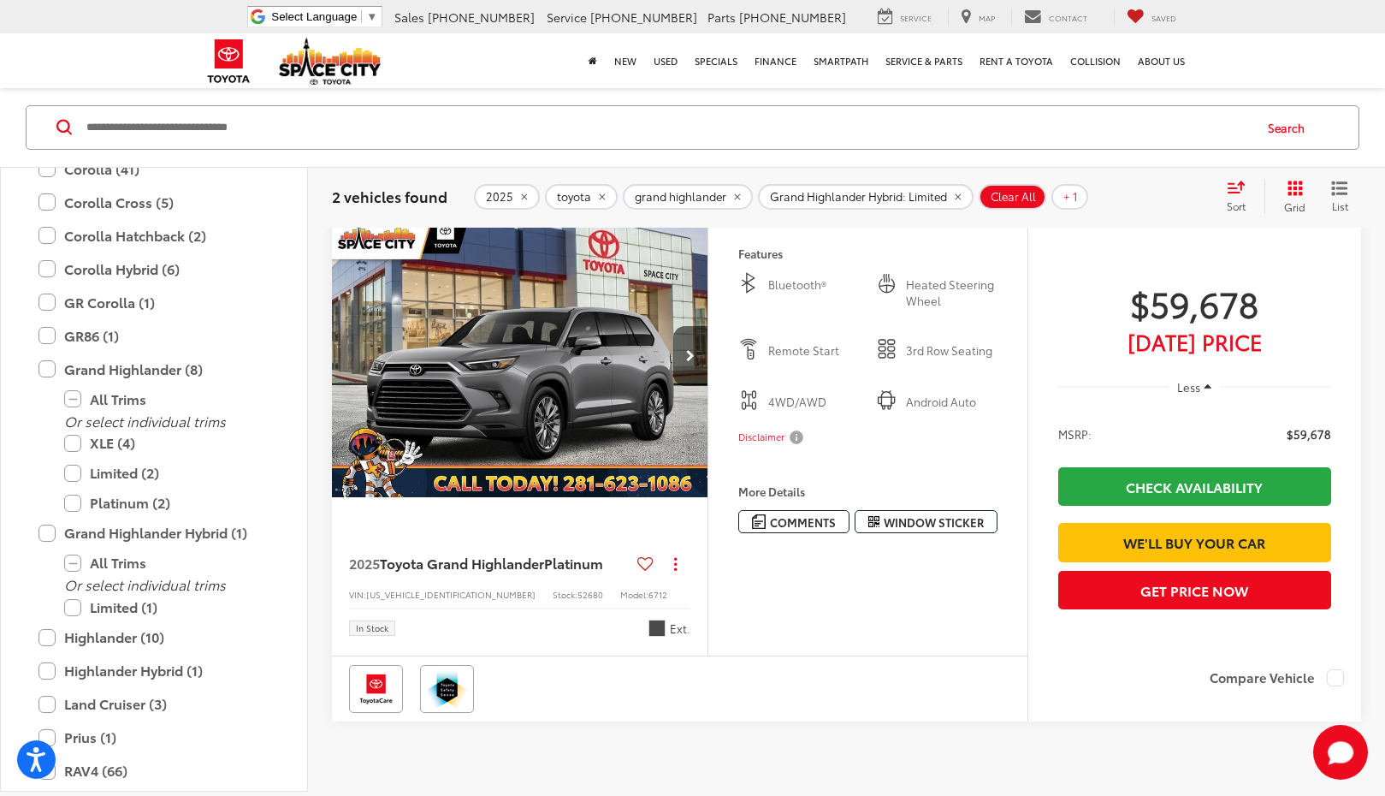
scroll to position [770, 0]
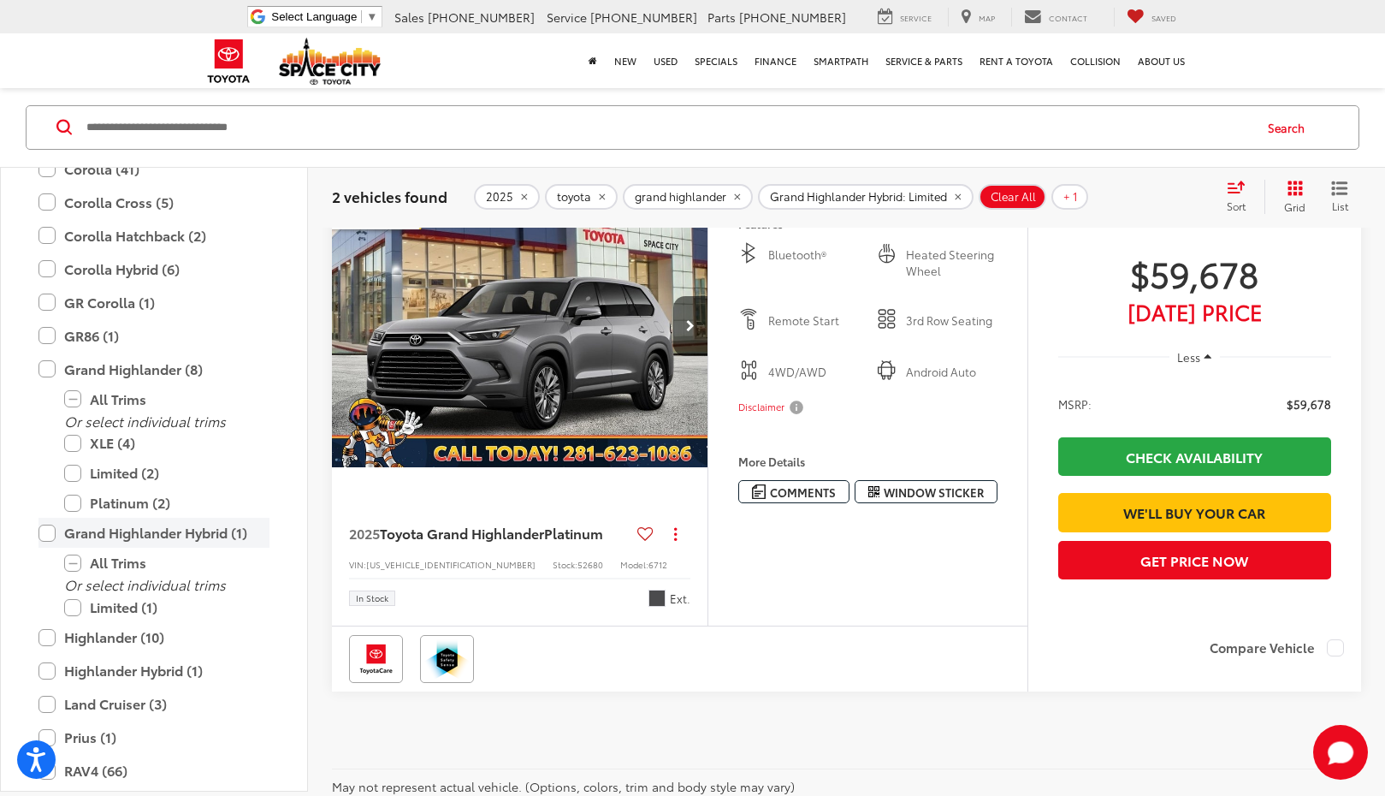
click at [50, 533] on label "Grand Highlander Hybrid (1)" at bounding box center [154, 534] width 231 height 30
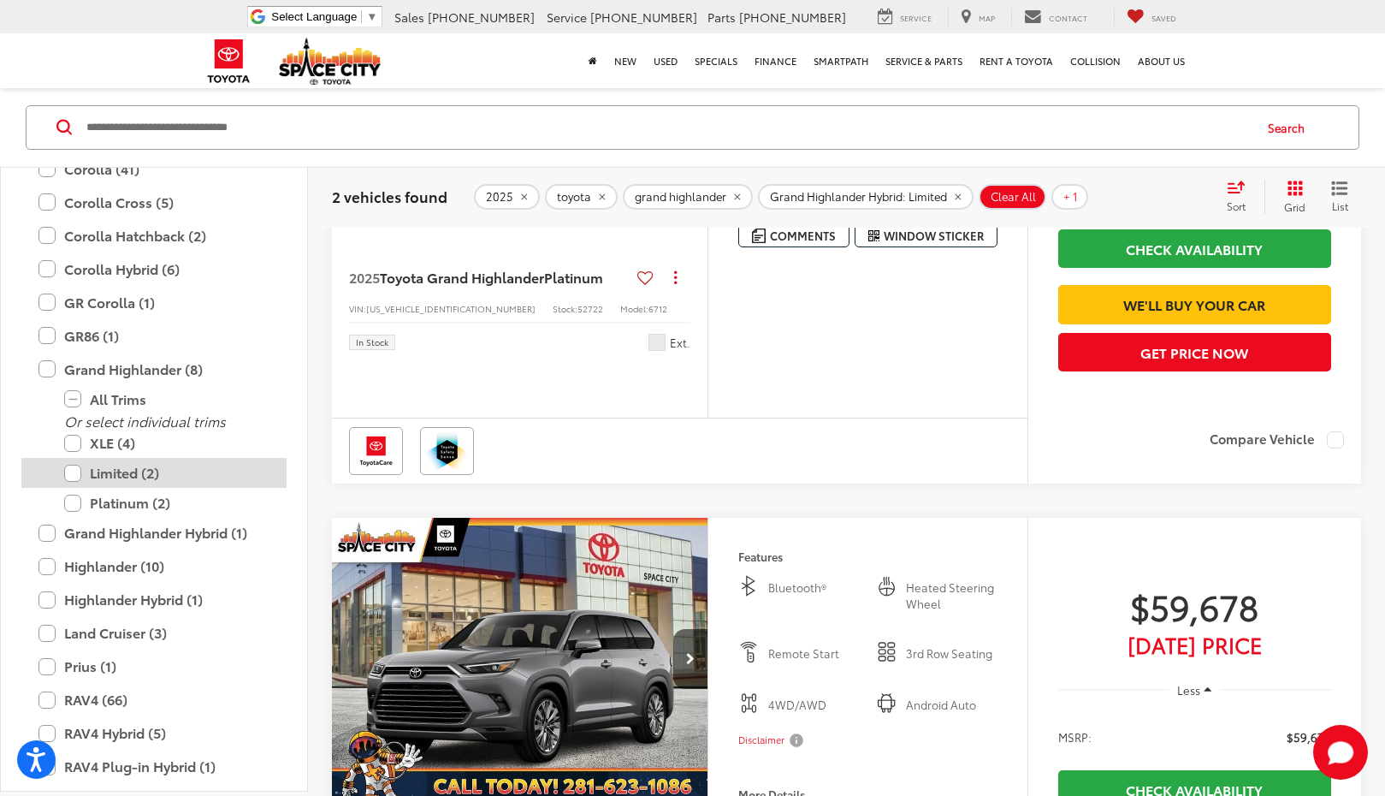
scroll to position [136, 0]
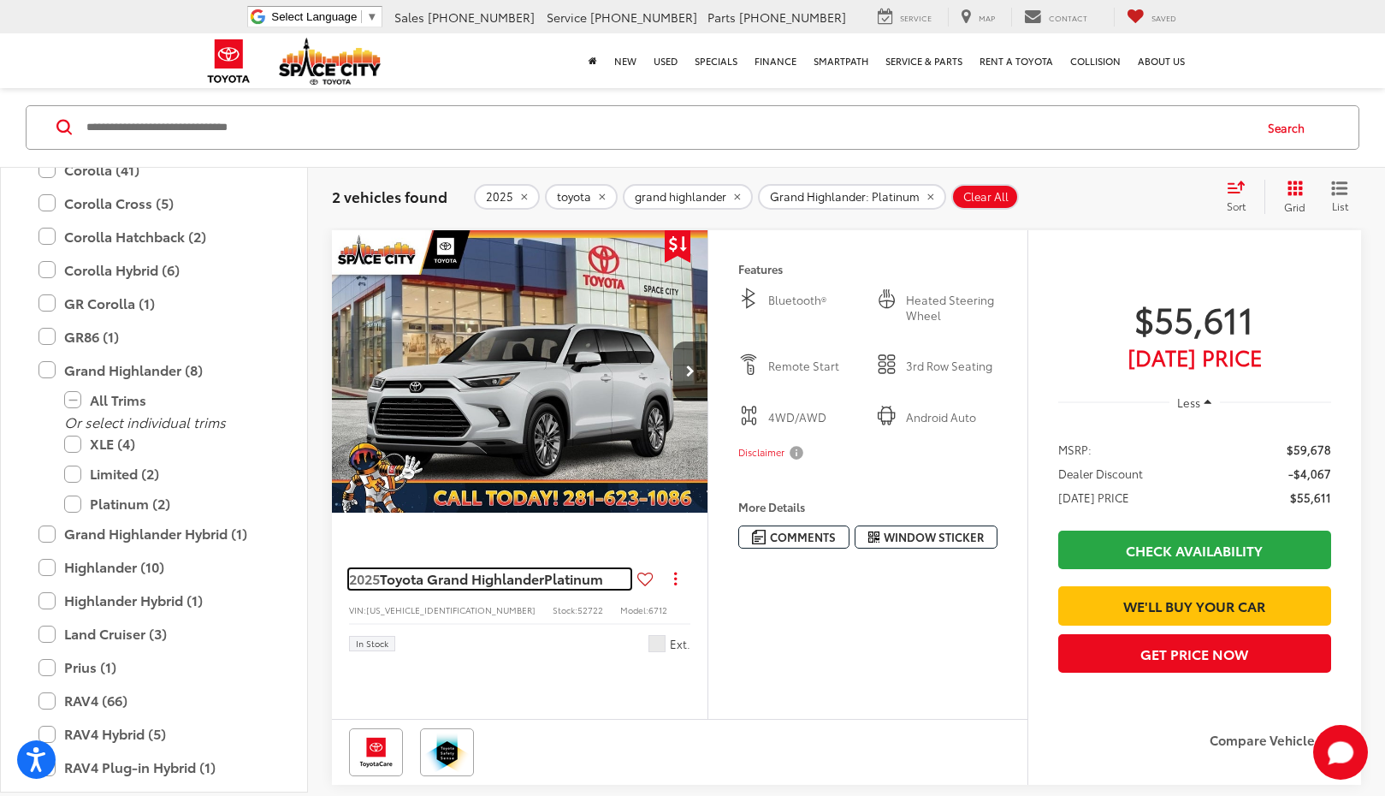
click at [539, 588] on span "Toyota Grand Highlander" at bounding box center [462, 578] width 164 height 20
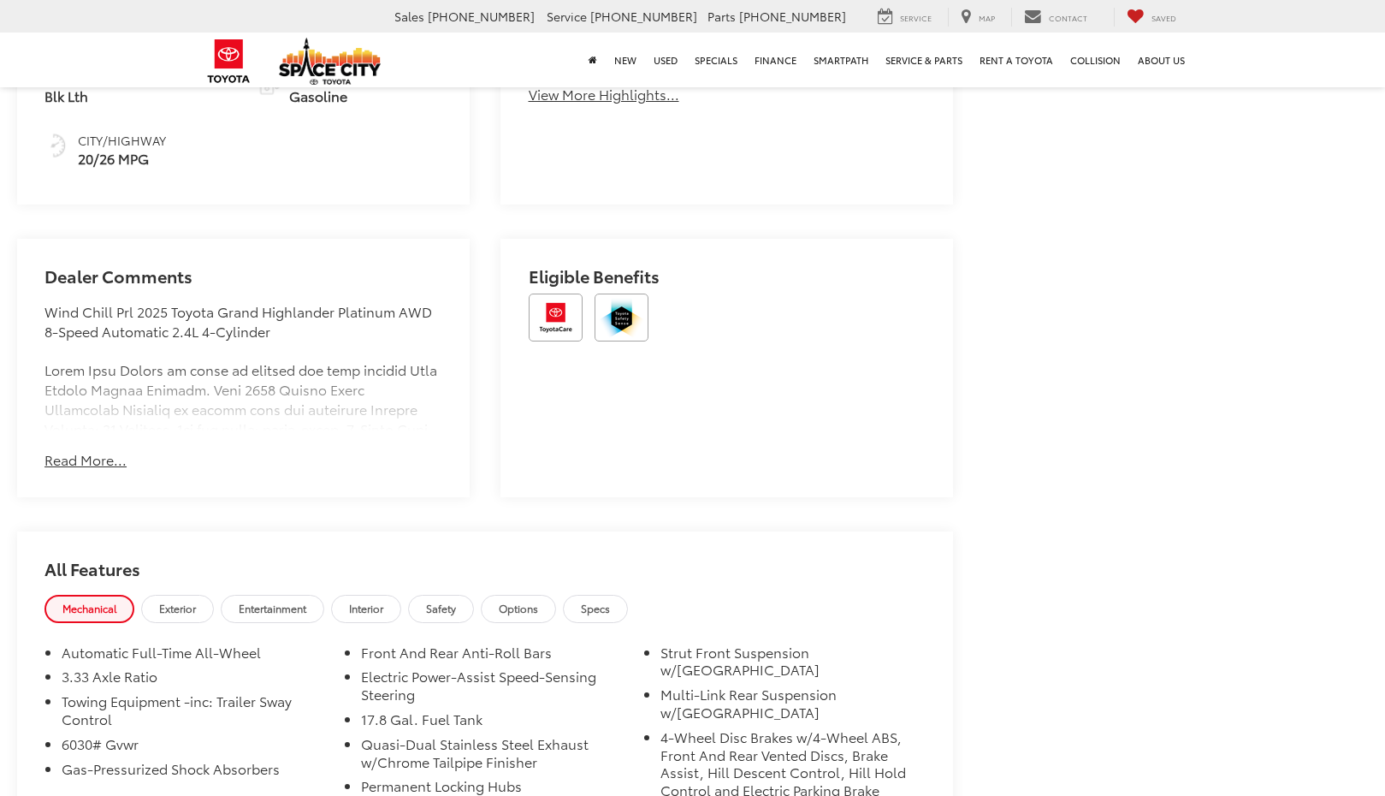
scroll to position [1198, 0]
click at [523, 601] on span "Options" at bounding box center [518, 608] width 39 height 15
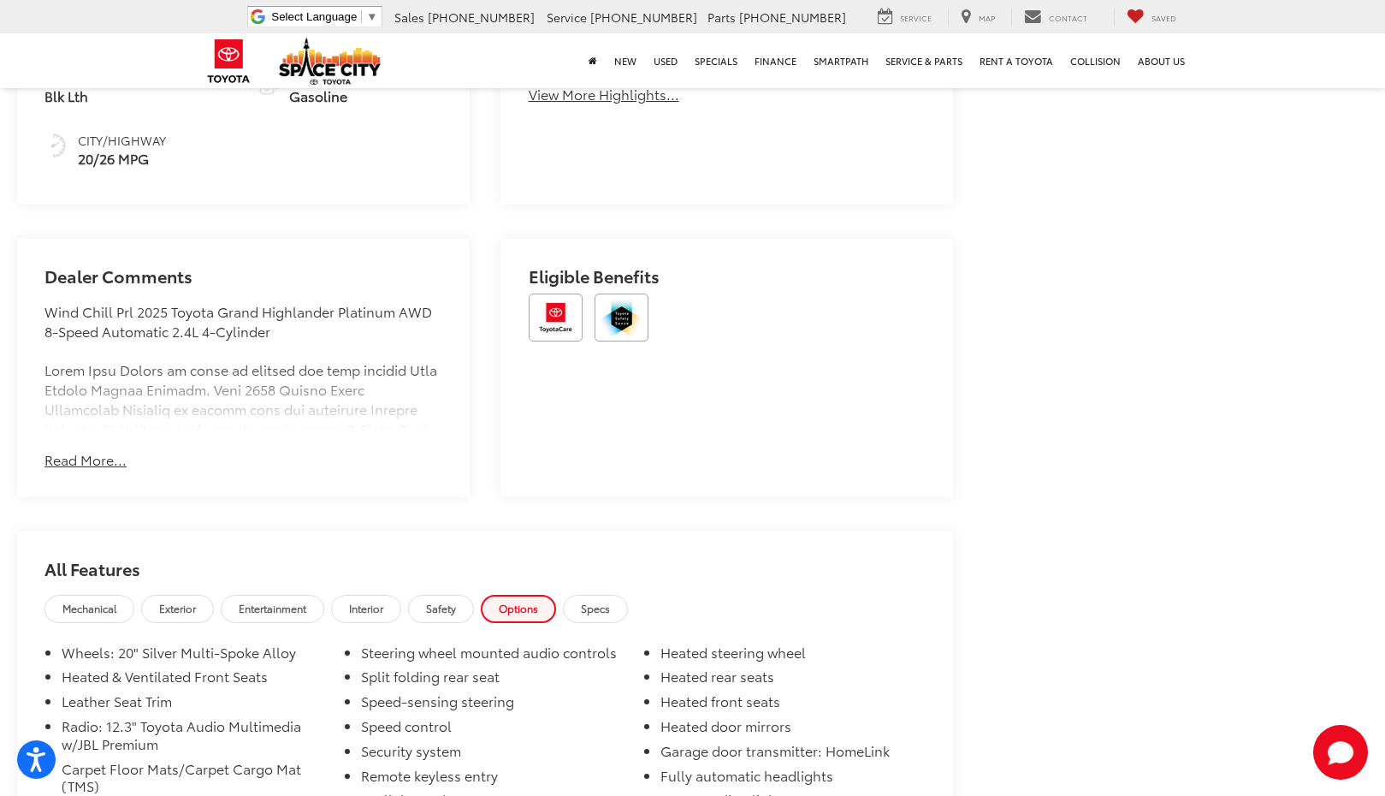
click at [81, 450] on button "Read More..." at bounding box center [85, 460] width 82 height 20
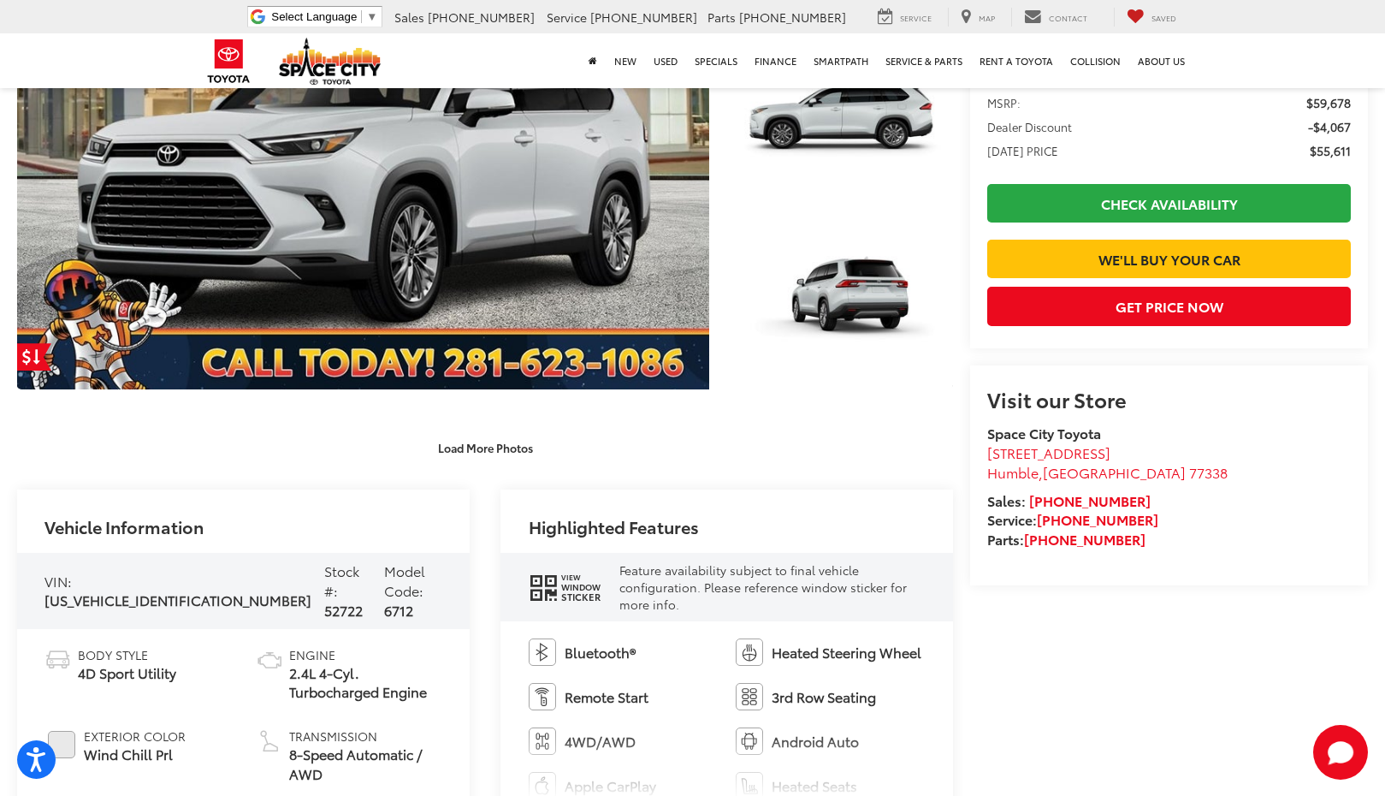
scroll to position [296, 0]
